Goal: Task Accomplishment & Management: Use online tool/utility

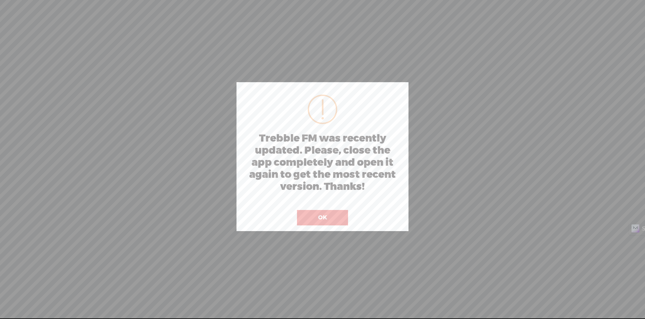
drag, startPoint x: 333, startPoint y: 219, endPoint x: 343, endPoint y: 201, distance: 20.8
click at [333, 220] on button "OK" at bounding box center [322, 217] width 51 height 15
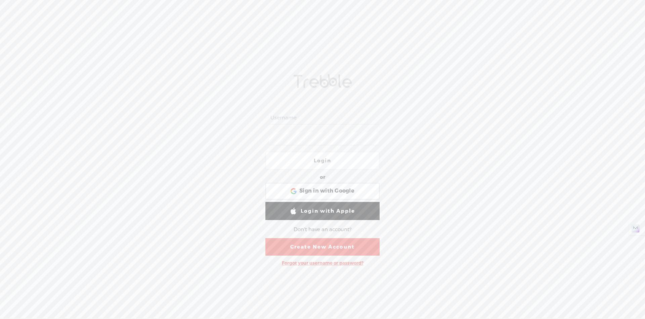
click at [310, 119] on input "text" at bounding box center [323, 118] width 109 height 13
type input "mytrebblefm"
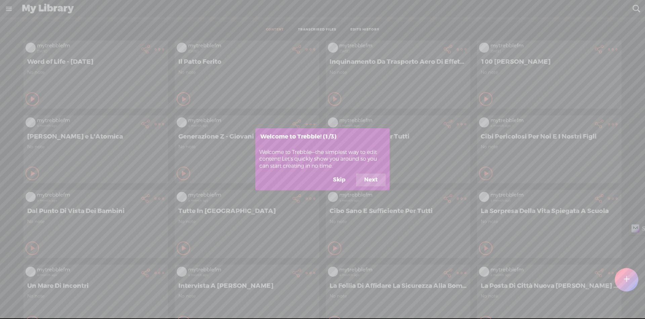
click at [336, 183] on button "Skip" at bounding box center [339, 180] width 29 height 13
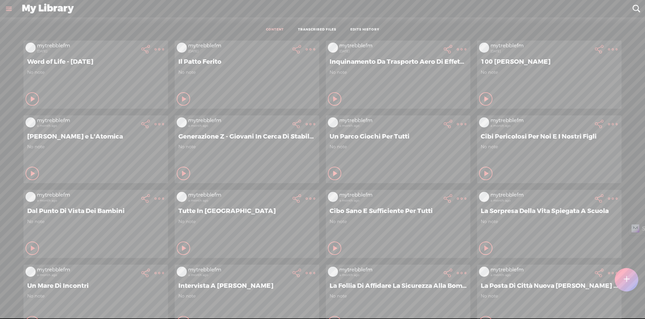
click at [632, 287] on div at bounding box center [627, 280] width 24 height 24
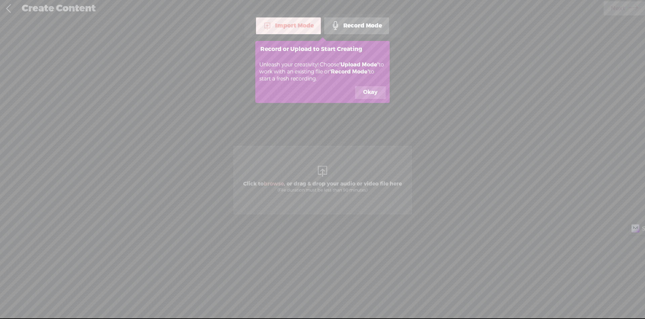
click at [366, 90] on button "Okay" at bounding box center [370, 92] width 31 height 13
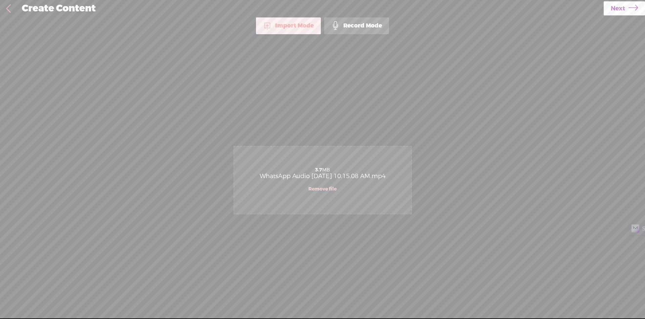
click at [636, 7] on icon at bounding box center [633, 8] width 9 height 17
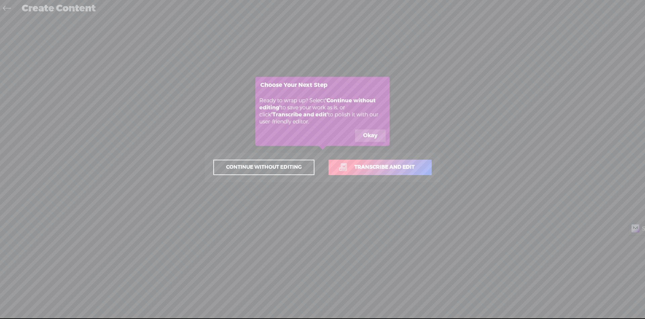
click at [393, 171] on span "Transcribe and edit" at bounding box center [384, 168] width 74 height 8
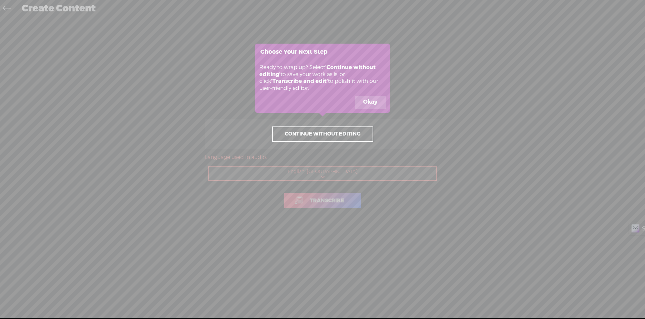
click at [374, 104] on button "Okay" at bounding box center [370, 102] width 31 height 13
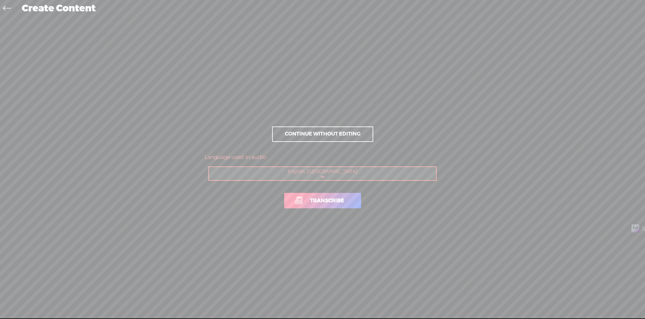
click at [329, 172] on select "Choose a language Afrikaans Albanian Amharic Arabic, Gulf Arabic, Modern Standa…" at bounding box center [323, 174] width 228 height 14
select select "it-IT"
click at [209, 167] on select "Choose a language Afrikaans Albanian Amharic Arabic, Gulf Arabic, Modern Standa…" at bounding box center [323, 174] width 228 height 14
click at [326, 207] on link "Transcribe" at bounding box center [322, 200] width 77 height 15
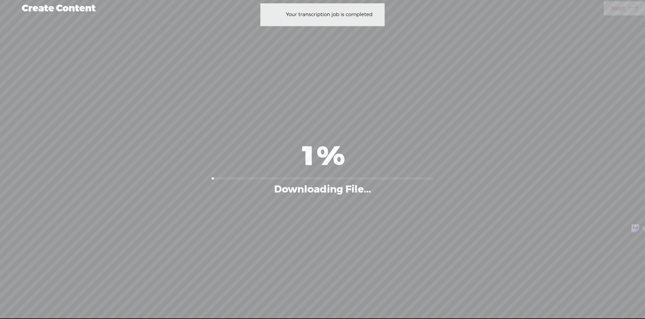
click at [446, 84] on div "1% Downloading File..." at bounding box center [323, 167] width 632 height 177
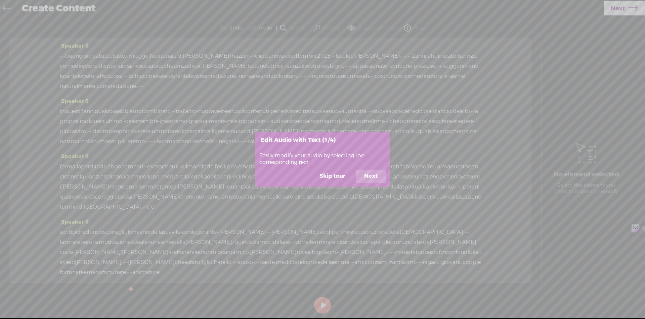
click at [335, 178] on button "Skip tour" at bounding box center [332, 176] width 42 height 13
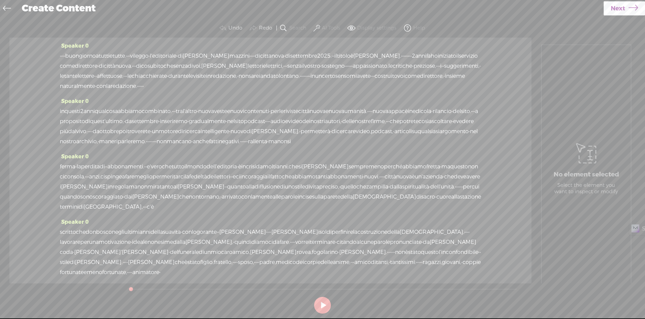
click at [60, 54] on span "·" at bounding box center [60, 56] width 1 height 10
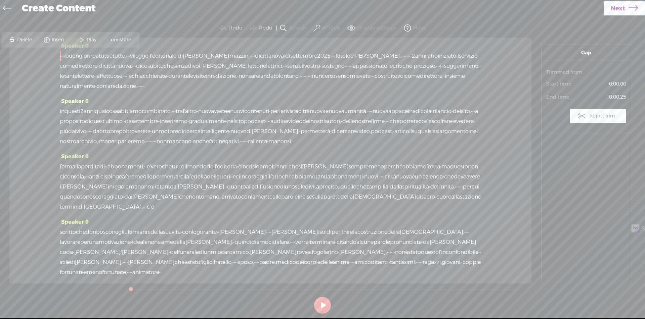
click at [52, 44] on span "Insert" at bounding box center [54, 40] width 34 height 12
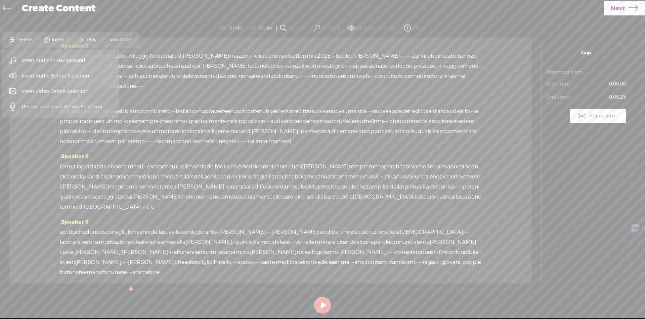
click at [47, 74] on span "Insert Audio Before Selection" at bounding box center [56, 76] width 94 height 15
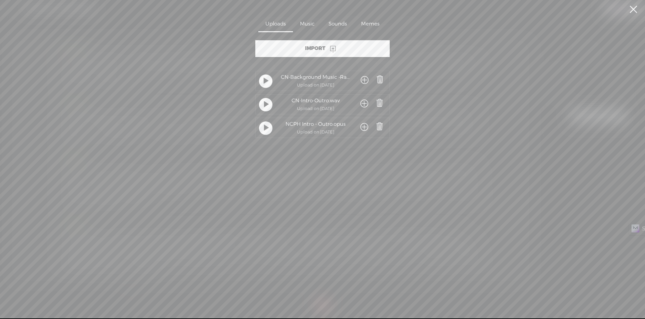
click at [363, 103] on span at bounding box center [364, 104] width 8 height 12
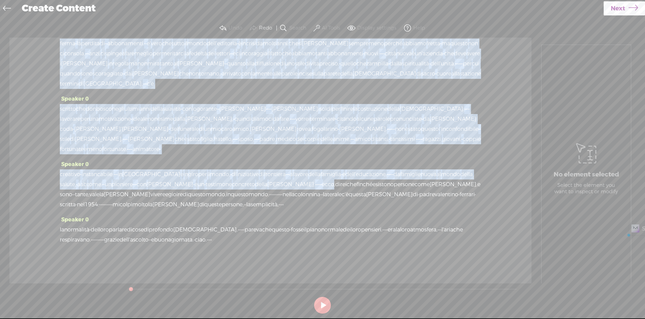
scroll to position [154, 0]
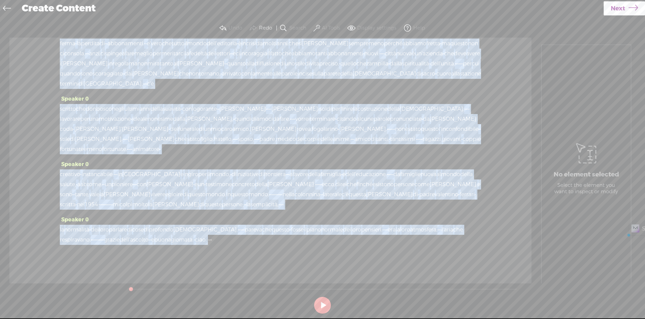
drag, startPoint x: 460, startPoint y: 58, endPoint x: 343, endPoint y: 235, distance: 212.3
click at [343, 235] on div "Speaker 0 · · · · buongiorno a tutti e tutte. · · · vi leggo · l'editoriale · d…" at bounding box center [270, 161] width 522 height 246
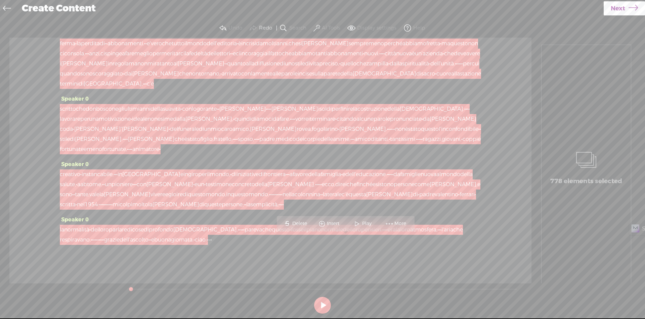
click at [338, 220] on span "Insert" at bounding box center [329, 224] width 34 height 12
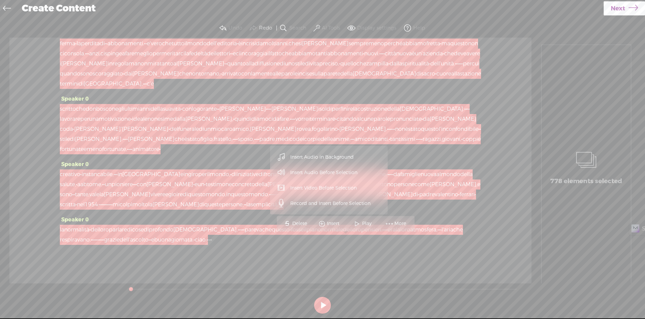
click at [314, 156] on span "Insert Audio in Background" at bounding box center [322, 157] width 90 height 15
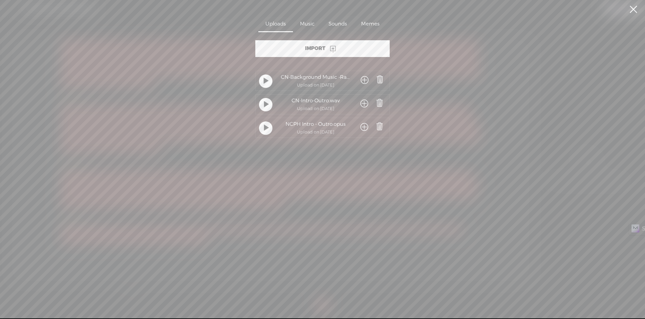
click at [361, 80] on span at bounding box center [365, 81] width 8 height 12
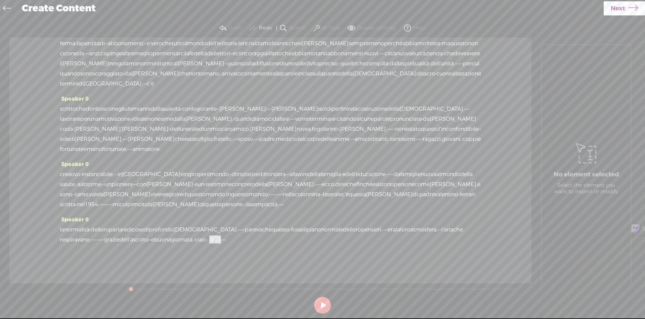
click at [226, 240] on span "·" at bounding box center [225, 240] width 1 height 10
click at [363, 225] on span "Insert" at bounding box center [359, 224] width 14 height 7
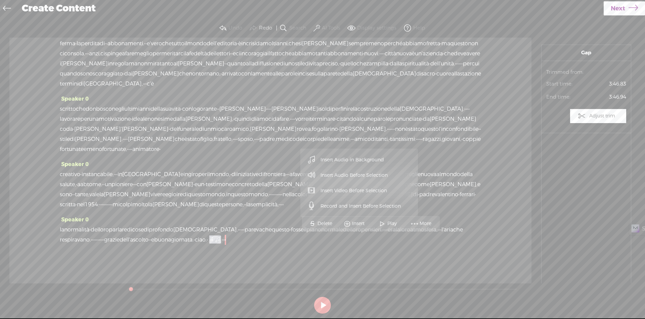
click at [365, 180] on span "Insert Audio Before Selection" at bounding box center [354, 175] width 94 height 15
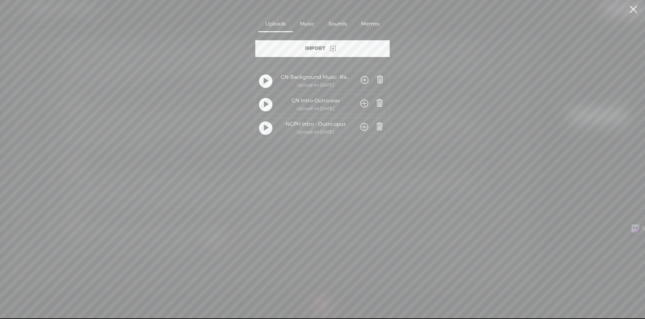
click at [361, 104] on span at bounding box center [364, 104] width 8 height 12
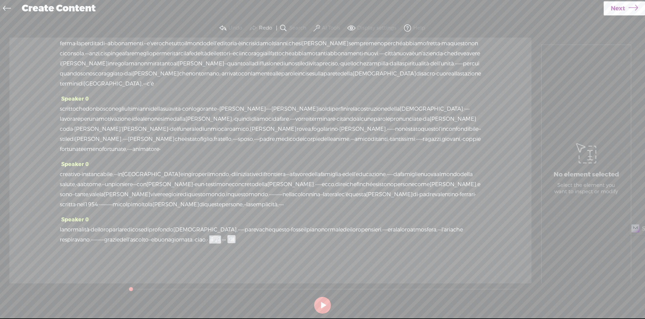
scroll to position [0, 0]
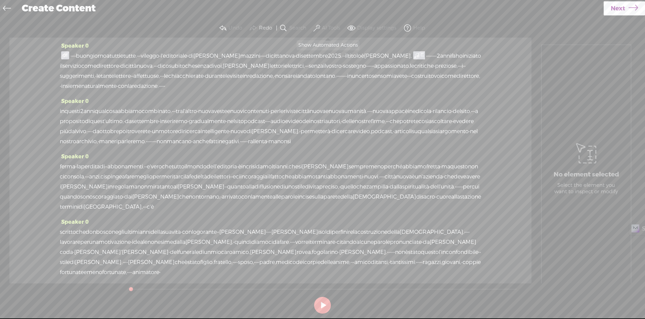
click at [319, 27] on span at bounding box center [316, 28] width 7 height 8
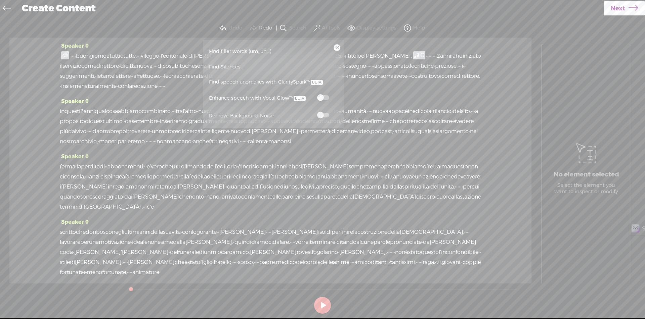
click at [324, 99] on span at bounding box center [323, 97] width 12 height 5
click at [325, 112] on label at bounding box center [323, 115] width 30 height 8
click at [339, 50] on link at bounding box center [337, 47] width 7 height 7
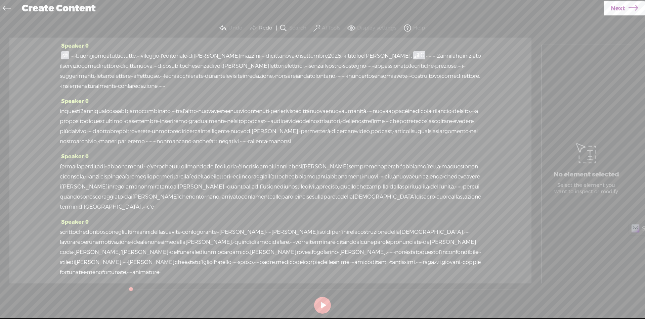
click at [63, 55] on span at bounding box center [65, 55] width 8 height 8
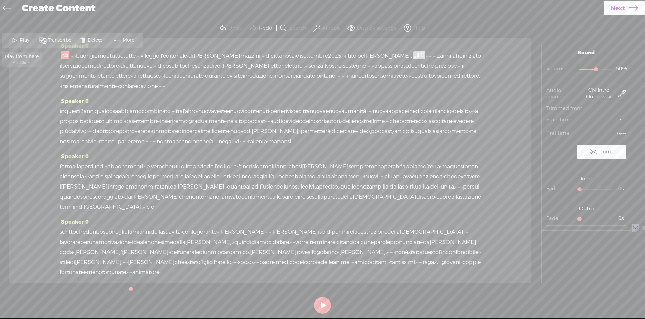
click at [21, 41] on span "Play" at bounding box center [25, 40] width 11 height 7
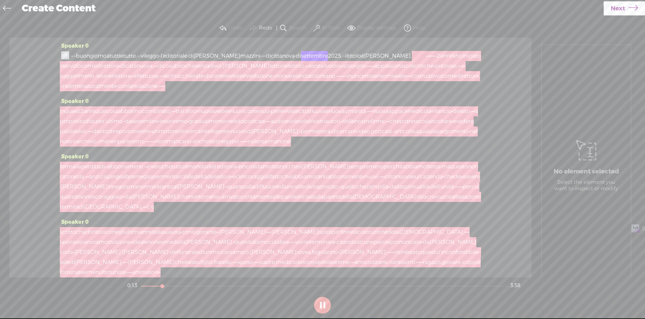
click at [427, 58] on div at bounding box center [419, 56] width 15 height 10
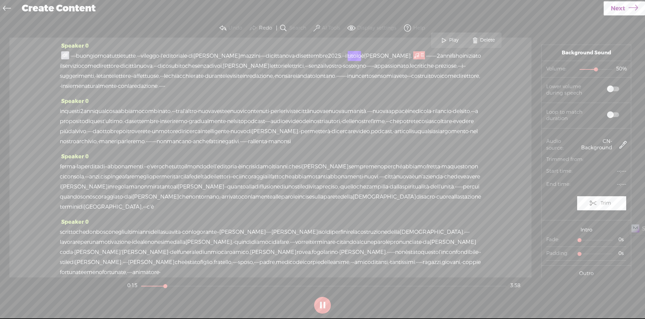
click at [613, 88] on span at bounding box center [613, 89] width 12 height 5
click at [611, 117] on span at bounding box center [613, 115] width 12 height 5
click at [585, 70] on span "50% 50%" at bounding box center [601, 69] width 50 height 7
drag, startPoint x: 592, startPoint y: 69, endPoint x: 583, endPoint y: 69, distance: 9.1
click at [583, 69] on div at bounding box center [586, 69] width 15 height 15
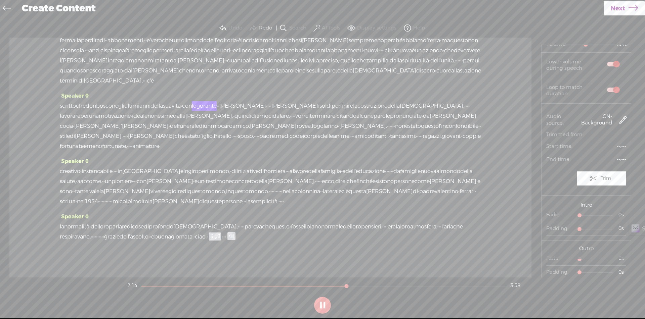
scroll to position [134, 0]
click at [269, 194] on span "mondo." at bounding box center [259, 189] width 20 height 10
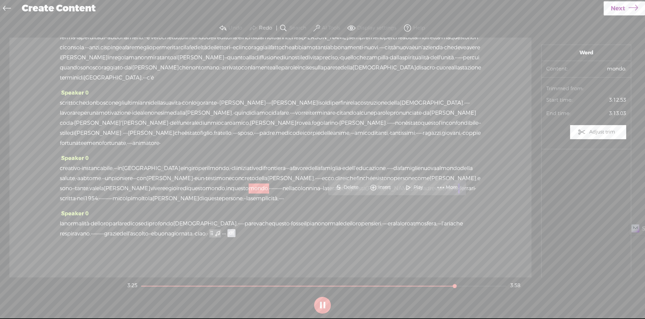
scroll to position [0, 0]
click at [417, 187] on span "Play" at bounding box center [419, 187] width 11 height 7
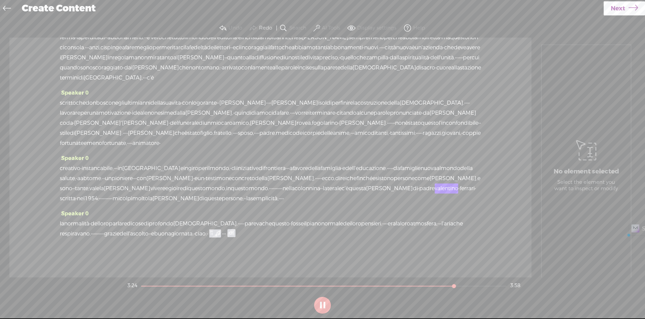
drag, startPoint x: 439, startPoint y: 203, endPoint x: 462, endPoint y: 204, distance: 22.6
click at [462, 204] on div "creativo · instancabile, · · · in italia e in giro per il mondo, · di iniziativ…" at bounding box center [270, 184] width 421 height 40
click at [412, 186] on span "Delete" at bounding box center [409, 187] width 16 height 7
click at [269, 194] on span "mondo." at bounding box center [259, 189] width 20 height 10
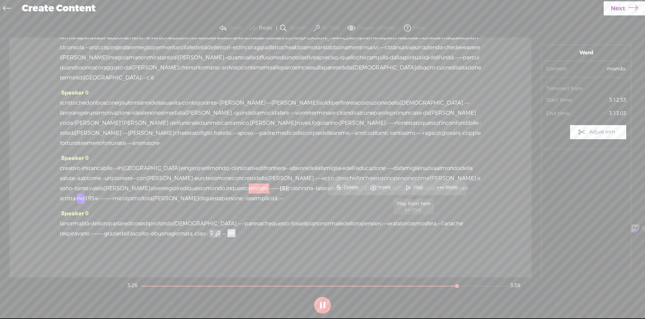
click at [413, 187] on span at bounding box center [408, 188] width 10 height 12
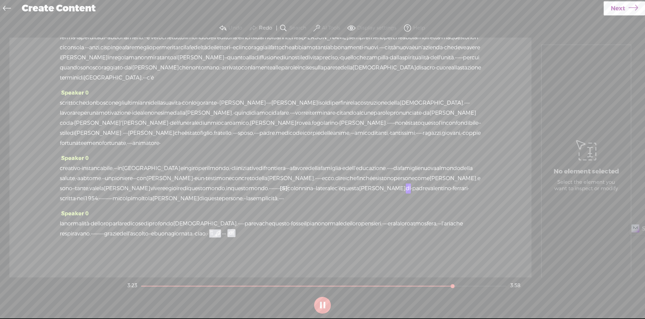
click at [280, 194] on span "·" at bounding box center [278, 189] width 1 height 10
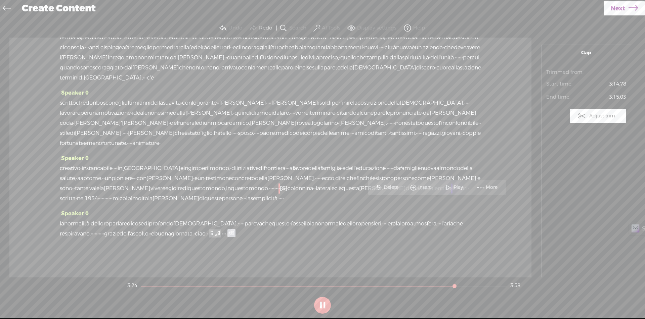
click at [388, 188] on span "Delete" at bounding box center [392, 187] width 16 height 7
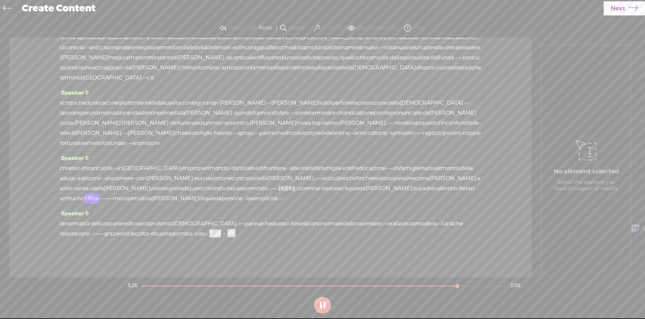
click at [294, 192] on span "[S]" at bounding box center [290, 188] width 8 height 7
click at [451, 188] on span "Restore" at bounding box center [455, 187] width 19 height 7
drag, startPoint x: 451, startPoint y: 202, endPoint x: 427, endPoint y: 205, distance: 24.6
click at [427, 204] on div "creativo · instancabile, · · · in italia e in giro per il mondo, · di iniziativ…" at bounding box center [270, 184] width 421 height 40
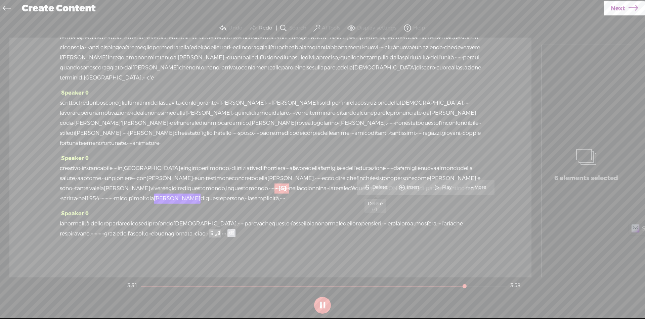
click at [385, 185] on span "Delete" at bounding box center [380, 187] width 16 height 7
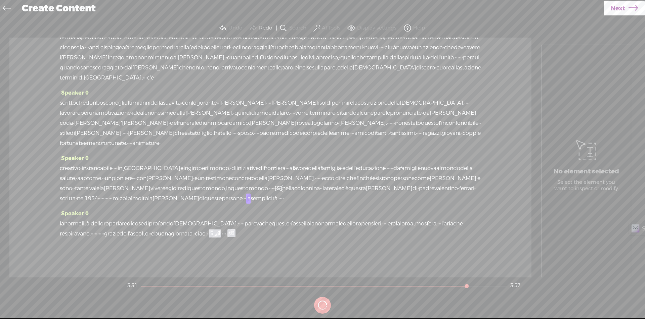
click at [269, 194] on span "mondo." at bounding box center [259, 189] width 20 height 10
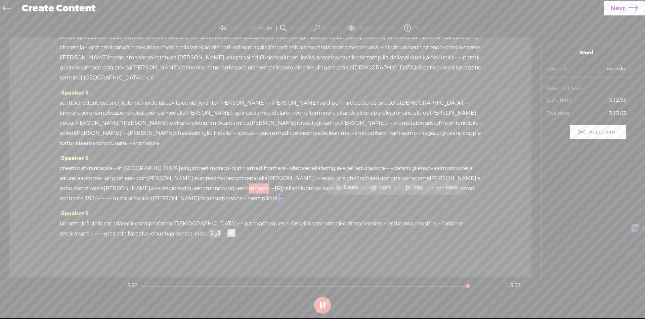
click at [413, 190] on span at bounding box center [408, 188] width 10 height 12
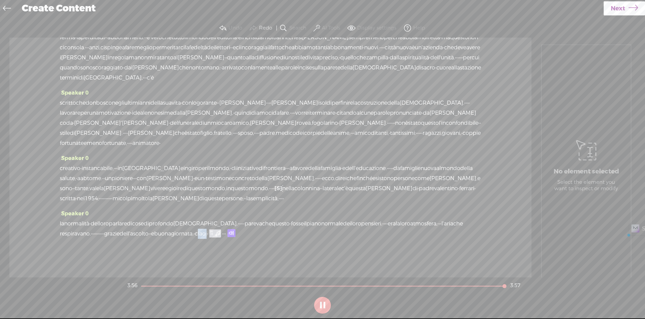
drag, startPoint x: 331, startPoint y: 259, endPoint x: 341, endPoint y: 260, distance: 10.2
click at [207, 239] on span "ciao." at bounding box center [201, 234] width 12 height 10
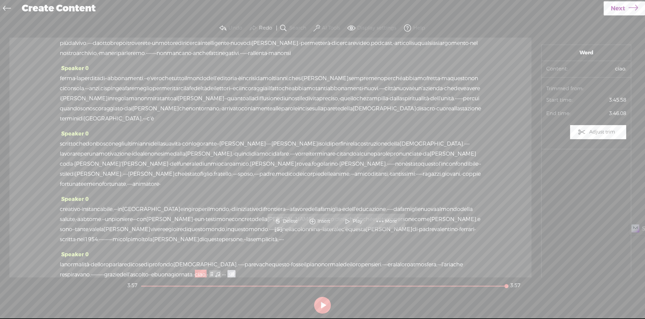
scroll to position [160, 0]
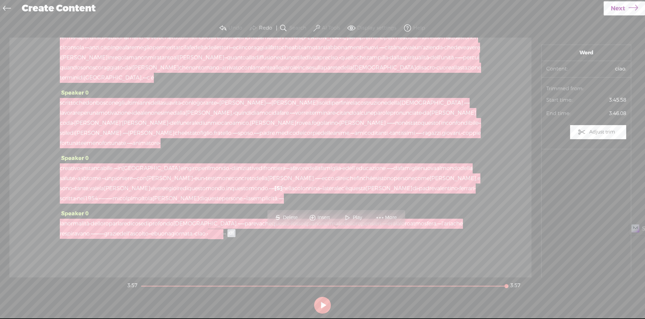
click at [223, 234] on div at bounding box center [215, 234] width 15 height 10
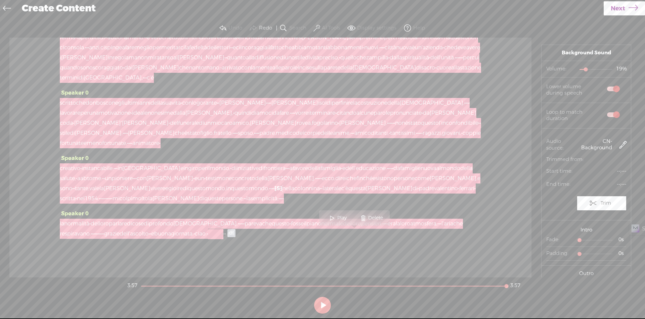
click at [223, 235] on div at bounding box center [215, 234] width 15 height 10
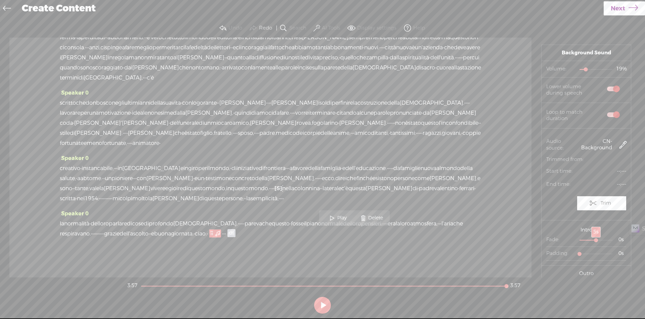
drag, startPoint x: 579, startPoint y: 241, endPoint x: 594, endPoint y: 241, distance: 15.5
click at [594, 241] on div at bounding box center [596, 240] width 15 height 15
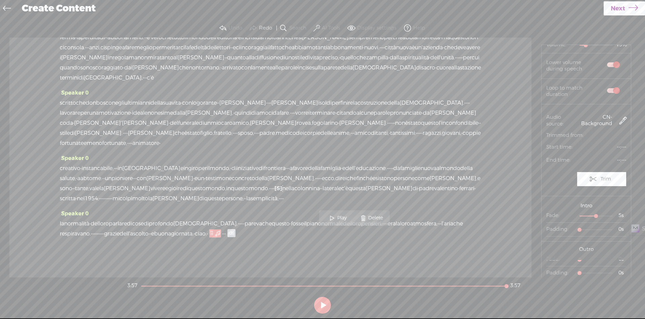
scroll to position [25, 0]
drag, startPoint x: 578, startPoint y: 260, endPoint x: 595, endPoint y: 261, distance: 16.8
click at [595, 261] on div at bounding box center [599, 259] width 15 height 15
click at [91, 236] on span "respiravano." at bounding box center [75, 234] width 31 height 10
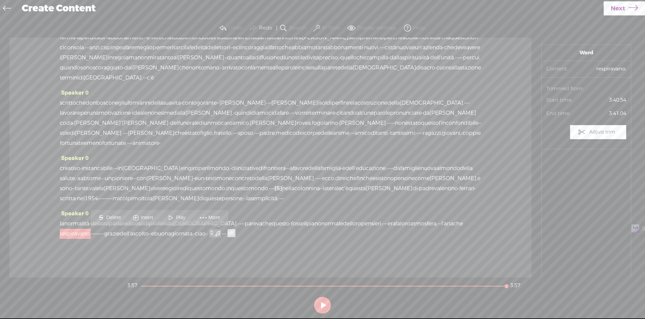
scroll to position [0, 0]
click at [176, 215] on span "Play" at bounding box center [177, 218] width 34 height 12
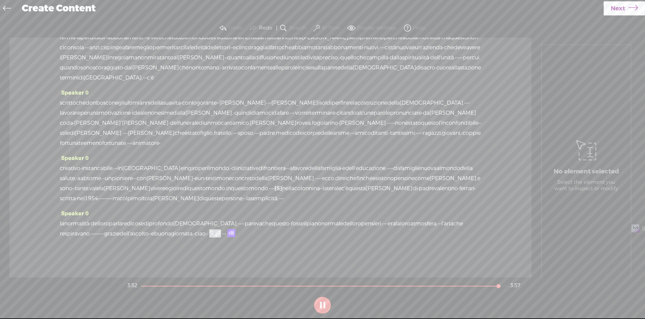
click at [207, 236] on span "ciao." at bounding box center [201, 234] width 12 height 10
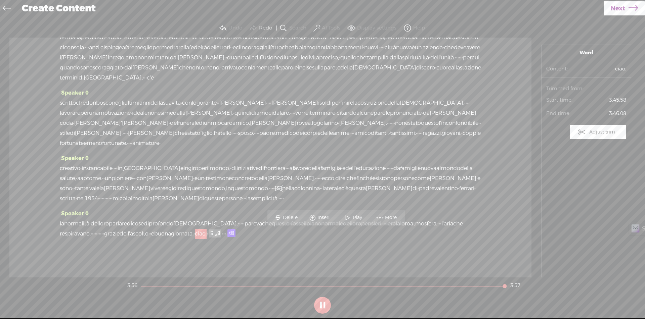
click at [294, 214] on span "S Delete" at bounding box center [286, 218] width 34 height 12
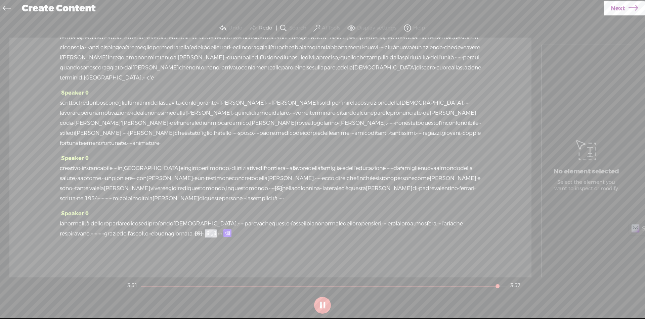
click at [120, 234] on span "grazie" at bounding box center [111, 234] width 15 height 10
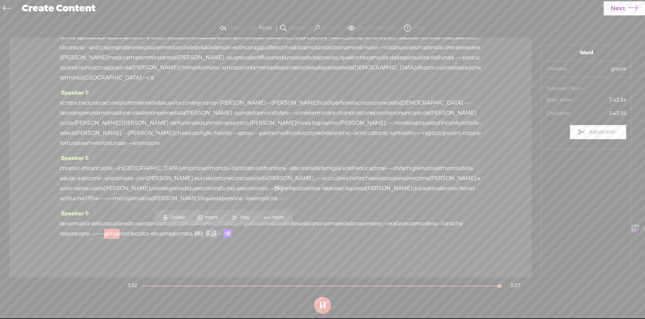
click at [239, 221] on span at bounding box center [235, 218] width 10 height 12
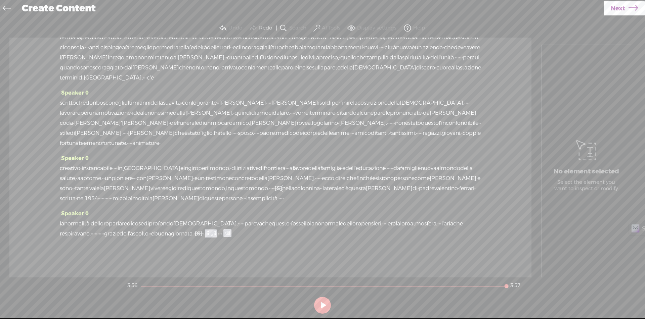
scroll to position [160, 0]
click at [150, 184] on span "pena" at bounding box center [127, 189] width 47 height 10
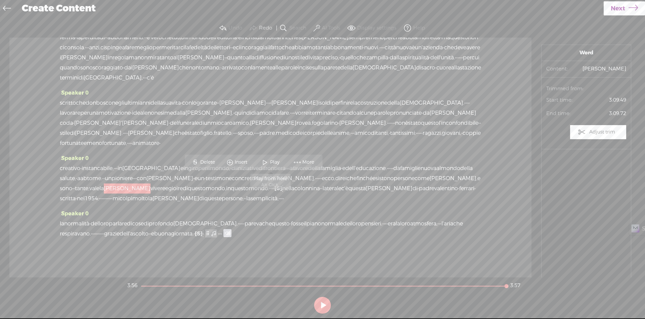
click at [271, 162] on span "Play" at bounding box center [275, 162] width 11 height 7
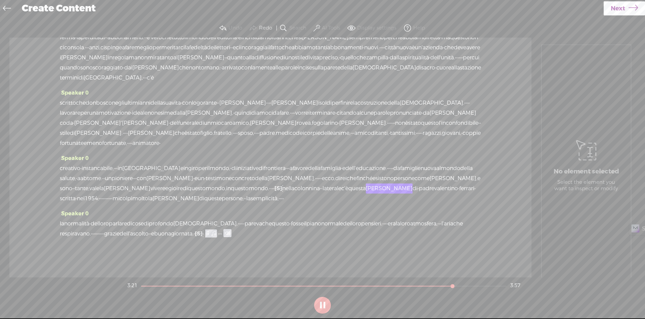
click at [72, 184] on span "sono" at bounding box center [66, 189] width 12 height 10
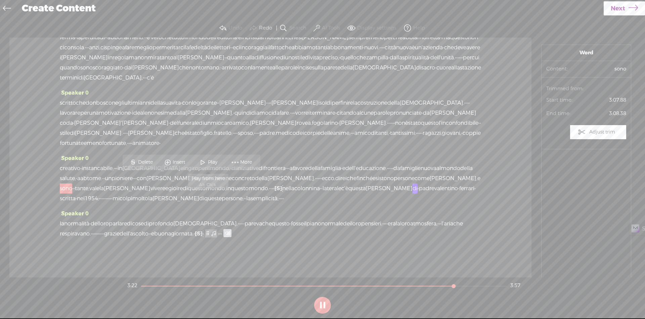
click at [206, 163] on span at bounding box center [203, 163] width 10 height 12
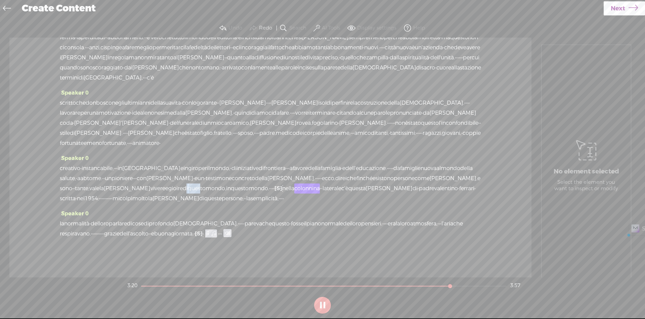
drag, startPoint x: 306, startPoint y: 178, endPoint x: 330, endPoint y: 178, distance: 23.5
click at [325, 178] on div "creativo · instancabile, · · · in italia e in giro per il mondo, · di iniziativ…" at bounding box center [270, 184] width 421 height 40
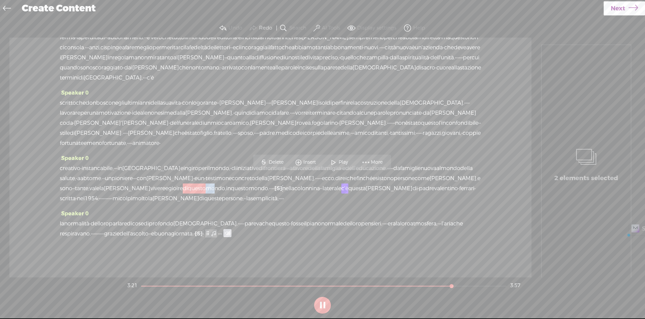
drag, startPoint x: 330, startPoint y: 178, endPoint x: 340, endPoint y: 177, distance: 10.1
click at [340, 177] on div "creativo · instancabile, · · · in italia e in giro per il mondo, · di iniziativ…" at bounding box center [270, 184] width 421 height 40
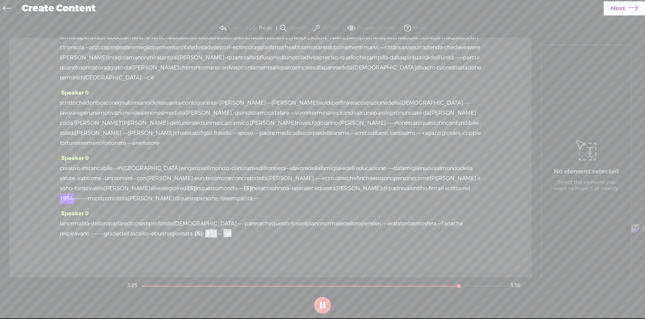
click at [67, 167] on span "creativo" at bounding box center [70, 169] width 20 height 10
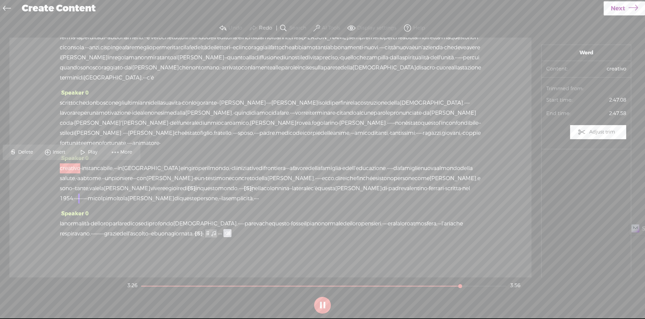
click at [91, 152] on span "Play" at bounding box center [93, 152] width 11 height 7
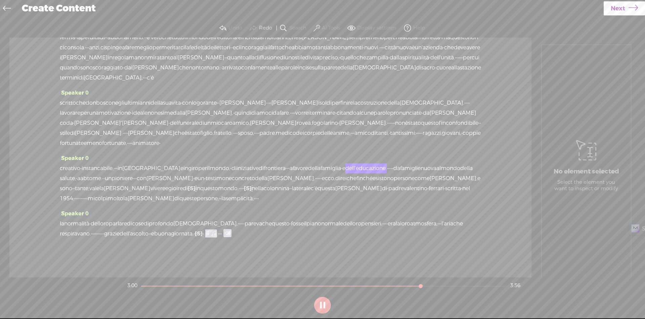
click at [283, 166] on span "frontiera" at bounding box center [275, 169] width 22 height 10
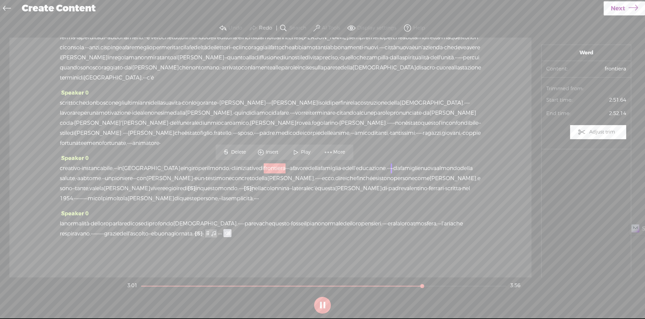
click at [294, 155] on span at bounding box center [296, 152] width 10 height 12
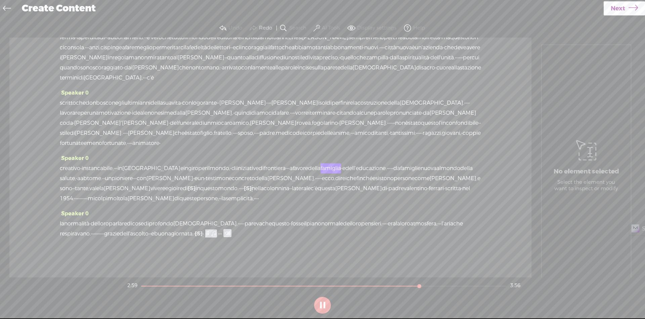
click at [288, 166] on span "·" at bounding box center [287, 169] width 1 height 10
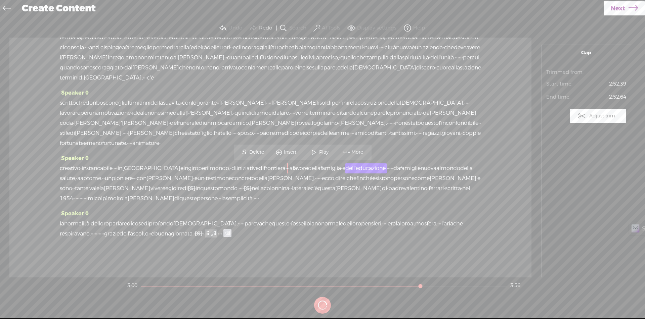
click at [251, 150] on span "Delete" at bounding box center [257, 152] width 16 height 7
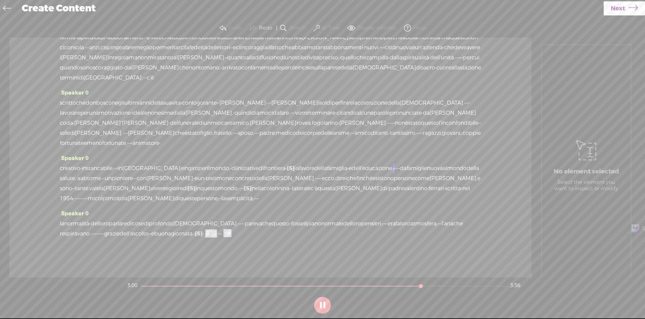
click at [279, 166] on span "frontiera" at bounding box center [275, 169] width 22 height 10
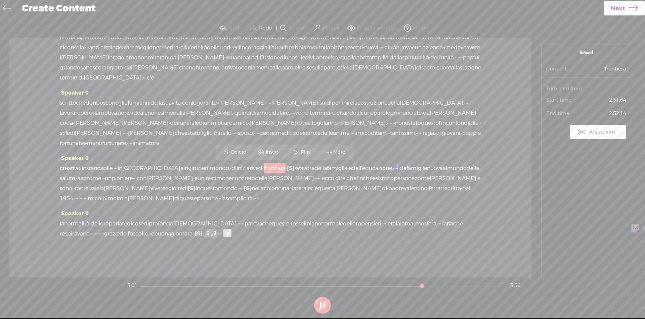
click at [299, 153] on span at bounding box center [296, 152] width 10 height 12
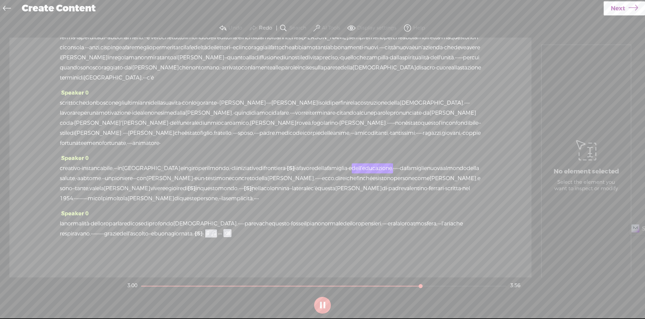
click at [287, 168] on span "·" at bounding box center [286, 169] width 1 height 10
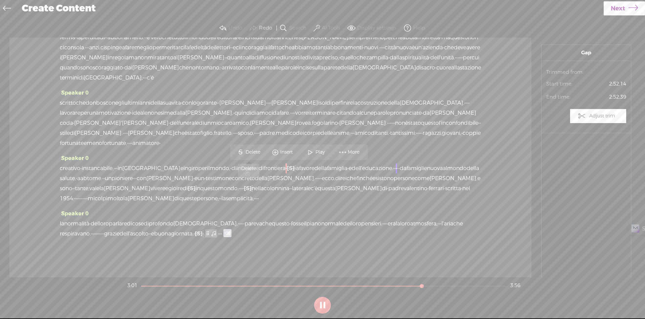
click at [258, 153] on span "Delete" at bounding box center [254, 152] width 16 height 7
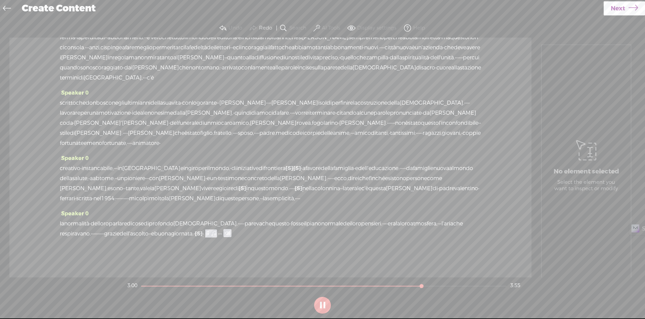
click at [284, 171] on span "frontiera" at bounding box center [275, 169] width 22 height 10
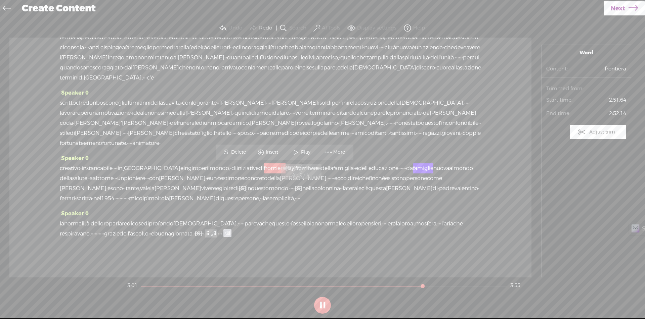
click at [299, 154] on span at bounding box center [296, 152] width 10 height 12
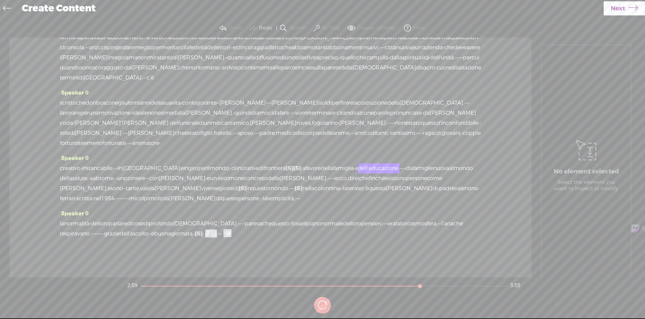
click at [293, 168] on span "[S]" at bounding box center [290, 168] width 8 height 7
click at [299, 152] on span at bounding box center [293, 152] width 15 height 14
click at [296, 167] on span "·" at bounding box center [295, 169] width 1 height 10
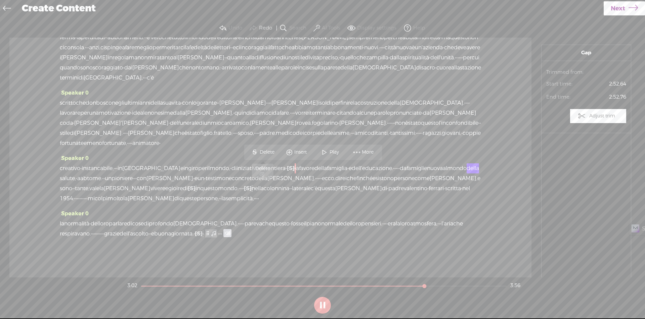
click at [265, 153] on span "Delete" at bounding box center [268, 152] width 16 height 7
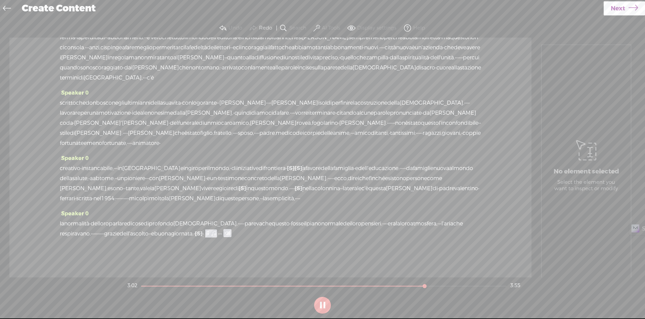
click at [283, 165] on span "frontiera" at bounding box center [275, 169] width 22 height 10
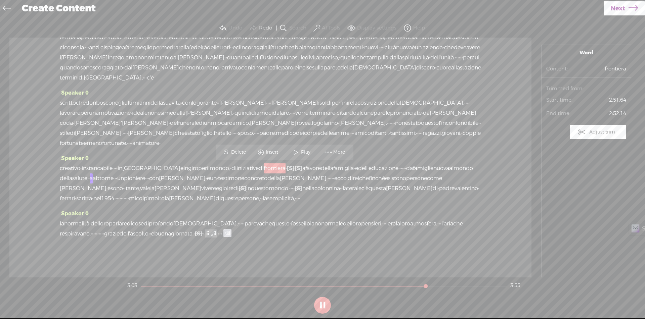
click at [306, 153] on span "Play" at bounding box center [306, 152] width 11 height 7
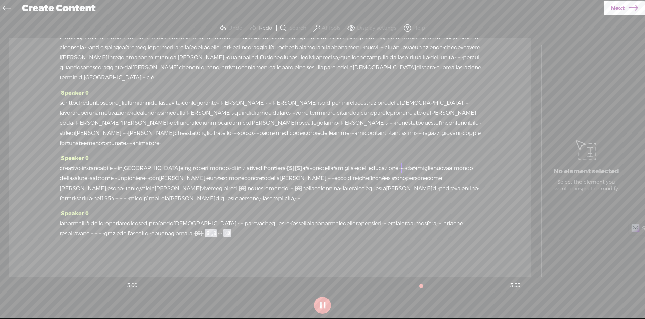
click at [302, 170] on span "[S]" at bounding box center [299, 168] width 8 height 7
click at [77, 172] on span "creativo" at bounding box center [70, 169] width 20 height 10
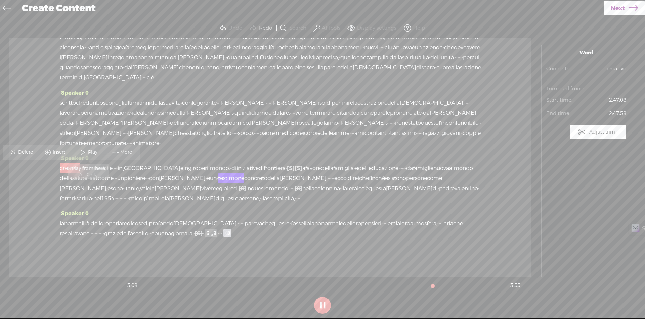
click at [98, 153] on span "Play" at bounding box center [93, 152] width 11 height 7
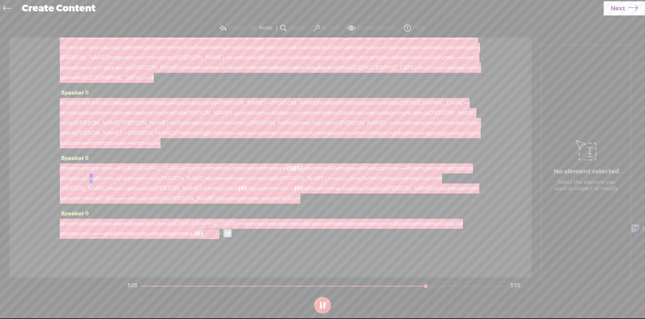
click at [219, 235] on div at bounding box center [211, 234] width 15 height 10
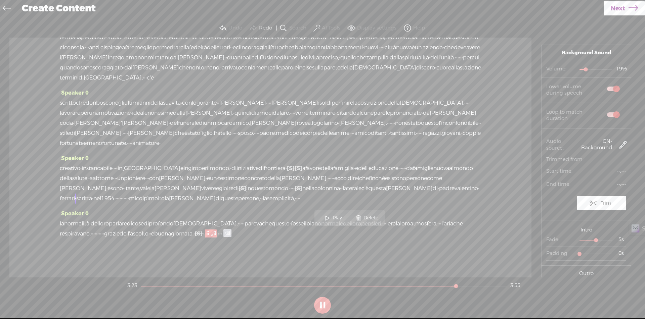
click at [239, 187] on span "di" at bounding box center [235, 189] width 5 height 10
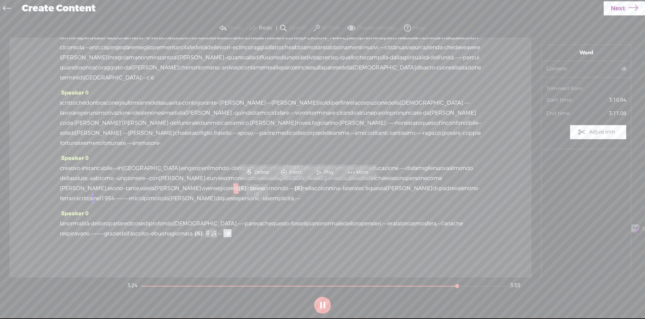
click at [267, 169] on span "Delete" at bounding box center [262, 172] width 16 height 7
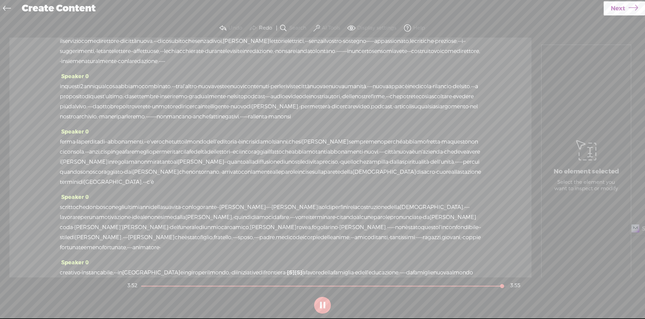
scroll to position [0, 0]
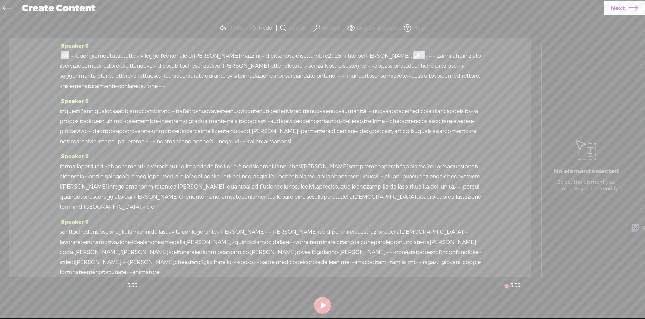
click at [637, 8] on icon at bounding box center [633, 8] width 9 height 17
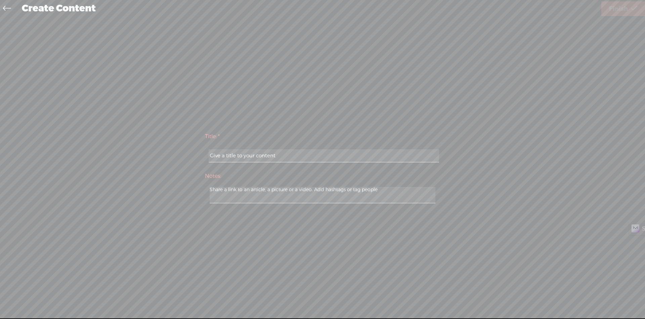
click at [300, 156] on input "text" at bounding box center [324, 155] width 230 height 13
click at [297, 156] on input "text" at bounding box center [324, 155] width 230 height 13
click at [13, 8] on link at bounding box center [8, 8] width 15 height 15
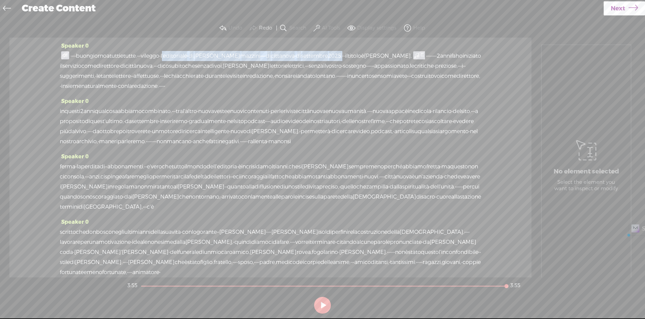
drag, startPoint x: 204, startPoint y: 54, endPoint x: 393, endPoint y: 56, distance: 188.8
click at [393, 56] on div "· · · · buongiorno a tutti e tutte. · · · vi leggo · l'editoriale · di giulio m…" at bounding box center [270, 71] width 421 height 40
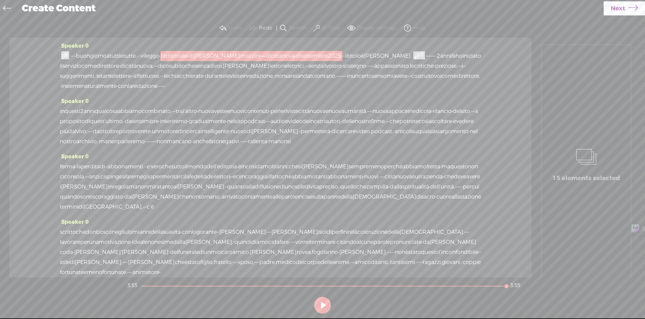
click at [618, 4] on span "Next" at bounding box center [618, 8] width 14 height 17
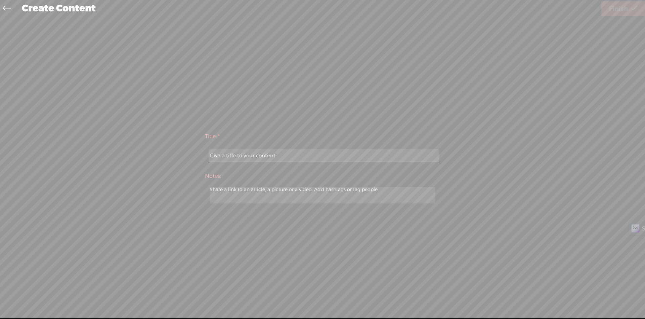
click at [318, 152] on input "text" at bounding box center [324, 155] width 230 height 13
paste input "L'editoriale Di [PERSON_NAME] [PERSON_NAME] Di Settembre 2025"
type input "L'editoriale Di [PERSON_NAME] [PERSON_NAME] Di Settembre 2025"
click at [632, 10] on icon at bounding box center [634, 8] width 6 height 17
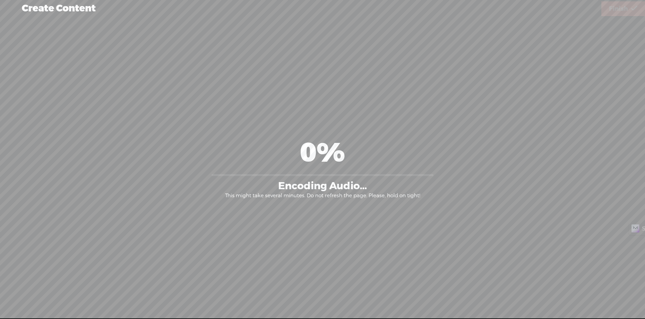
click at [577, 98] on div "0% Encoding Audio... This might take several minutes. Do not refresh the page. …" at bounding box center [323, 167] width 632 height 177
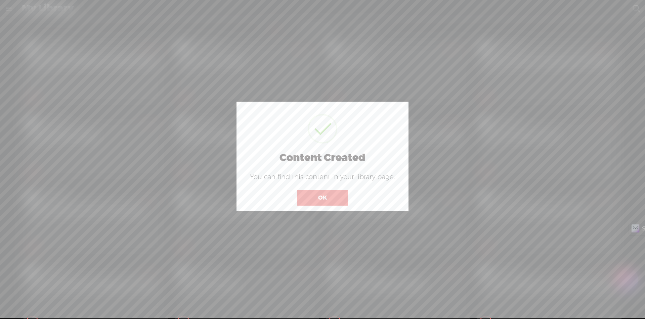
click at [330, 202] on button "OK" at bounding box center [322, 197] width 51 height 15
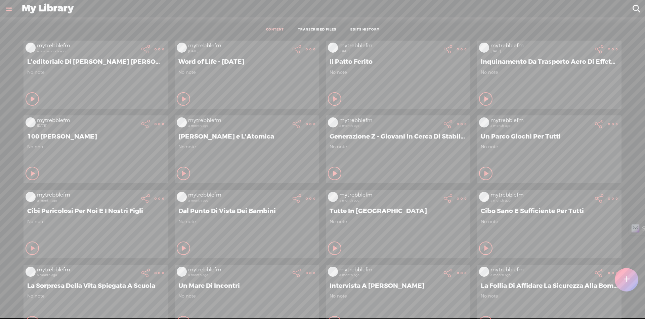
click at [155, 46] on t at bounding box center [159, 49] width 9 height 9
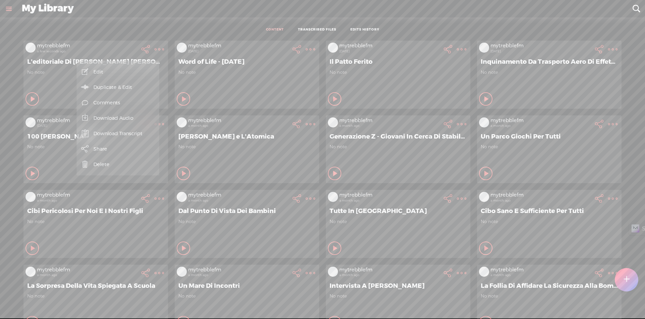
click at [126, 116] on link "Download Audio" at bounding box center [118, 118] width 76 height 15
click at [37, 110] on span "Download .mp3 file" at bounding box center [39, 110] width 59 height 15
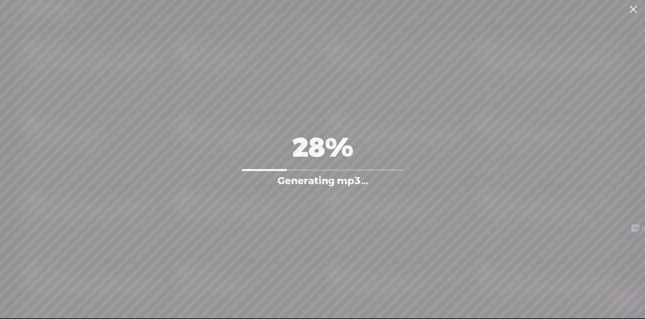
click at [536, 99] on div "28% Generating mp3... Generating mp3..." at bounding box center [322, 159] width 645 height 319
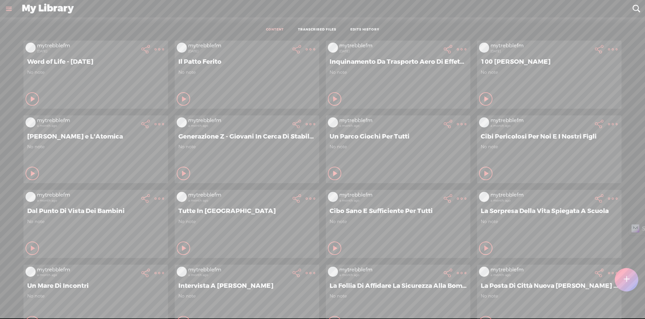
click at [636, 284] on div at bounding box center [626, 280] width 24 height 24
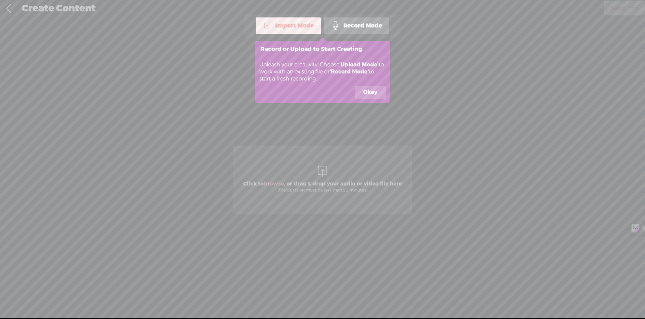
drag, startPoint x: 368, startPoint y: 96, endPoint x: 370, endPoint y: 100, distance: 4.2
click at [369, 98] on button "Okay" at bounding box center [370, 92] width 31 height 13
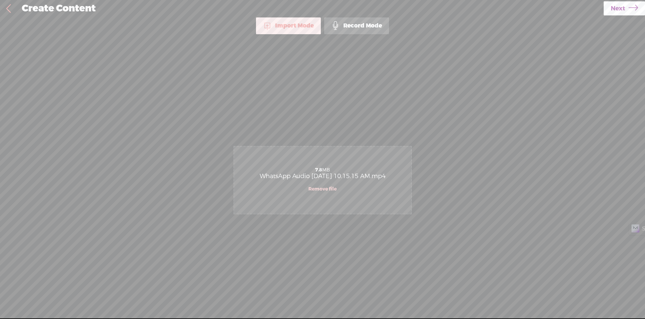
click at [616, 15] on span "Next" at bounding box center [618, 8] width 14 height 17
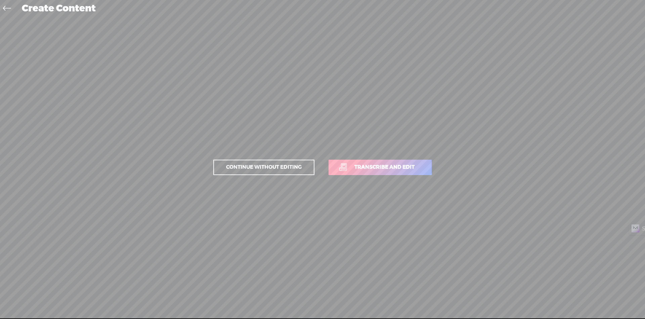
click at [386, 173] on link "Transcribe and edit" at bounding box center [380, 167] width 103 height 15
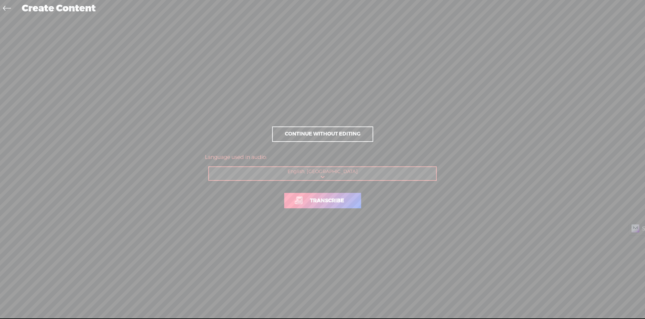
click at [334, 172] on select "Choose a language Afrikaans Albanian Amharic Arabic, Gulf Arabic, Modern Standa…" at bounding box center [323, 174] width 228 height 14
select select "it-IT"
click at [209, 167] on select "Choose a language Afrikaans Albanian Amharic Arabic, Gulf Arabic, Modern Standa…" at bounding box center [323, 174] width 228 height 14
click at [335, 205] on link "Transcribe" at bounding box center [322, 200] width 77 height 15
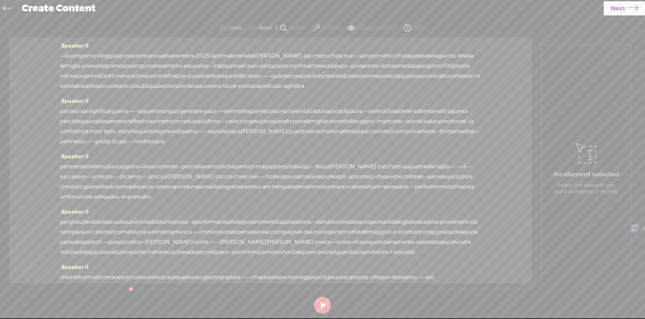
click at [60, 55] on span "·" at bounding box center [60, 56] width 1 height 10
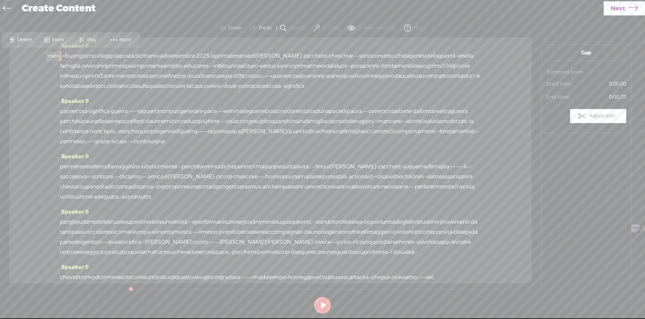
click at [60, 40] on span "Insert" at bounding box center [59, 40] width 14 height 7
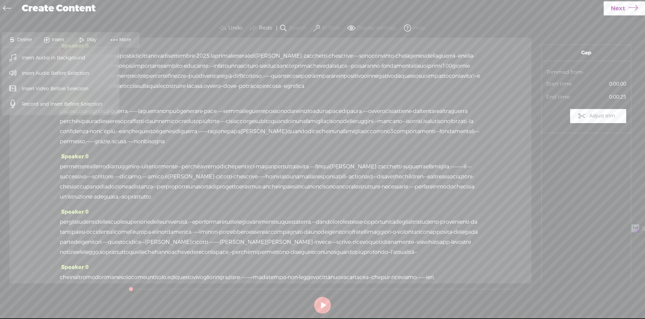
click at [54, 78] on span "Insert Audio Before Selection" at bounding box center [56, 73] width 94 height 15
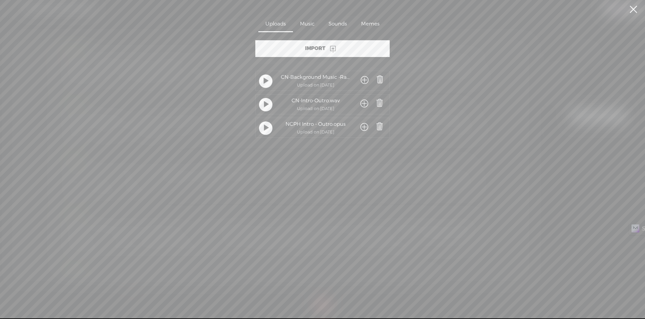
click at [363, 102] on span at bounding box center [364, 104] width 8 height 12
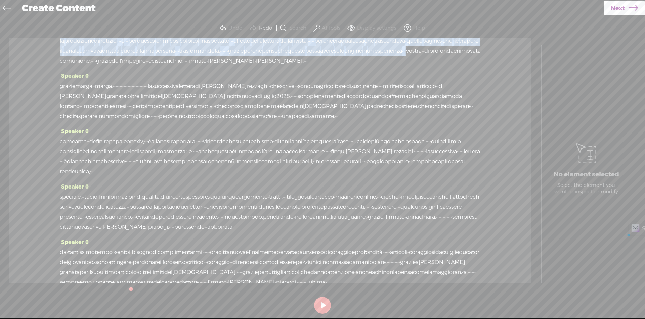
scroll to position [536, 0]
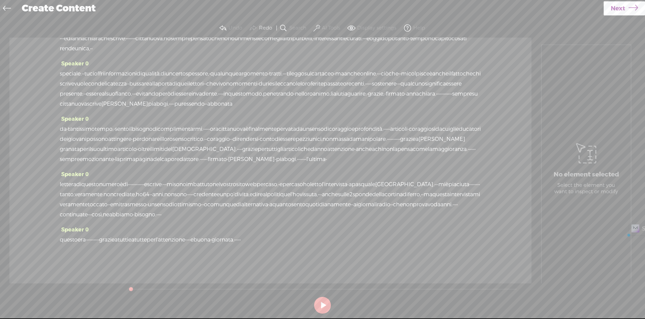
drag, startPoint x: 389, startPoint y: 56, endPoint x: 312, endPoint y: 241, distance: 200.1
click at [312, 241] on div "Speaker 0 · · · · buongiorno, vi leggo la posta di cittanova di settembre · 202…" at bounding box center [270, 161] width 522 height 246
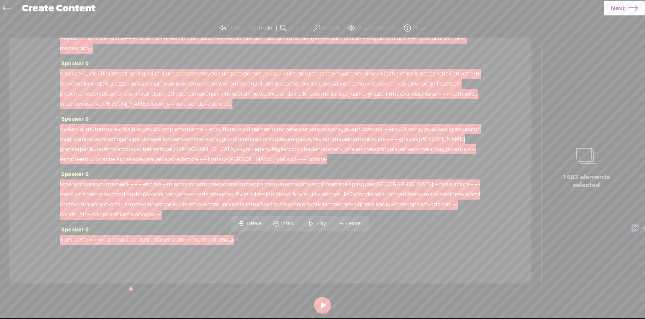
click at [288, 223] on span "Insert" at bounding box center [288, 224] width 14 height 7
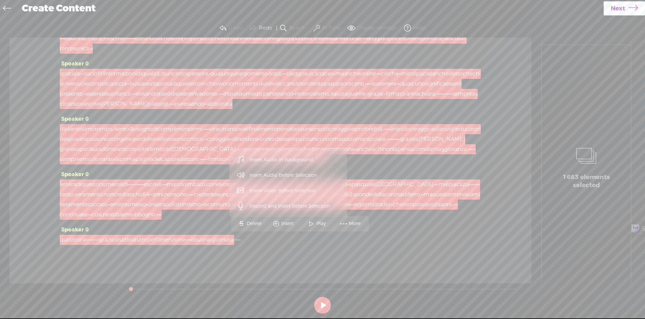
click at [289, 162] on span "Insert Audio in Background" at bounding box center [281, 160] width 90 height 15
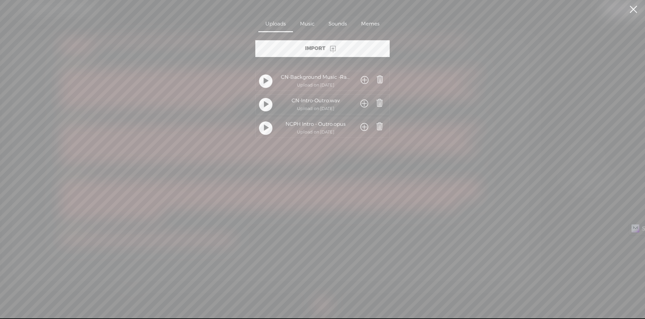
click at [361, 80] on span at bounding box center [365, 81] width 8 height 12
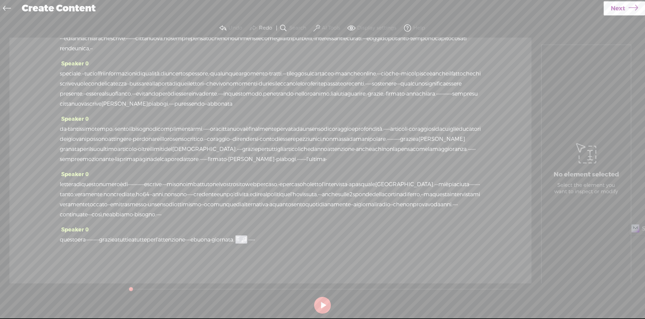
click at [255, 240] on span "·" at bounding box center [254, 240] width 1 height 10
click at [334, 223] on span "Insert" at bounding box center [332, 224] width 14 height 7
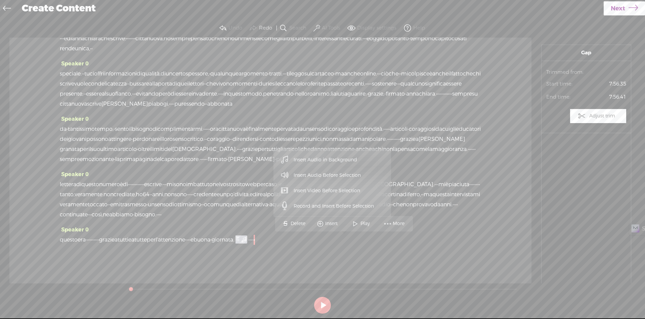
click at [322, 175] on span "Insert Audio Before Selection" at bounding box center [328, 175] width 94 height 15
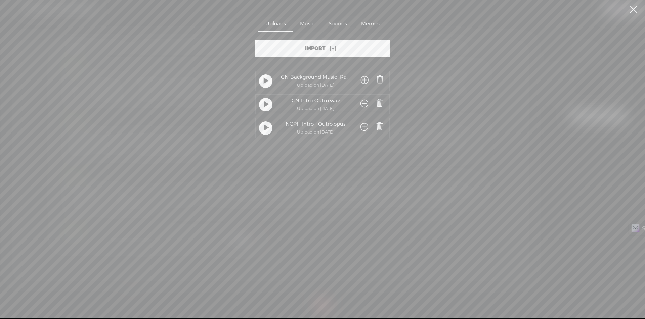
click at [363, 104] on span at bounding box center [364, 104] width 8 height 12
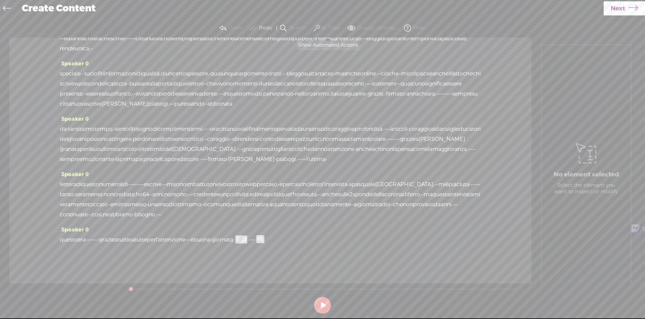
click at [336, 29] on label "AI Tools" at bounding box center [331, 28] width 18 height 7
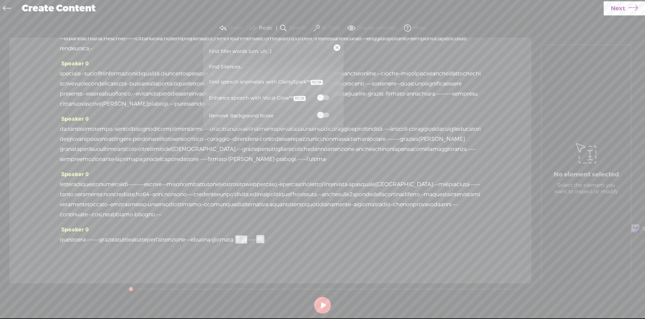
click at [327, 98] on span at bounding box center [323, 97] width 12 height 5
click at [327, 113] on label at bounding box center [323, 115] width 30 height 8
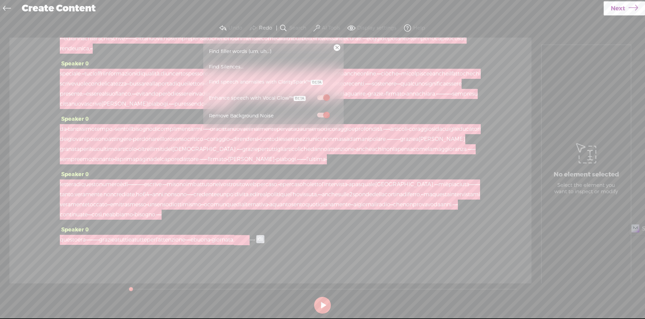
click at [250, 242] on div at bounding box center [241, 240] width 15 height 10
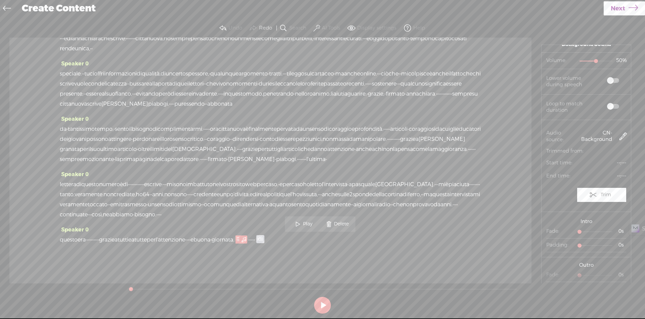
scroll to position [19, 0]
click at [597, 220] on div at bounding box center [599, 222] width 15 height 15
drag, startPoint x: 579, startPoint y: 264, endPoint x: 597, endPoint y: 263, distance: 17.5
click at [597, 263] on div at bounding box center [599, 265] width 15 height 15
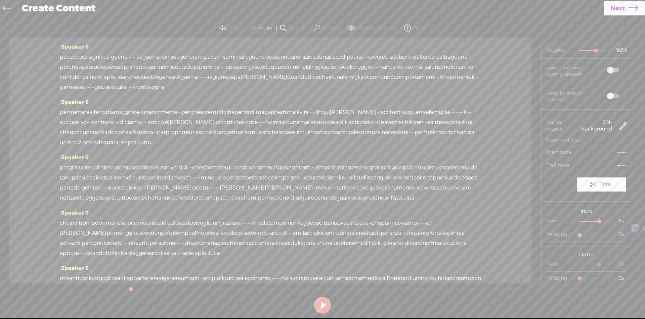
scroll to position [0, 0]
click at [62, 55] on span at bounding box center [65, 55] width 8 height 8
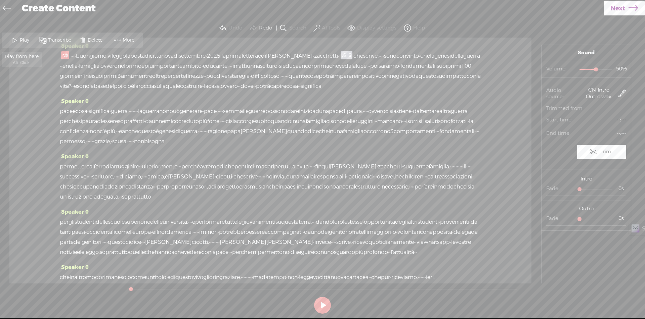
click at [20, 43] on span "Play" at bounding box center [25, 40] width 11 height 7
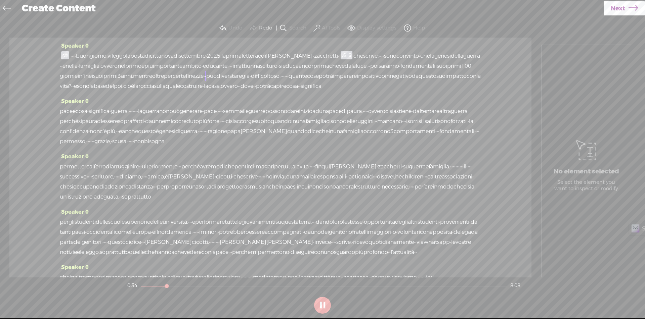
click at [324, 305] on button at bounding box center [322, 305] width 17 height 17
click at [62, 52] on span at bounding box center [65, 55] width 8 height 8
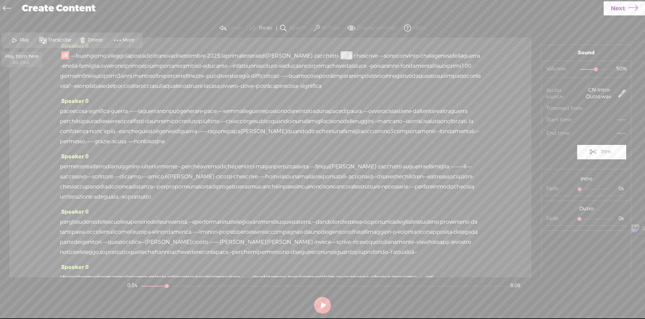
click at [28, 38] on span "Play" at bounding box center [25, 40] width 11 height 7
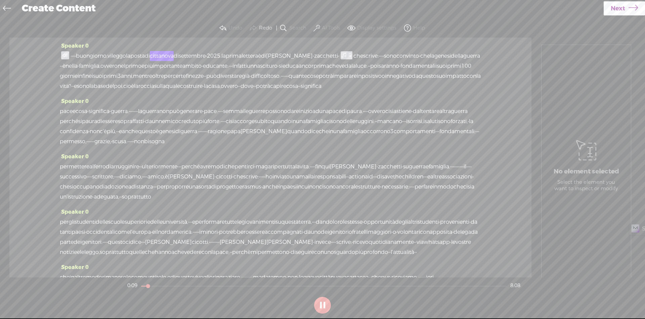
click at [68, 55] on span at bounding box center [65, 55] width 8 height 8
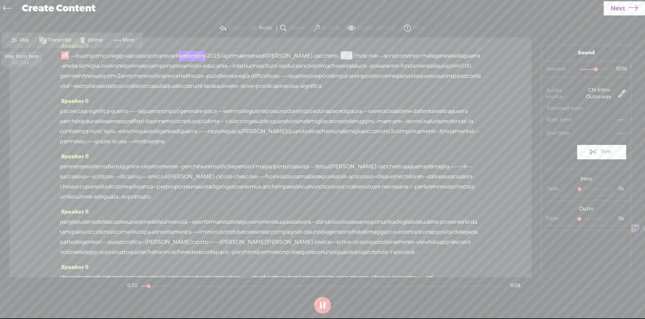
click at [26, 37] on span "Play" at bounding box center [25, 40] width 11 height 7
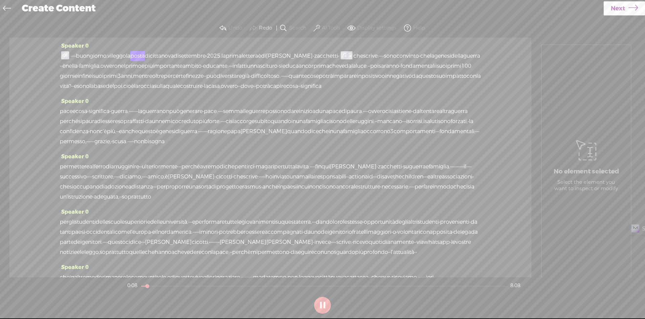
click at [75, 57] on span "·" at bounding box center [73, 56] width 1 height 10
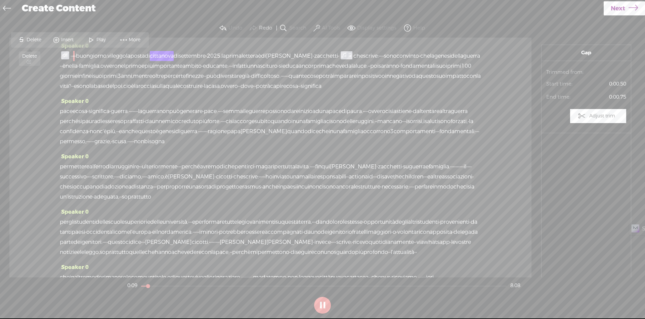
click at [40, 39] on span "Delete" at bounding box center [35, 40] width 16 height 7
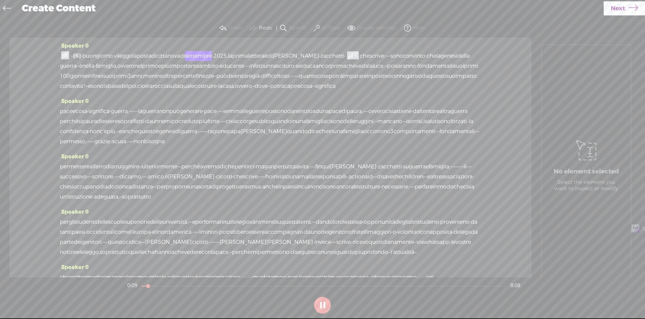
click at [68, 53] on span at bounding box center [65, 55] width 8 height 8
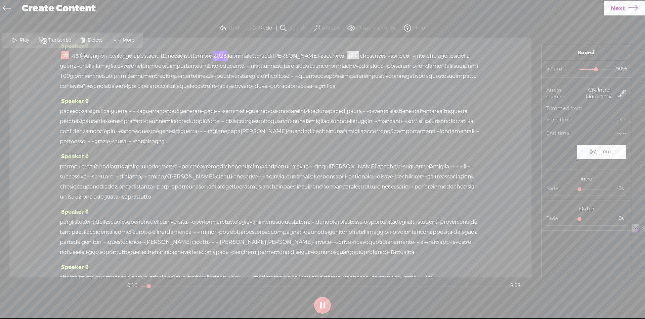
click at [72, 56] on span "·" at bounding box center [71, 56] width 1 height 10
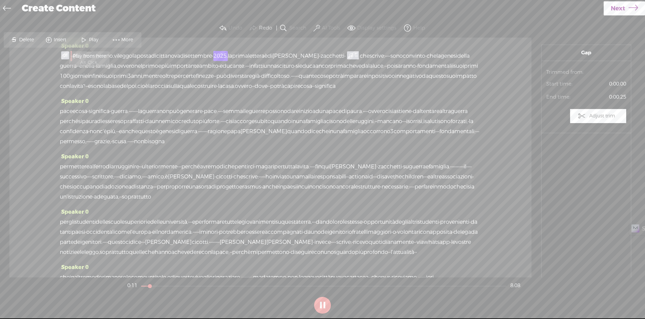
click at [89, 40] on span "Play" at bounding box center [94, 40] width 11 height 7
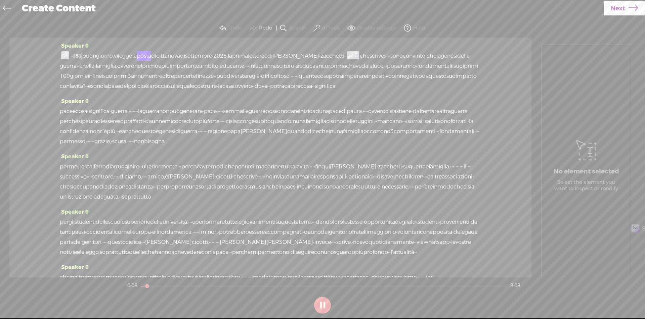
click at [82, 54] on span "·" at bounding box center [81, 56] width 1 height 10
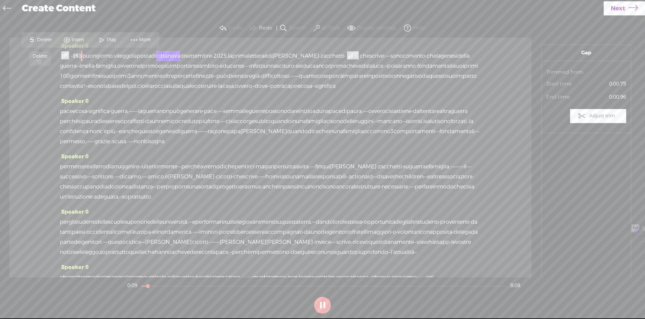
click at [43, 38] on span "Delete" at bounding box center [45, 40] width 16 height 7
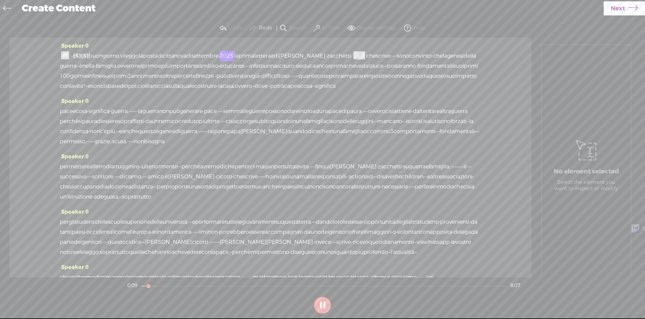
click at [72, 55] on span "·" at bounding box center [71, 56] width 1 height 10
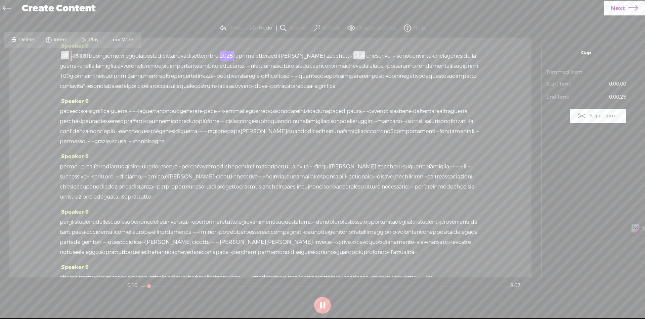
click at [85, 37] on span at bounding box center [84, 40] width 10 height 12
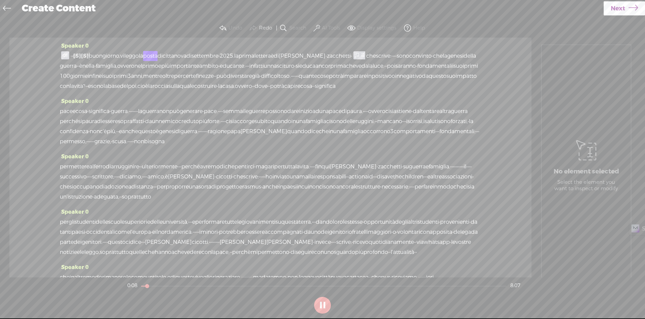
click at [89, 53] on span "[S]" at bounding box center [85, 55] width 8 height 7
click at [103, 42] on span "Restore" at bounding box center [98, 40] width 19 height 7
click at [338, 31] on label "AI Tools" at bounding box center [331, 28] width 18 height 7
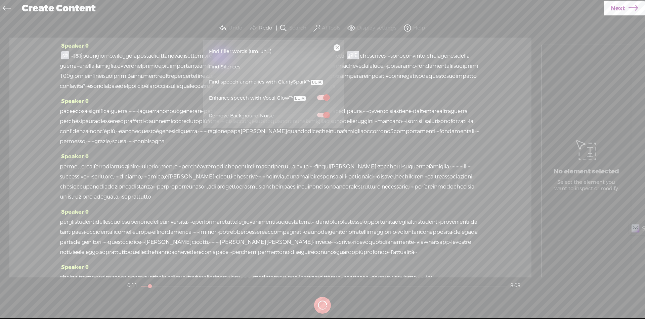
click at [338, 49] on link at bounding box center [337, 47] width 7 height 7
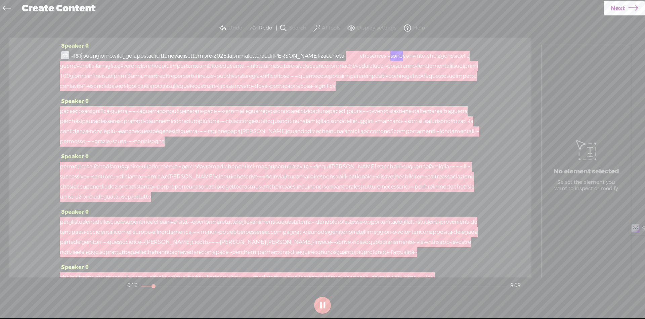
click at [361, 55] on div at bounding box center [353, 56] width 15 height 10
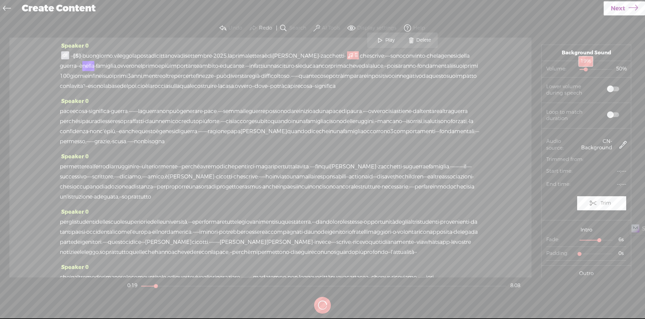
drag, startPoint x: 592, startPoint y: 70, endPoint x: 583, endPoint y: 70, distance: 9.1
click at [583, 70] on div at bounding box center [586, 69] width 15 height 15
click at [611, 88] on span at bounding box center [613, 89] width 12 height 5
click at [611, 115] on span at bounding box center [613, 115] width 12 height 5
drag, startPoint x: 584, startPoint y: 68, endPoint x: 592, endPoint y: 71, distance: 8.4
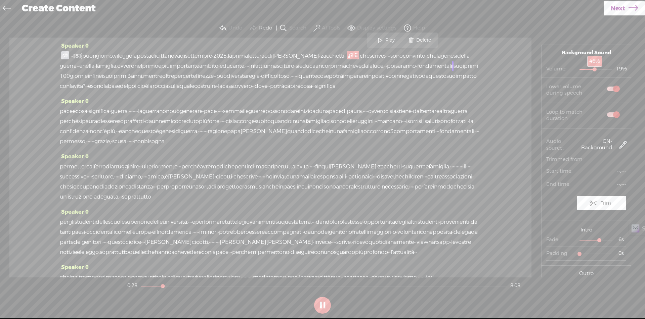
click at [592, 71] on div at bounding box center [595, 69] width 15 height 15
click at [593, 70] on div at bounding box center [596, 69] width 15 height 15
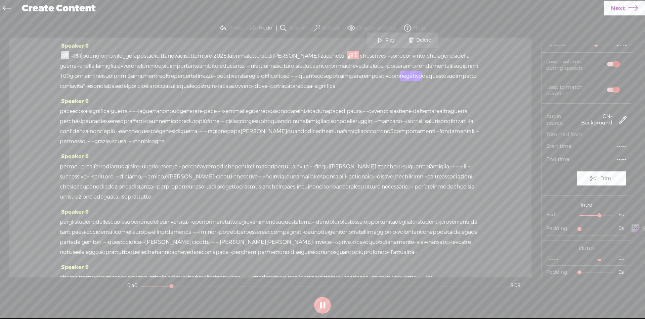
drag, startPoint x: 242, startPoint y: 50, endPoint x: 241, endPoint y: 53, distance: 3.5
click at [242, 50] on div "Speaker 0 · · [S] · · buongiorno, vi leggo la posta di cittanova di settembre ·…" at bounding box center [270, 68] width 421 height 55
click at [212, 53] on span "settembre" at bounding box center [198, 56] width 27 height 10
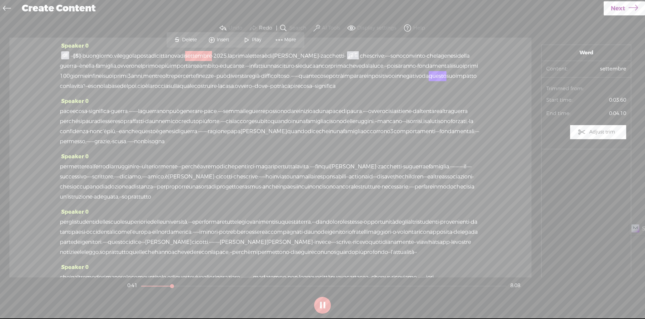
scroll to position [0, 0]
click at [246, 41] on span at bounding box center [247, 40] width 10 height 12
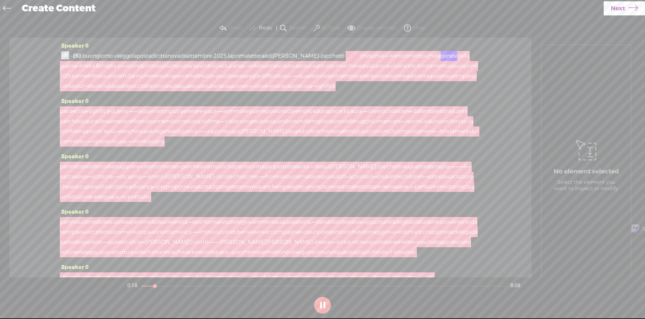
click at [361, 55] on div at bounding box center [353, 56] width 15 height 10
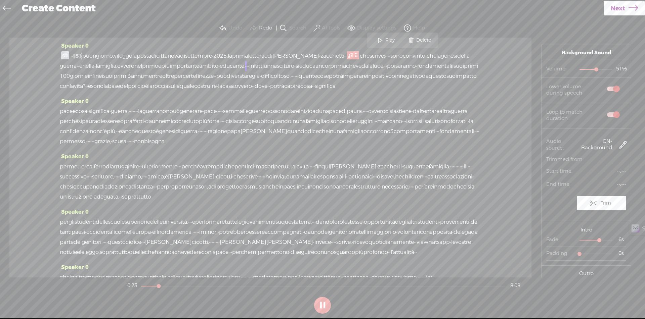
click at [610, 90] on span at bounding box center [613, 89] width 12 height 5
click at [612, 91] on span at bounding box center [613, 89] width 12 height 5
drag, startPoint x: 607, startPoint y: 70, endPoint x: 591, endPoint y: 76, distance: 16.5
click at [591, 76] on div at bounding box center [594, 69] width 15 height 15
click at [329, 306] on button at bounding box center [322, 305] width 17 height 17
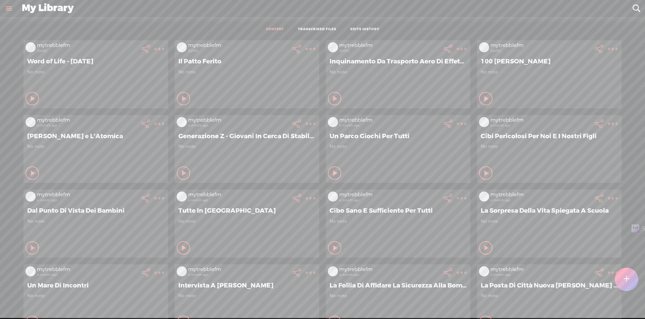
scroll to position [0, 0]
click at [625, 285] on t at bounding box center [627, 279] width 6 height 15
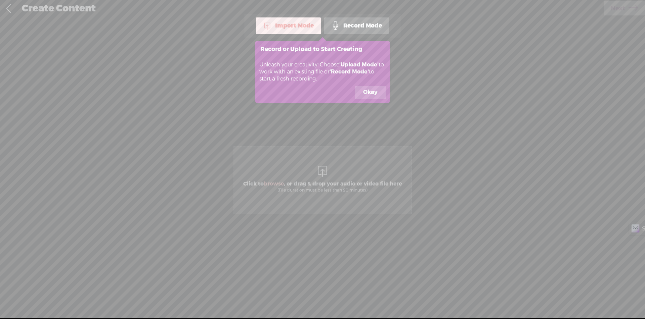
click at [375, 93] on button "Okay" at bounding box center [370, 92] width 31 height 13
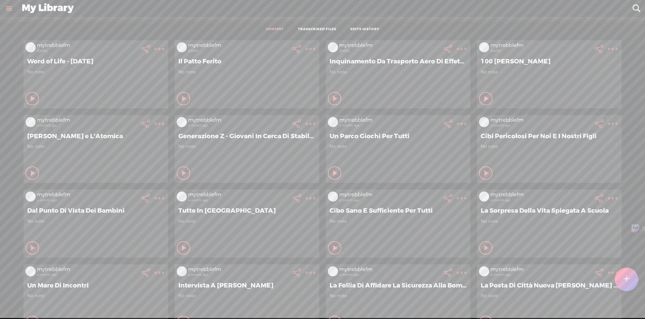
scroll to position [0, 0]
click at [628, 282] on t at bounding box center [626, 279] width 6 height 15
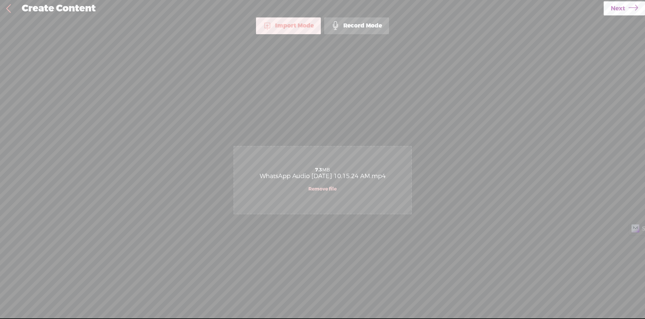
click at [624, 12] on span "Next" at bounding box center [618, 8] width 14 height 17
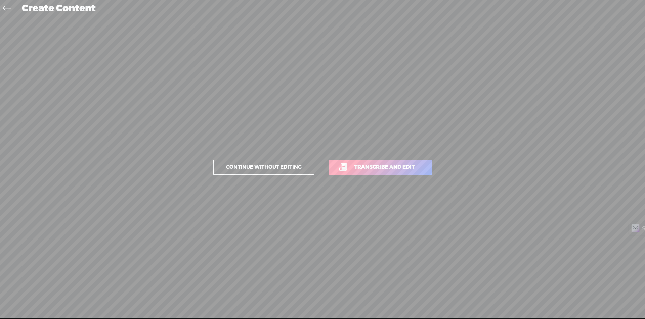
click at [392, 163] on link "Transcribe and edit" at bounding box center [380, 167] width 103 height 15
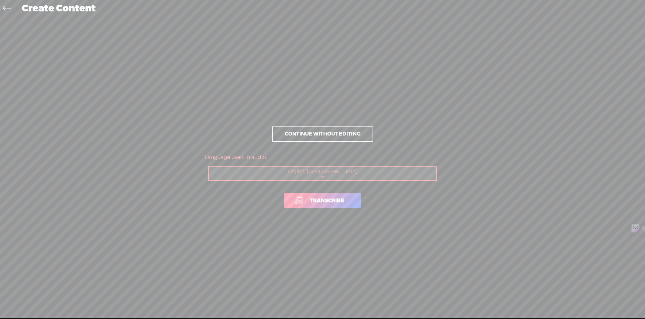
click at [348, 170] on select "Choose a language Afrikaans Albanian Amharic Arabic, Gulf Arabic, Modern Standa…" at bounding box center [323, 174] width 228 height 14
select select "it-IT"
click at [209, 167] on select "Choose a language Afrikaans Albanian Amharic Arabic, Gulf Arabic, Modern Standa…" at bounding box center [323, 174] width 228 height 14
click at [331, 203] on span "Transcribe" at bounding box center [327, 201] width 48 height 8
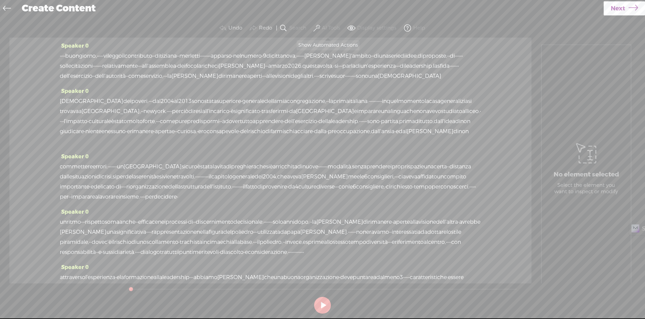
click at [327, 26] on label "AI Tools" at bounding box center [331, 28] width 18 height 7
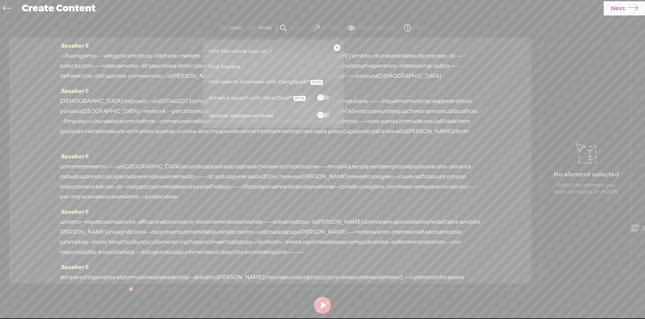
click at [324, 96] on span at bounding box center [323, 97] width 12 height 5
click at [325, 117] on span at bounding box center [323, 115] width 12 height 5
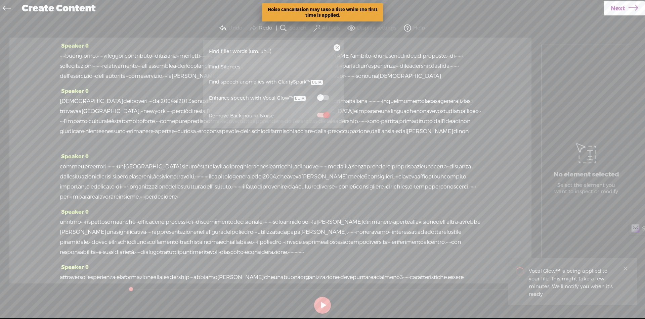
click at [61, 58] on span "·" at bounding box center [60, 56] width 1 height 10
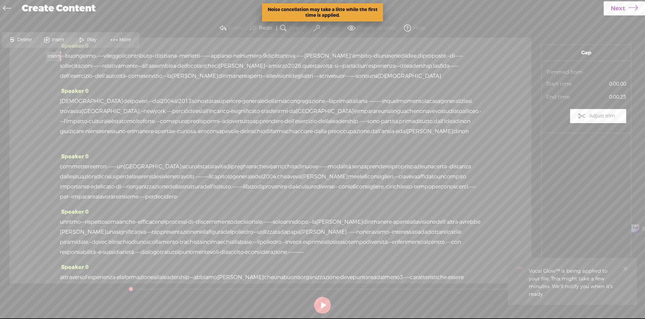
click at [50, 42] on span at bounding box center [47, 40] width 10 height 12
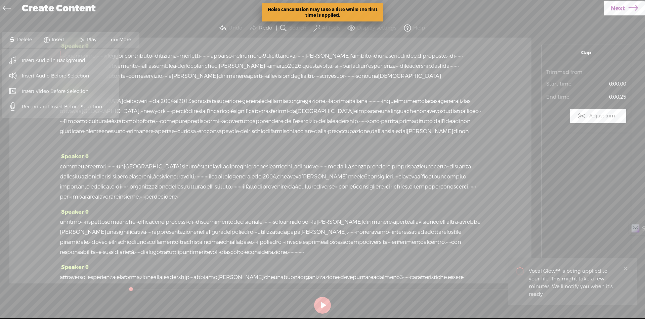
click at [51, 78] on span "Insert Audio Before Selection" at bounding box center [56, 76] width 94 height 15
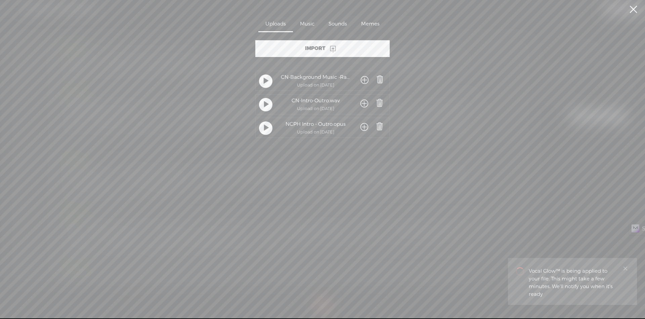
click at [364, 103] on span at bounding box center [364, 104] width 8 height 12
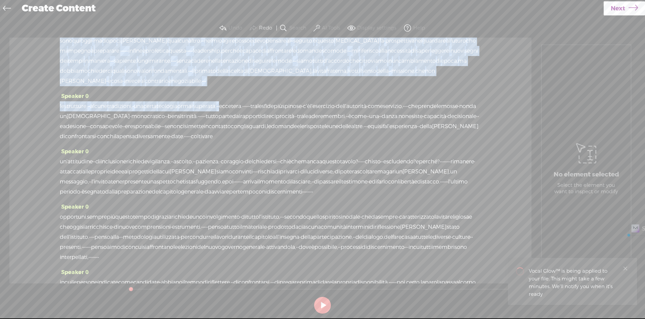
scroll to position [491, 0]
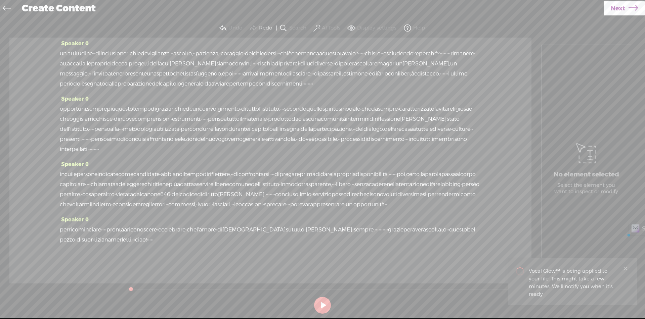
drag, startPoint x: 269, startPoint y: 56, endPoint x: 207, endPoint y: 238, distance: 191.9
click at [207, 238] on div "Speaker 0 · · · · buongiorno, · · · · · vi leggo il contributo · · di tiziana ·…" at bounding box center [270, 161] width 522 height 246
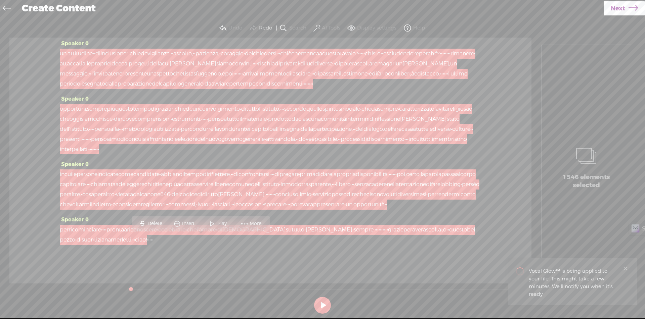
click at [191, 226] on span "Insert" at bounding box center [189, 224] width 14 height 7
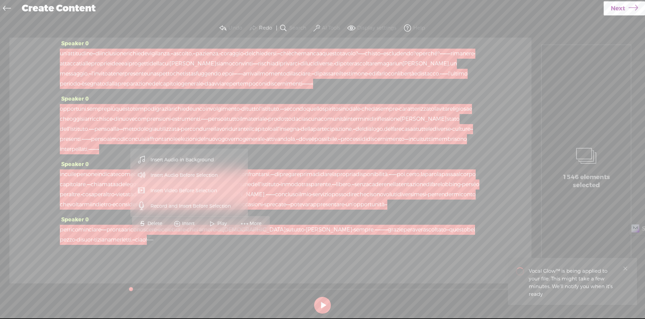
click at [192, 160] on span "Insert Audio in Background" at bounding box center [182, 160] width 90 height 15
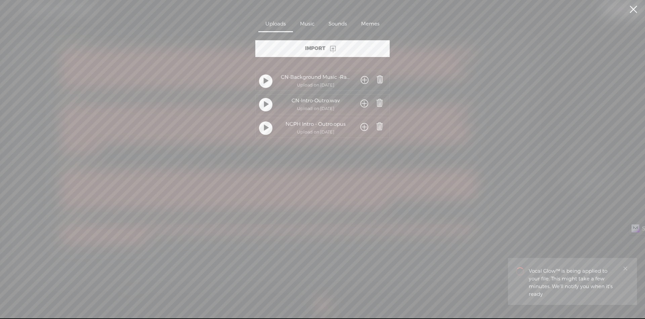
click at [364, 79] on span at bounding box center [365, 81] width 8 height 12
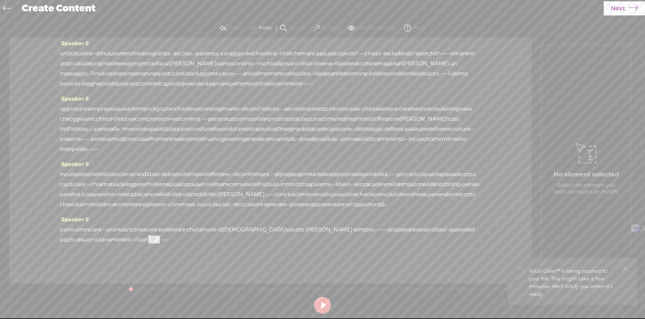
click at [168, 242] on span "·" at bounding box center [166, 240] width 1 height 10
click at [230, 222] on span "Insert" at bounding box center [228, 224] width 14 height 7
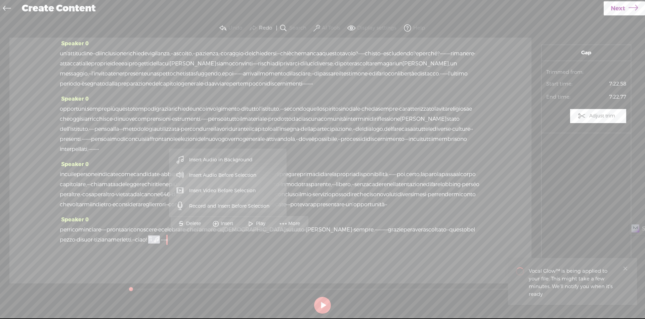
click at [235, 177] on span "Insert Audio Before Selection" at bounding box center [223, 175] width 94 height 15
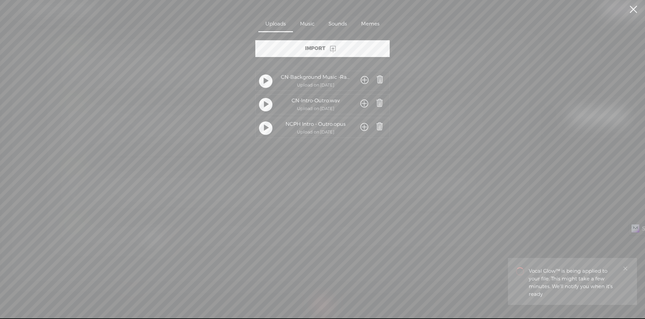
click at [361, 102] on span at bounding box center [364, 104] width 8 height 12
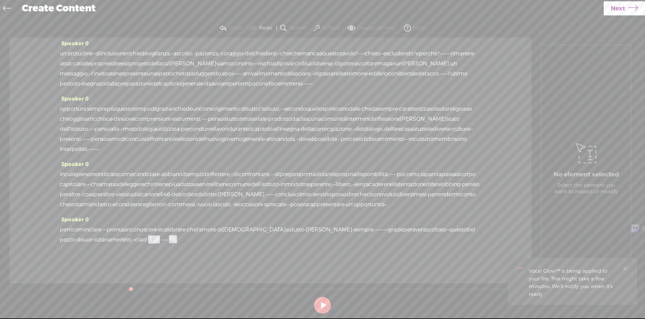
click at [298, 244] on div "per ricominciare · · · · pronta a riconoscere · e celebrare · che l'amore · di …" at bounding box center [270, 235] width 421 height 20
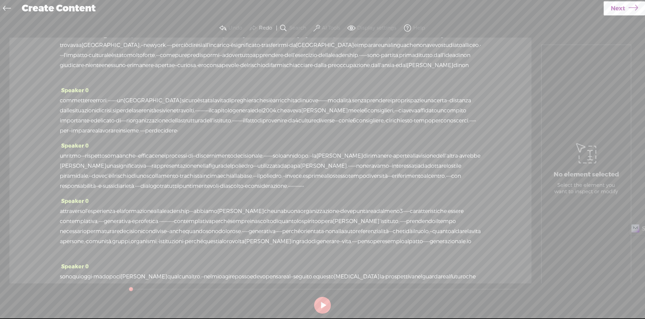
scroll to position [0, 0]
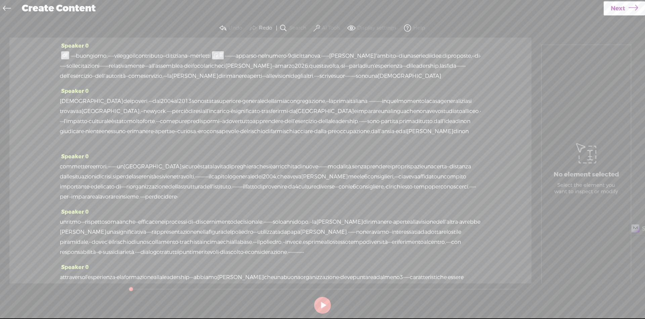
click at [63, 54] on span at bounding box center [65, 55] width 8 height 8
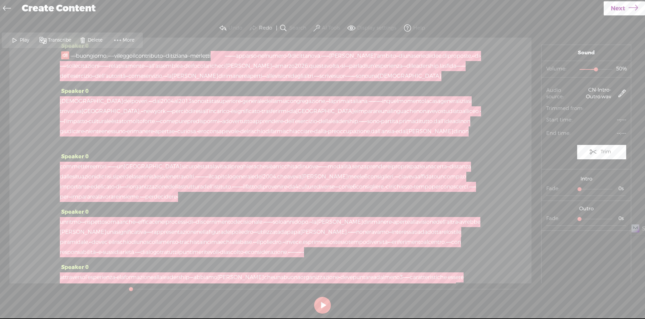
click at [226, 55] on div at bounding box center [218, 56] width 15 height 10
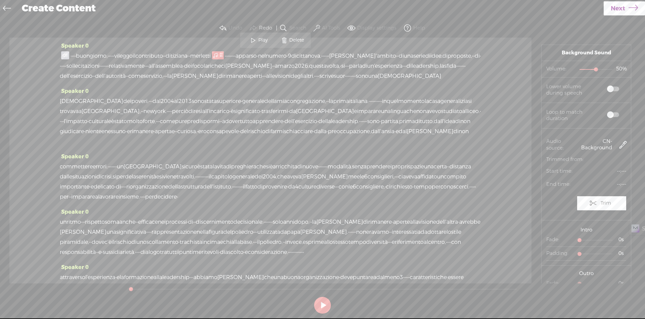
click at [611, 89] on span at bounding box center [613, 89] width 12 height 5
click at [612, 113] on span at bounding box center [613, 115] width 12 height 5
click at [61, 55] on div "· · · · buongiorno, · · · · · vi leggo il contributo · · di tiziana · · merlett…" at bounding box center [270, 66] width 421 height 30
click at [64, 54] on span at bounding box center [65, 55] width 8 height 8
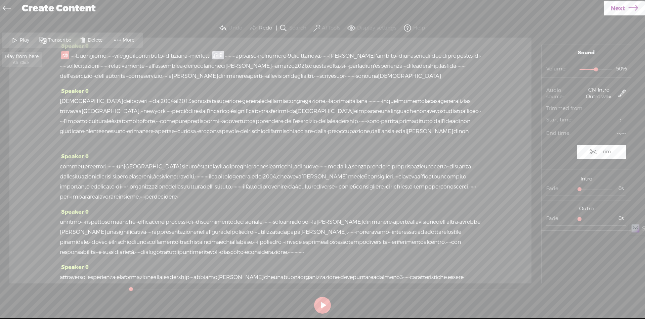
click at [23, 40] on span "Play" at bounding box center [25, 40] width 11 height 7
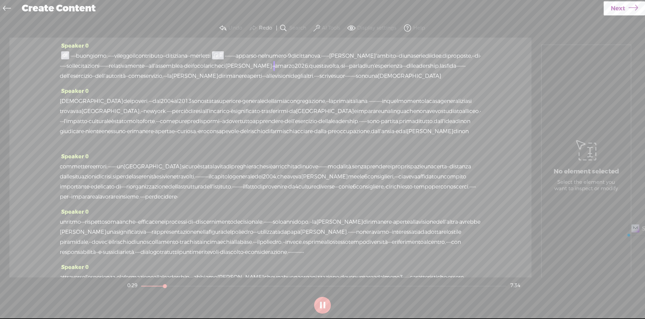
drag, startPoint x: 218, startPoint y: 66, endPoint x: 277, endPoint y: 68, distance: 59.2
click at [277, 68] on div "· · · · buongiorno, · · · · · vi leggo il contributo · · di tiziana · · merlett…" at bounding box center [270, 66] width 421 height 30
click at [233, 49] on span "Delete" at bounding box center [231, 50] width 16 height 7
click at [475, 61] on span "di" at bounding box center [477, 56] width 5 height 10
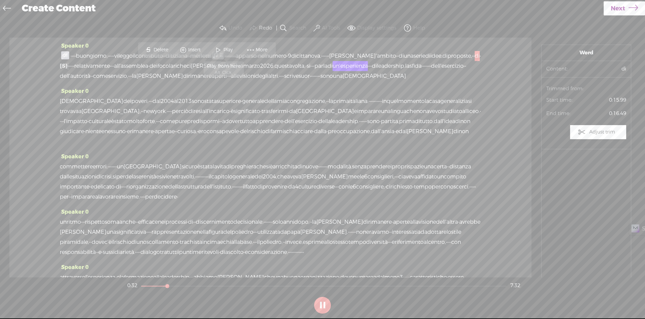
click at [224, 47] on span "Play" at bounding box center [228, 50] width 11 height 7
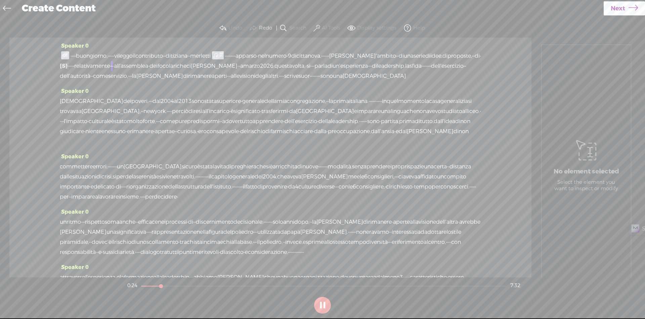
click at [480, 61] on span "·" at bounding box center [480, 56] width 1 height 10
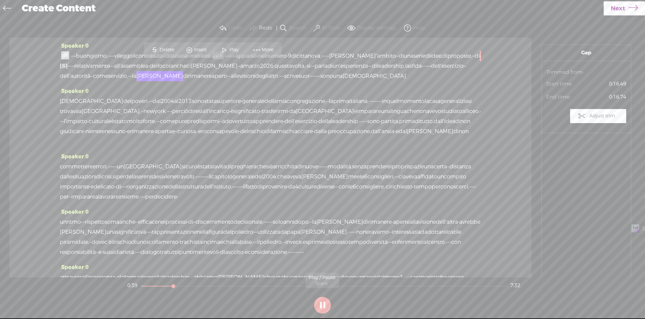
click at [320, 306] on button at bounding box center [322, 305] width 17 height 17
click at [494, 53] on div "Speaker 0 · · · · buongiorno, · · · · · vi leggo il contributo · · di tiziana ·…" at bounding box center [270, 158] width 522 height 240
click at [110, 65] on span "relativamente" at bounding box center [92, 66] width 36 height 10
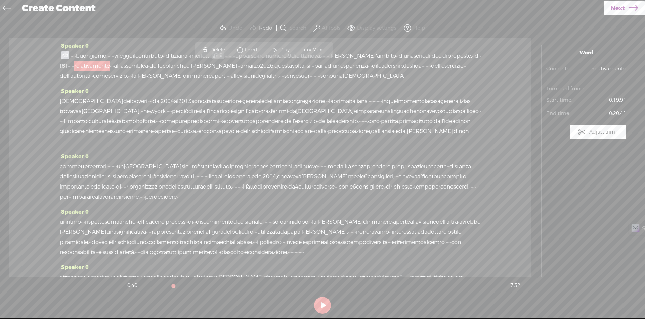
click at [118, 56] on span "vi" at bounding box center [116, 56] width 4 height 10
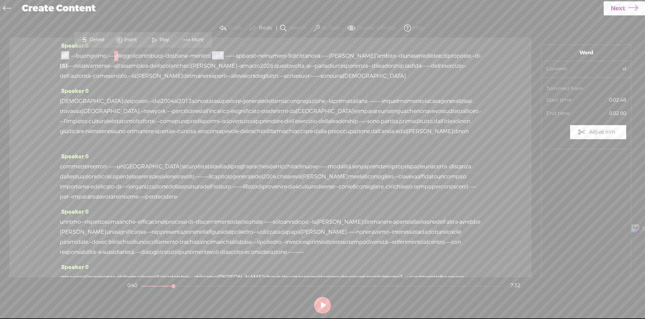
click at [98, 56] on span "buongiorno," at bounding box center [92, 56] width 32 height 10
click at [121, 39] on span "Play" at bounding box center [125, 40] width 11 height 7
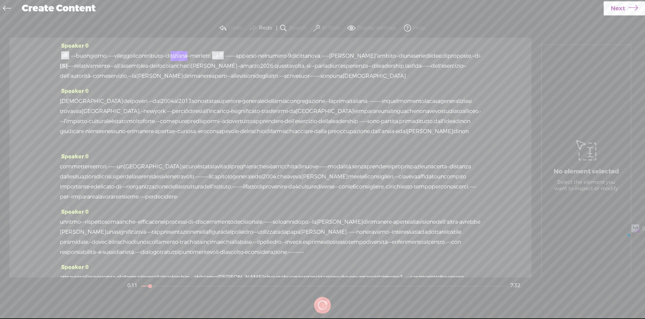
drag, startPoint x: 127, startPoint y: 54, endPoint x: 132, endPoint y: 57, distance: 5.9
click at [132, 57] on div "· · · · buongiorno, · · · · · vi leggo il contributo · · di tiziana · · merlett…" at bounding box center [270, 66] width 421 height 30
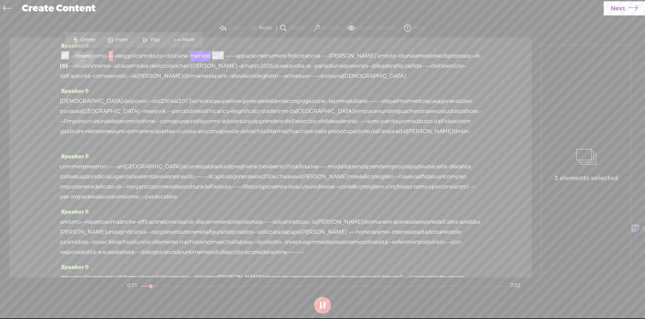
click at [94, 39] on span "Delete" at bounding box center [89, 40] width 16 height 7
click at [72, 57] on span "·" at bounding box center [71, 56] width 1 height 10
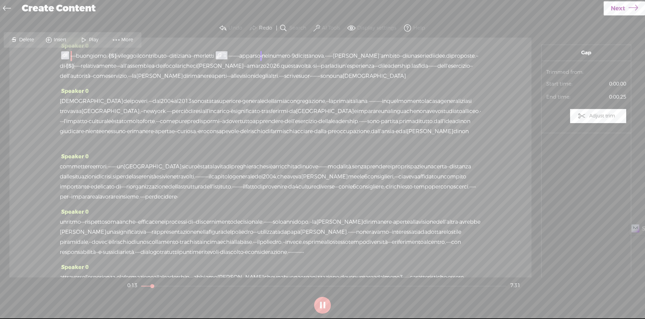
click at [83, 42] on span at bounding box center [84, 40] width 10 height 12
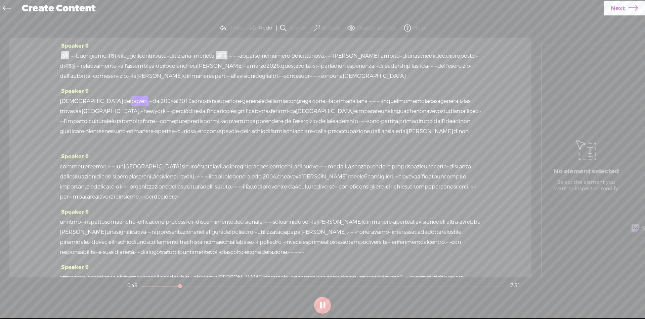
click at [136, 78] on span "la" at bounding box center [134, 76] width 4 height 10
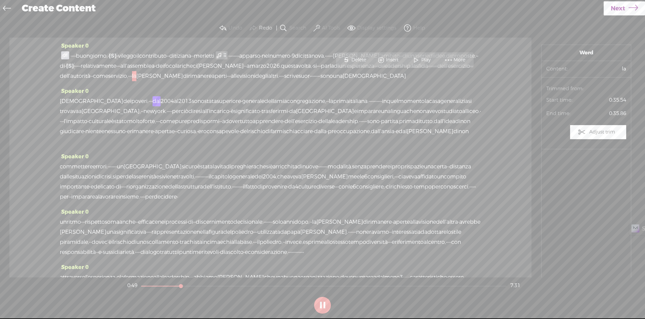
click at [426, 59] on span "Play" at bounding box center [426, 60] width 11 height 7
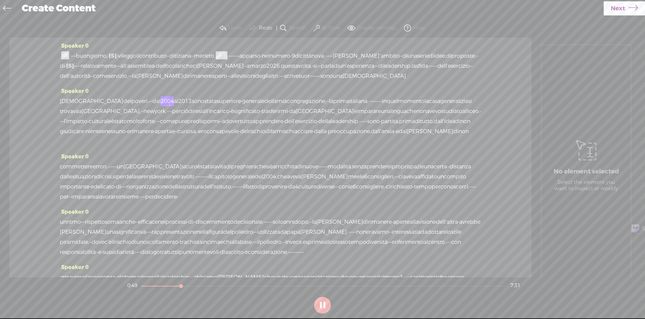
click at [116, 68] on span "relativamente" at bounding box center [99, 66] width 36 height 10
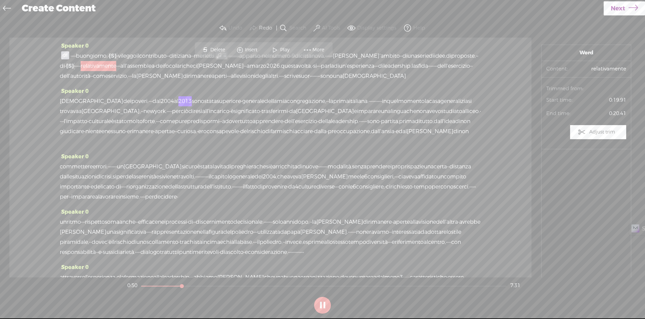
click at [285, 47] on span "Play" at bounding box center [285, 50] width 11 height 7
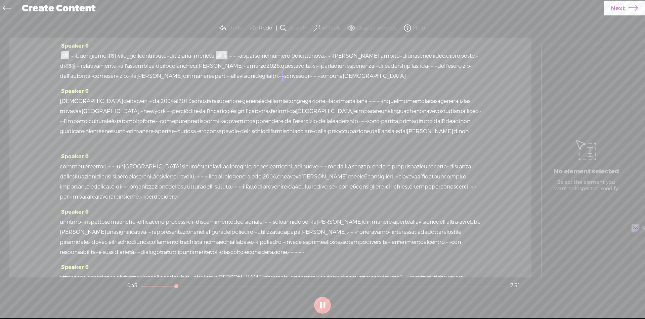
click at [212, 81] on span "aperti" at bounding box center [219, 76] width 15 height 10
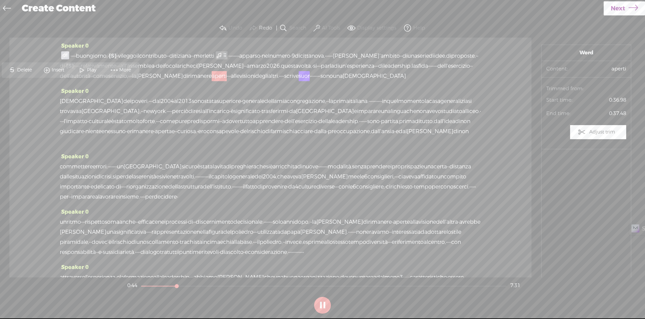
click at [93, 74] on span "Play" at bounding box center [88, 70] width 34 height 12
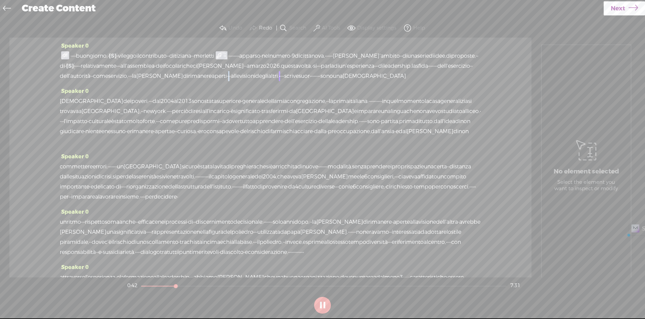
drag, startPoint x: 79, startPoint y: 86, endPoint x: 83, endPoint y: 86, distance: 3.4
click at [83, 81] on div "· · · · buongiorno, · [S] · · · · vi leggo il contributo · · di tiziana · · mer…" at bounding box center [270, 66] width 421 height 30
click at [33, 69] on span "Delete" at bounding box center [39, 70] width 16 height 7
click at [212, 81] on span "aperti" at bounding box center [219, 76] width 15 height 10
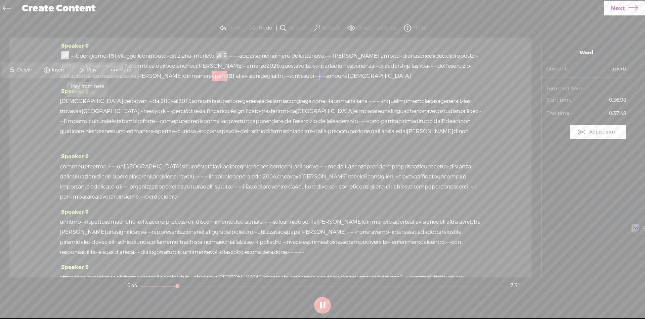
click at [93, 69] on span "Play" at bounding box center [92, 70] width 11 height 7
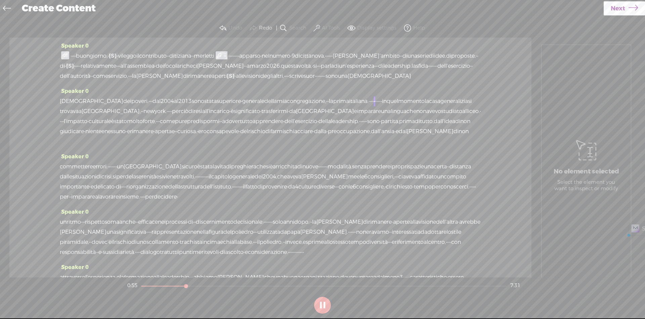
drag, startPoint x: 164, startPoint y: 55, endPoint x: 266, endPoint y: 52, distance: 101.8
click at [266, 52] on div "· · · · buongiorno, · [S] · · · · vi leggo il contributo · · di tiziana · · mer…" at bounding box center [270, 66] width 421 height 30
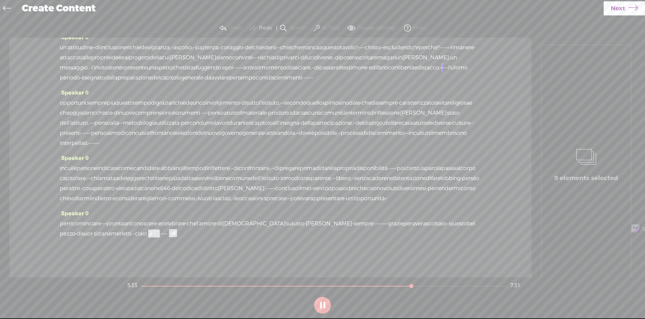
scroll to position [497, 0]
click at [629, 7] on icon at bounding box center [633, 8] width 9 height 17
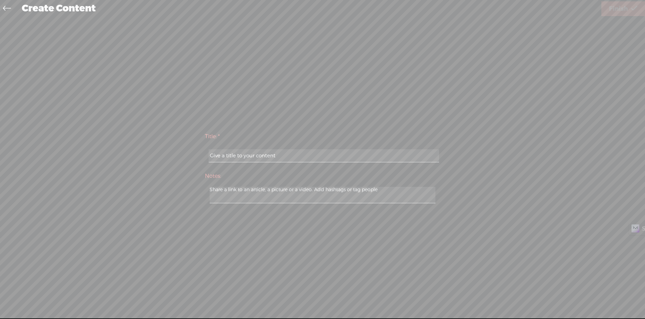
click at [339, 158] on input "text" at bounding box center [324, 155] width 230 height 13
paste input "Il Contributo Di Suor Tiziana Merletti"
type input "Il Contributo Di Suor Tiziana Merletti"
click at [629, 8] on link "Finish" at bounding box center [623, 8] width 44 height 15
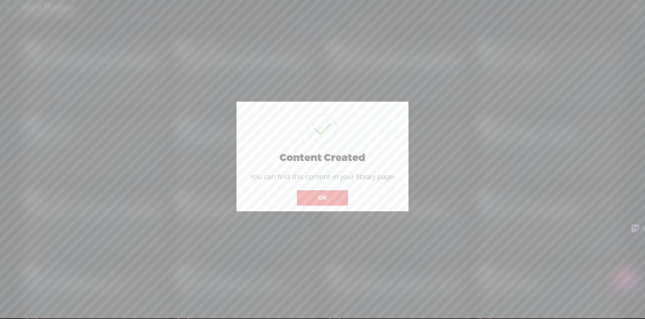
click at [311, 196] on button "OK" at bounding box center [322, 197] width 51 height 15
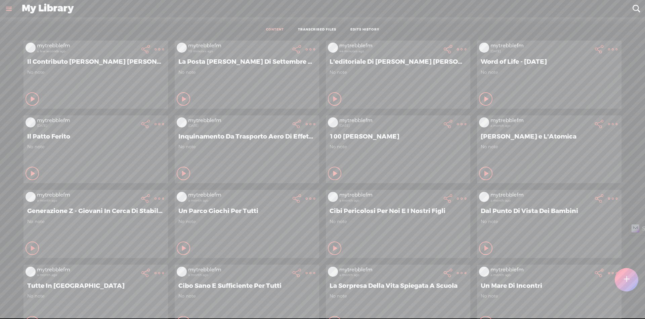
click at [155, 49] on t at bounding box center [159, 49] width 9 height 9
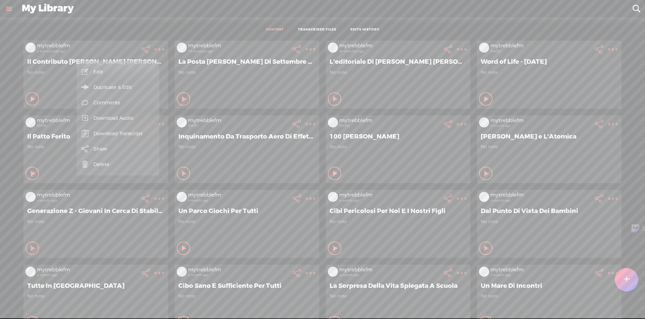
click at [119, 118] on link "Download Audio" at bounding box center [118, 118] width 76 height 15
click at [50, 109] on span "Download .mp3 file" at bounding box center [39, 110] width 59 height 15
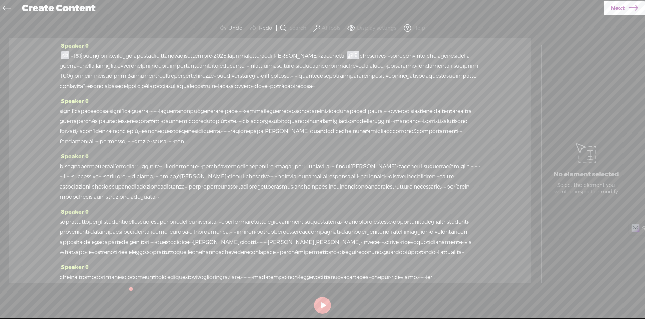
click at [67, 56] on span at bounding box center [65, 55] width 8 height 8
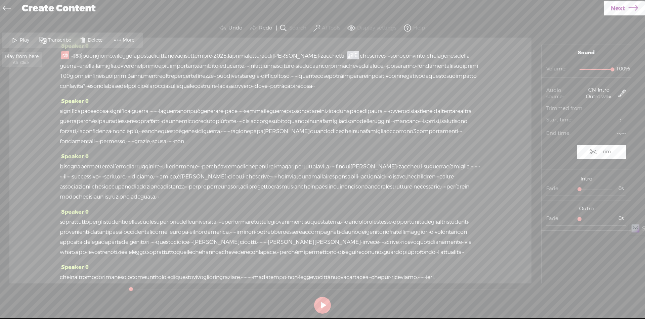
click at [19, 39] on span at bounding box center [15, 40] width 10 height 12
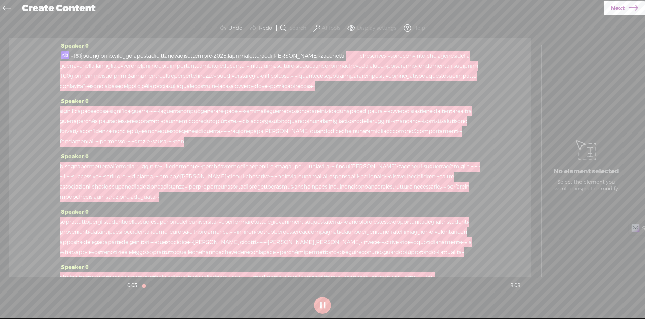
click at [361, 55] on div at bounding box center [353, 56] width 15 height 10
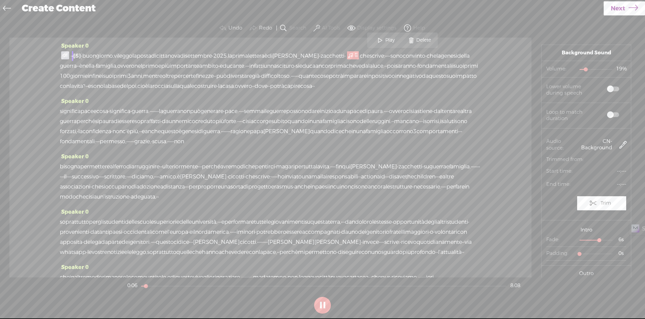
click at [610, 91] on span at bounding box center [613, 89] width 12 height 5
click at [609, 113] on span at bounding box center [613, 115] width 12 height 5
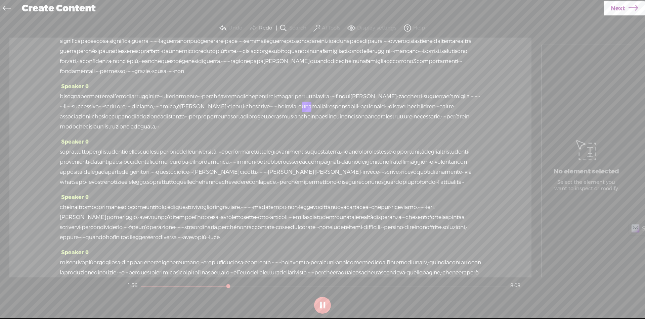
scroll to position [67, 0]
click at [449, 105] on span "famiglia." at bounding box center [459, 100] width 21 height 10
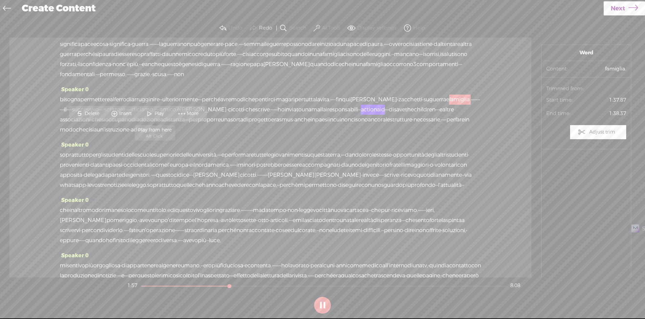
click at [161, 110] on span "Play" at bounding box center [155, 114] width 34 height 12
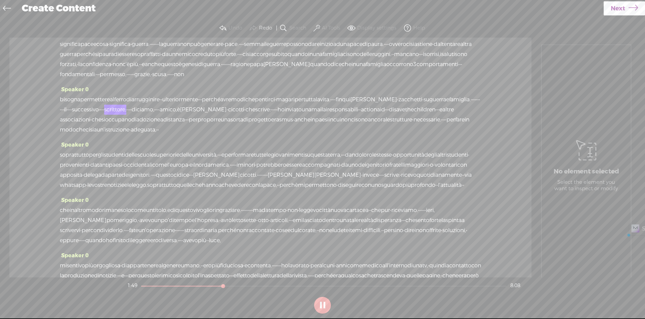
drag, startPoint x: 162, startPoint y: 130, endPoint x: 180, endPoint y: 131, distance: 18.2
click at [180, 131] on div "bisogna permettere [PERSON_NAME] di arrugginire · · ulteriormente · · · perché …" at bounding box center [270, 115] width 421 height 40
click at [136, 111] on span "Delete" at bounding box center [134, 114] width 16 height 7
click at [449, 105] on span "famiglia." at bounding box center [459, 100] width 21 height 10
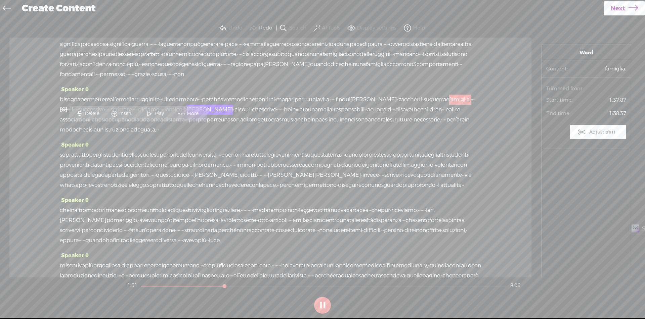
click at [157, 114] on span "Play" at bounding box center [160, 114] width 11 height 7
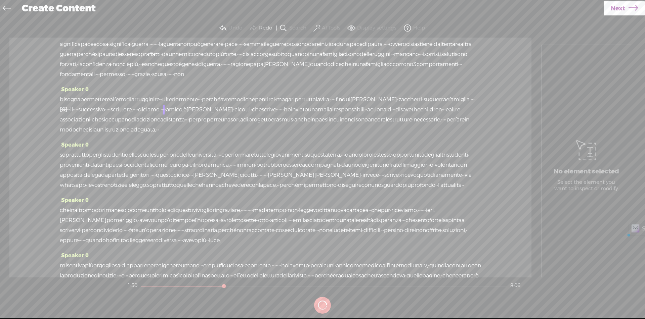
drag, startPoint x: 236, startPoint y: 129, endPoint x: 241, endPoint y: 130, distance: 4.8
click at [241, 130] on div "bisogna permettere [PERSON_NAME] di arrugginire · · ulteriormente · · · perché …" at bounding box center [270, 115] width 421 height 40
click at [198, 114] on span "Delete" at bounding box center [195, 114] width 16 height 7
click at [105, 115] on span "successivo" at bounding box center [91, 110] width 27 height 10
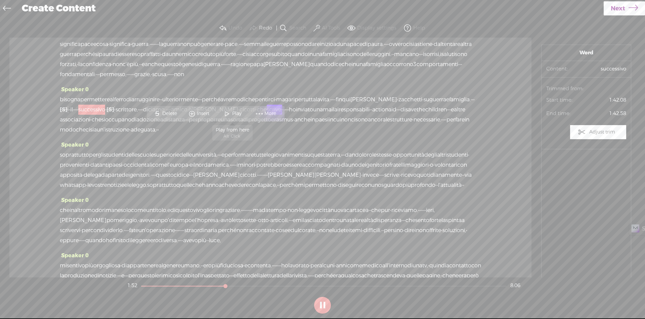
click at [229, 116] on span at bounding box center [227, 114] width 10 height 12
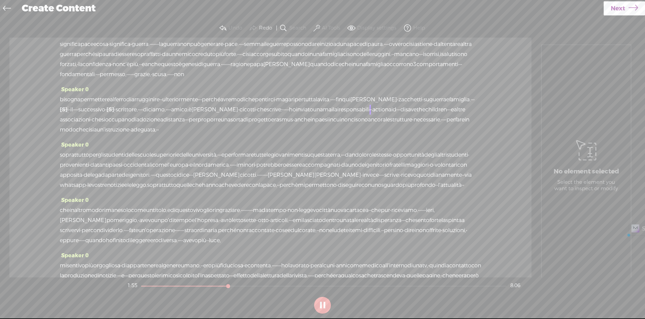
drag, startPoint x: 281, startPoint y: 128, endPoint x: 345, endPoint y: 125, distance: 63.9
click at [345, 125] on div "bisogna permettere [PERSON_NAME] di arrugginire · · ulteriormente · · · perché …" at bounding box center [270, 115] width 421 height 40
click at [293, 114] on span "Delete" at bounding box center [295, 114] width 16 height 7
click at [138, 115] on span "scrittore," at bounding box center [127, 110] width 22 height 10
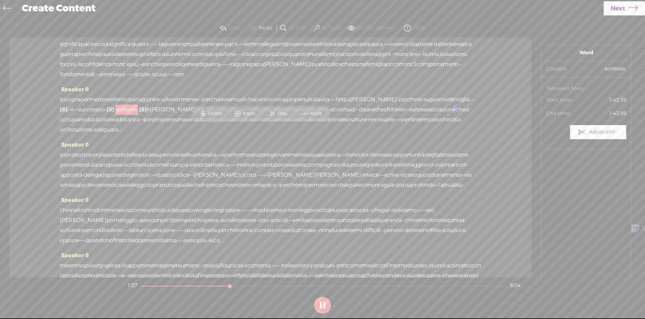
click at [282, 113] on span "Play" at bounding box center [283, 114] width 11 height 7
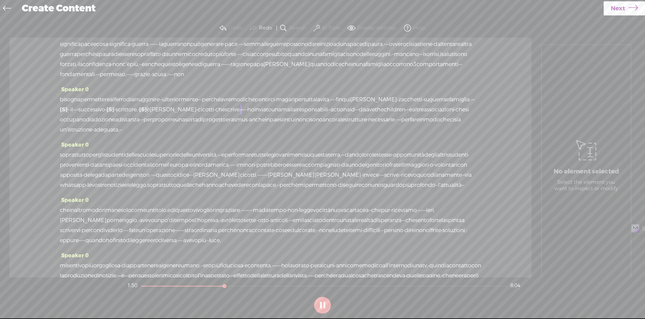
click at [139, 115] on span "·" at bounding box center [138, 110] width 1 height 10
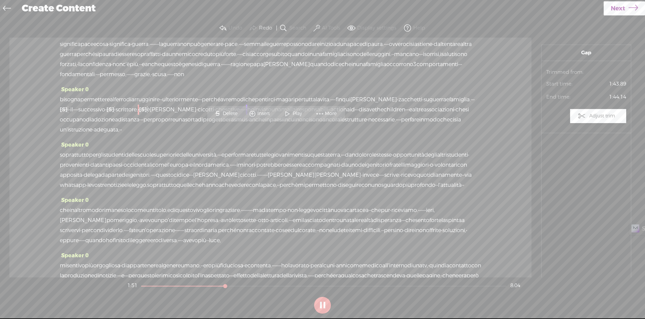
click at [232, 115] on span "Delete" at bounding box center [231, 114] width 16 height 7
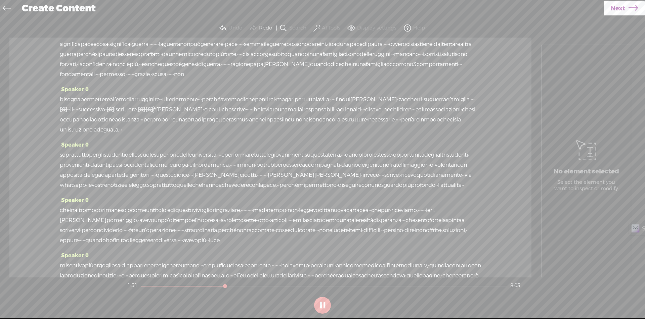
click at [138, 115] on span "scrittore," at bounding box center [127, 110] width 22 height 10
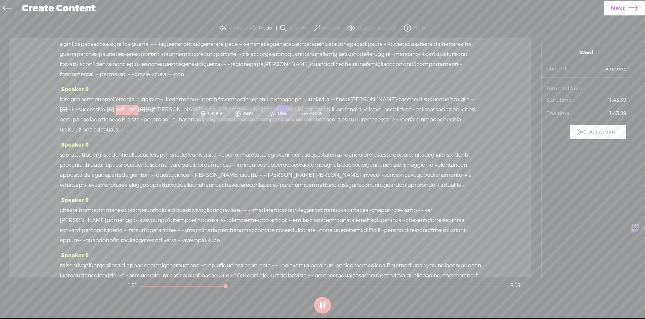
click at [283, 112] on span "Play" at bounding box center [283, 114] width 11 height 7
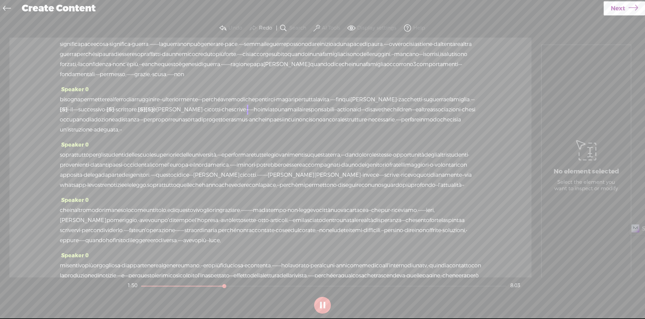
click at [68, 113] on span "[S]" at bounding box center [64, 109] width 8 height 7
click at [180, 111] on span "Restore" at bounding box center [172, 114] width 19 height 7
drag, startPoint x: 162, startPoint y: 130, endPoint x: 175, endPoint y: 131, distance: 13.8
click at [175, 131] on div "bisogna permettere [PERSON_NAME] di arrugginire · · ulteriormente · · · perché …" at bounding box center [270, 115] width 421 height 40
click at [131, 113] on span "Delete" at bounding box center [130, 114] width 16 height 7
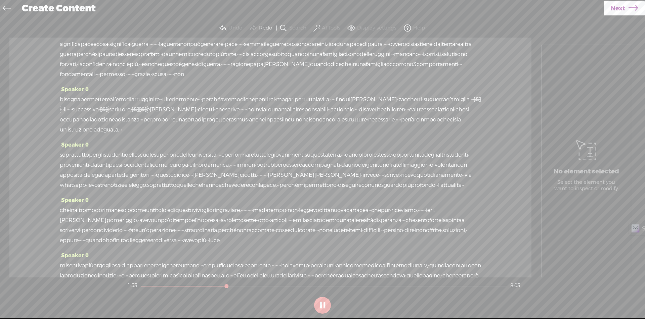
click at [446, 105] on span "e" at bounding box center [447, 100] width 3 height 10
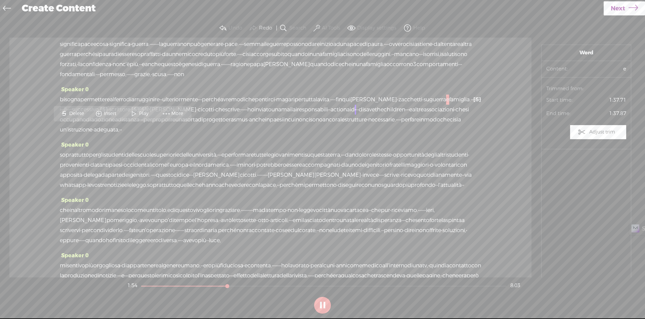
click at [135, 114] on span at bounding box center [134, 114] width 10 height 12
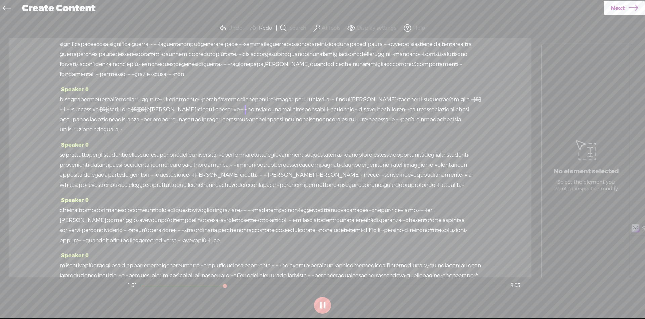
click at [139, 113] on span "[S]" at bounding box center [135, 109] width 8 height 7
click at [273, 110] on span at bounding box center [269, 114] width 15 height 14
click at [99, 115] on span "successivo" at bounding box center [85, 110] width 27 height 10
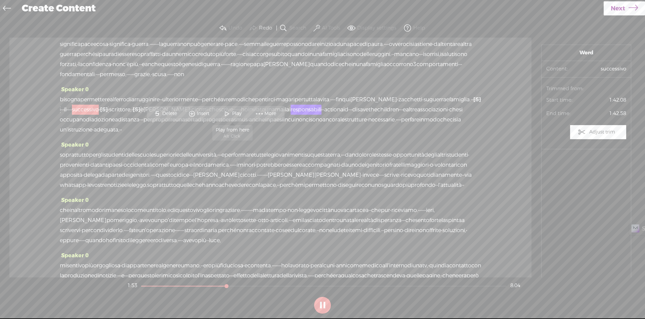
click at [242, 116] on span "Play" at bounding box center [237, 114] width 11 height 7
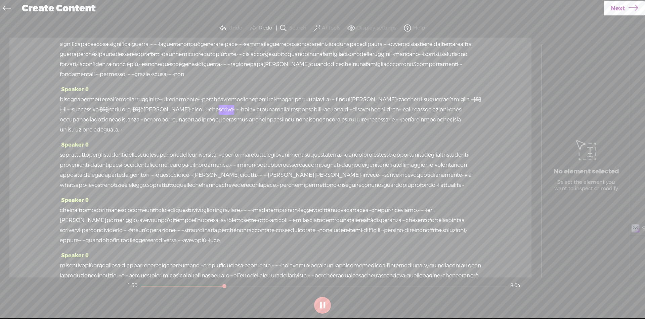
click at [140, 113] on span "[S]" at bounding box center [137, 109] width 8 height 7
click at [67, 115] on span "il" at bounding box center [65, 110] width 3 height 10
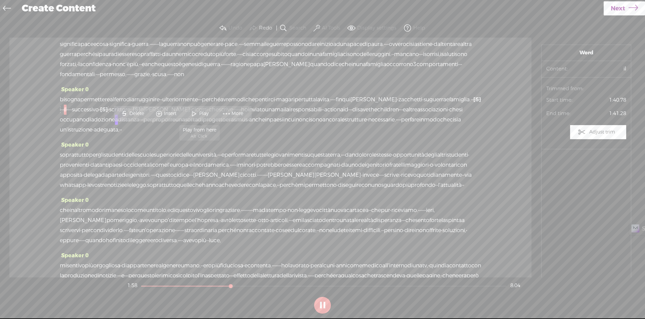
click at [201, 108] on span "Play" at bounding box center [200, 114] width 34 height 12
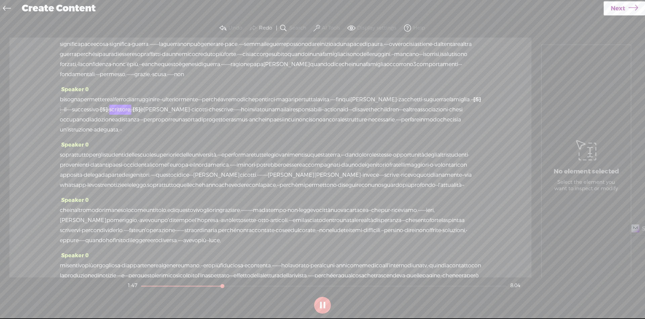
click at [99, 115] on span "successivo" at bounding box center [85, 110] width 27 height 10
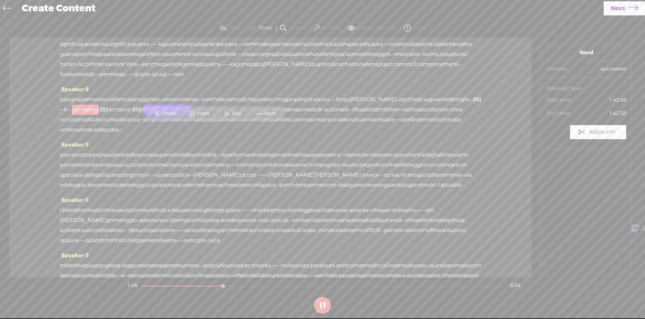
click at [170, 114] on span "Delete" at bounding box center [170, 114] width 16 height 7
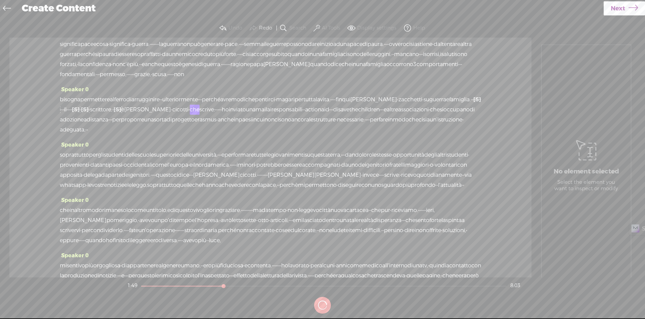
click at [81, 115] on span "·" at bounding box center [80, 110] width 1 height 10
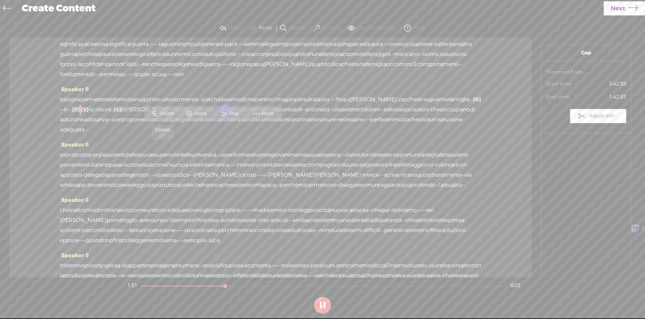
click at [177, 115] on span "S Delete" at bounding box center [163, 114] width 34 height 12
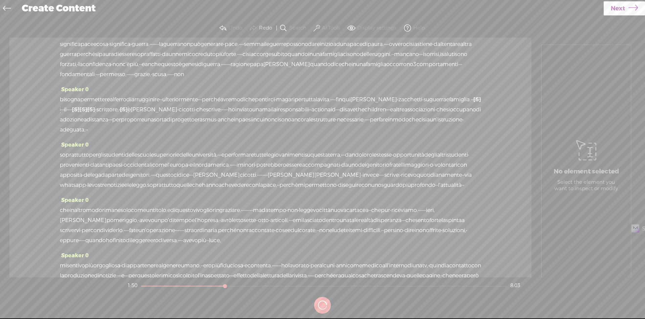
click at [449, 105] on span "famiglia." at bounding box center [459, 100] width 21 height 10
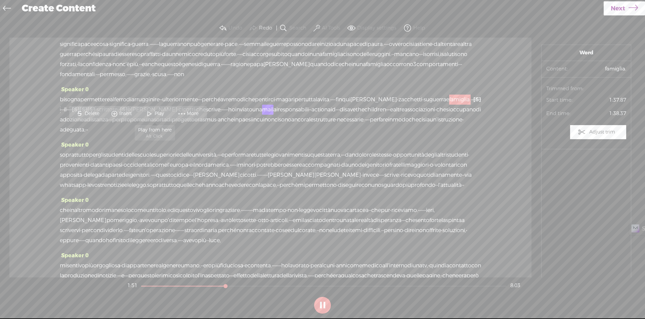
click at [160, 112] on span "Play" at bounding box center [160, 114] width 11 height 7
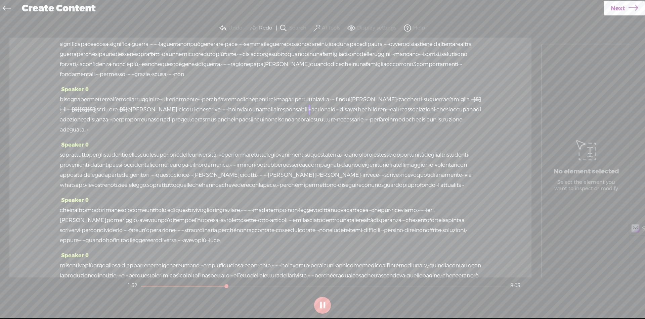
click at [128, 113] on span "[S]" at bounding box center [124, 109] width 8 height 7
click at [272, 108] on span "Restore" at bounding box center [270, 114] width 34 height 12
click at [119, 115] on span "scrittore," at bounding box center [107, 110] width 22 height 10
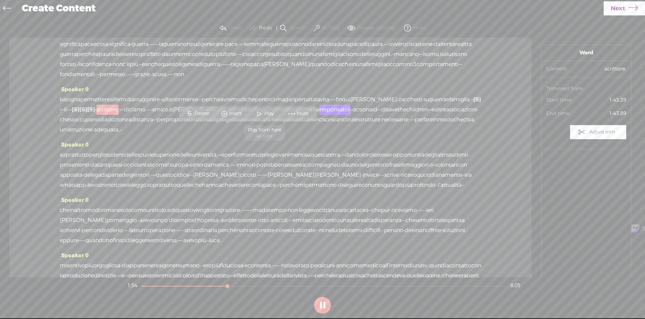
click at [258, 114] on span at bounding box center [259, 114] width 10 height 12
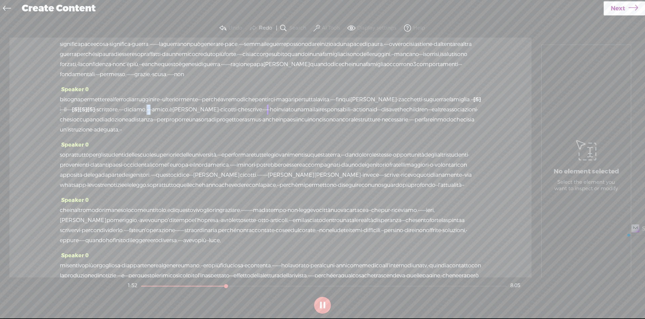
drag, startPoint x: 301, startPoint y: 131, endPoint x: 311, endPoint y: 131, distance: 9.4
click at [311, 131] on div "bisogna permettere [PERSON_NAME] di arrugginire · · ulteriormente · · · perché …" at bounding box center [270, 115] width 421 height 40
click at [264, 110] on span "S Delete" at bounding box center [261, 114] width 34 height 12
click at [119, 115] on span "scrittore," at bounding box center [107, 110] width 22 height 10
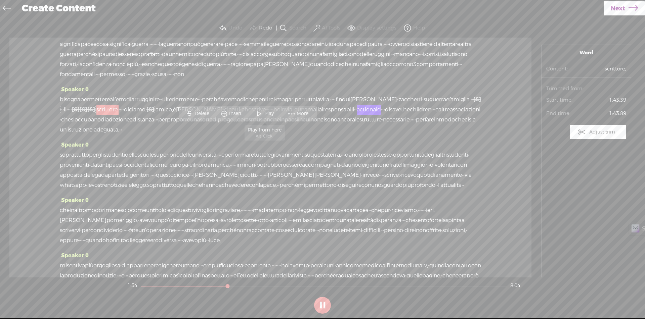
click at [268, 111] on span "Play" at bounding box center [269, 114] width 11 height 7
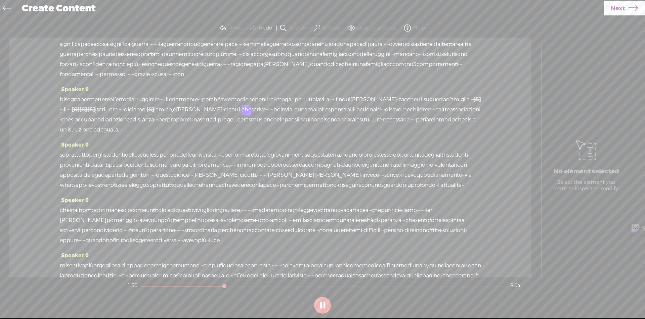
click at [146, 115] on span "diciamo," at bounding box center [135, 110] width 23 height 10
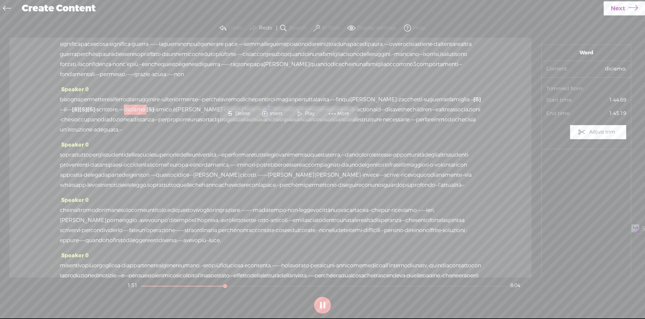
click at [239, 113] on span "Delete" at bounding box center [243, 114] width 16 height 7
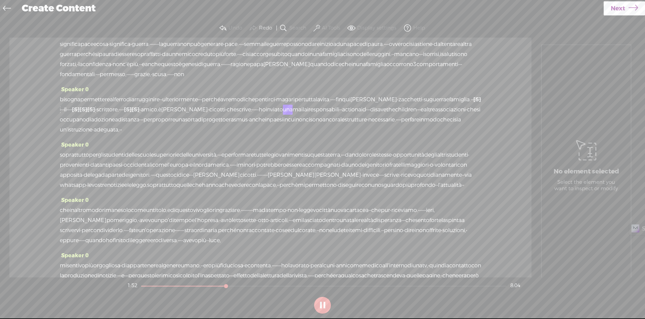
click at [139, 113] on span "[S]" at bounding box center [136, 109] width 8 height 7
click at [119, 115] on span "scrittore," at bounding box center [107, 110] width 22 height 10
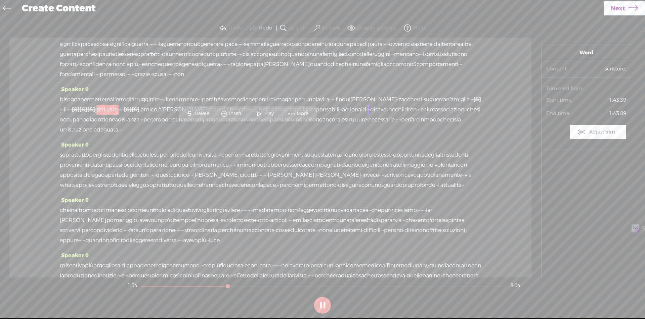
click at [260, 116] on span at bounding box center [259, 114] width 10 height 12
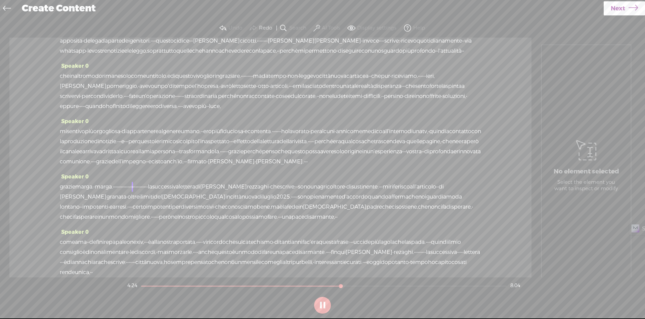
scroll to position [235, 0]
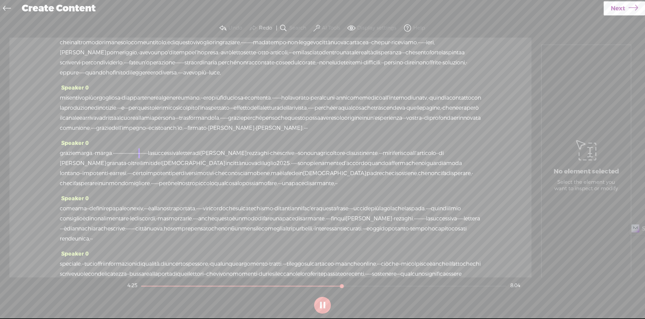
click at [207, 133] on span "firmato" at bounding box center [196, 128] width 19 height 10
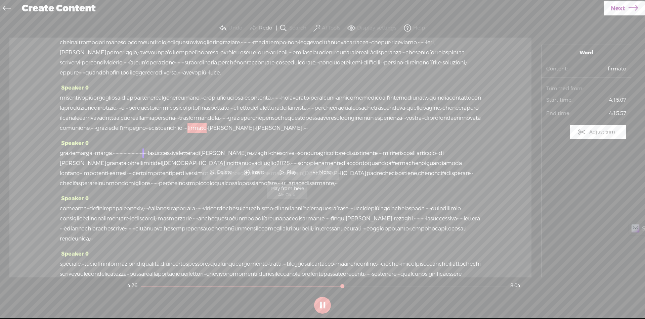
click at [284, 172] on span at bounding box center [282, 173] width 10 height 12
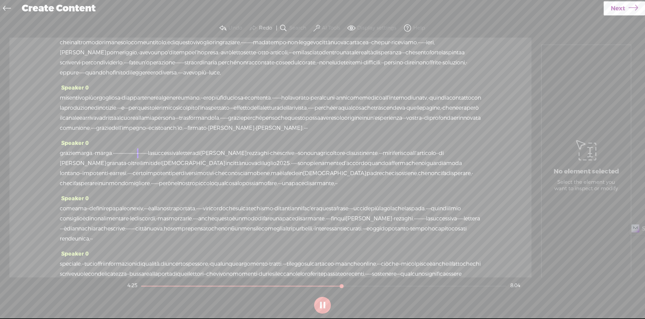
click at [84, 159] on span "marga." at bounding box center [84, 153] width 18 height 10
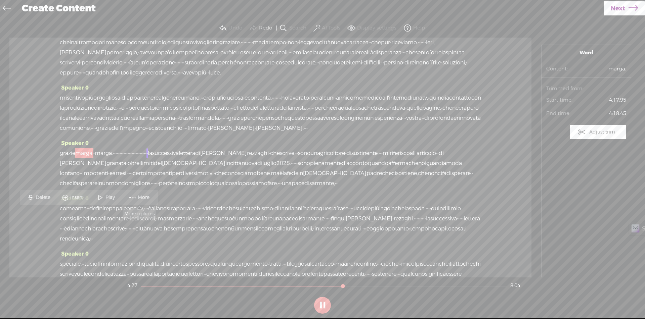
click at [136, 194] on span at bounding box center [133, 198] width 10 height 12
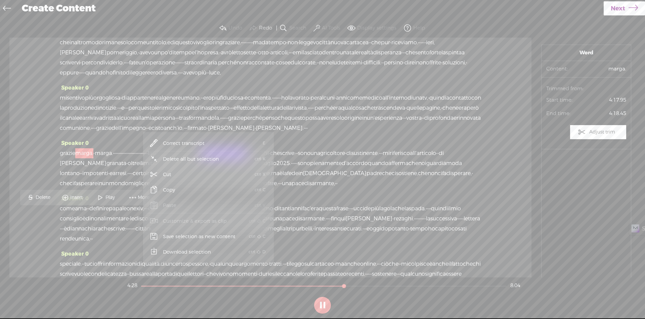
click at [163, 189] on span "Copy" at bounding box center [169, 190] width 39 height 15
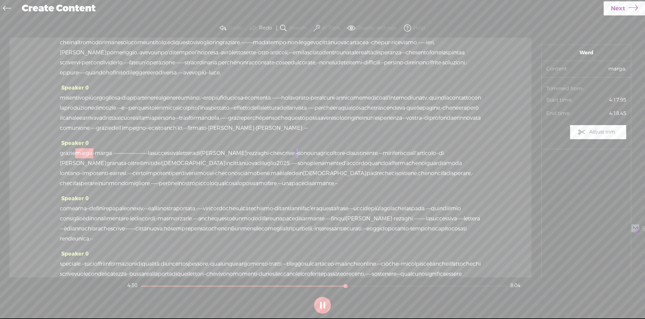
click at [208, 133] on span "·" at bounding box center [207, 128] width 1 height 10
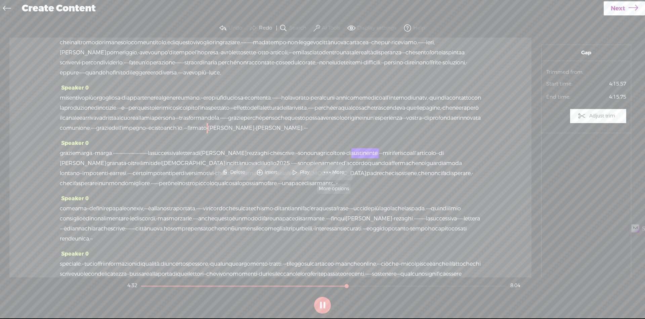
click at [330, 169] on span at bounding box center [327, 173] width 10 height 12
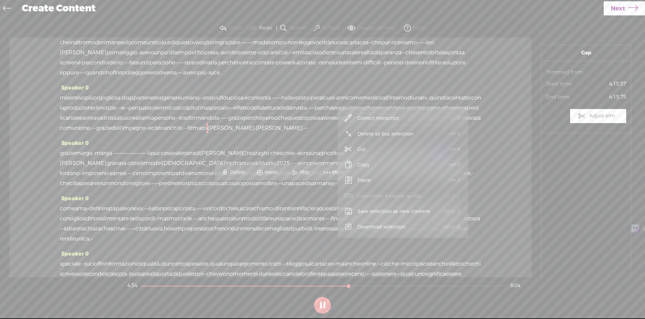
click at [379, 179] on span "Paste" at bounding box center [364, 180] width 40 height 15
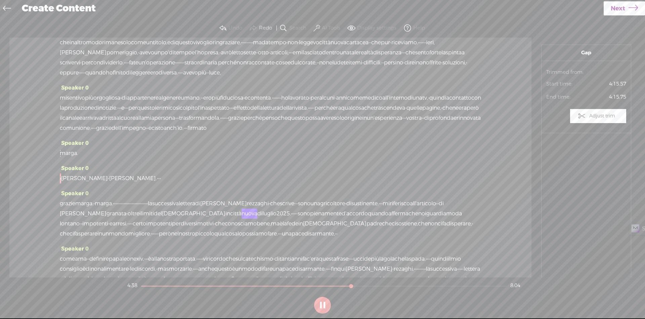
click at [207, 133] on span "firmato" at bounding box center [196, 128] width 19 height 10
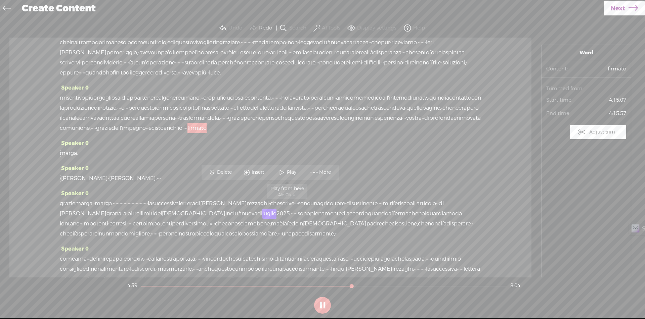
click at [295, 172] on span "Play" at bounding box center [292, 172] width 11 height 7
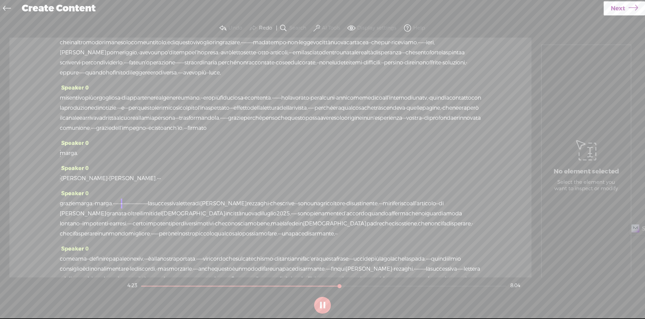
click at [110, 209] on span "marga." at bounding box center [104, 204] width 18 height 10
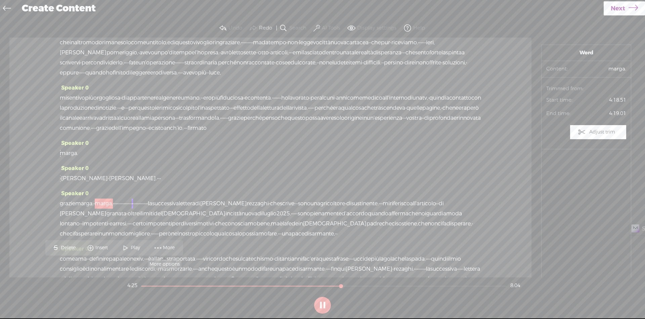
click at [165, 249] on span "More" at bounding box center [169, 248] width 13 height 7
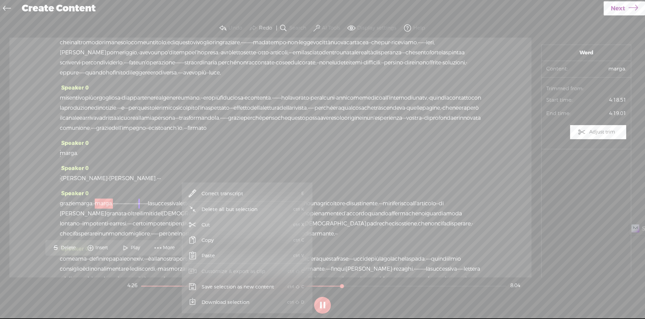
click at [231, 242] on link "Copy ctrl + C" at bounding box center [247, 240] width 124 height 15
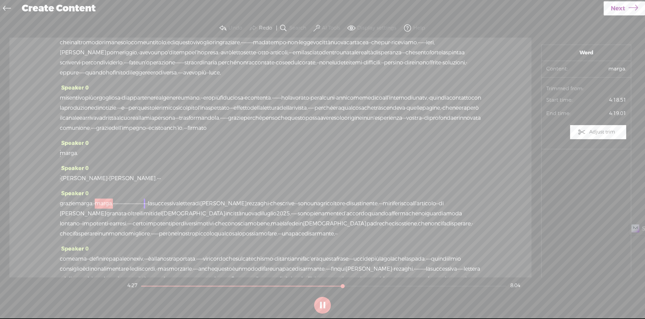
click at [76, 159] on span "marga." at bounding box center [69, 153] width 18 height 10
click at [232, 26] on label "Undo" at bounding box center [235, 28] width 14 height 7
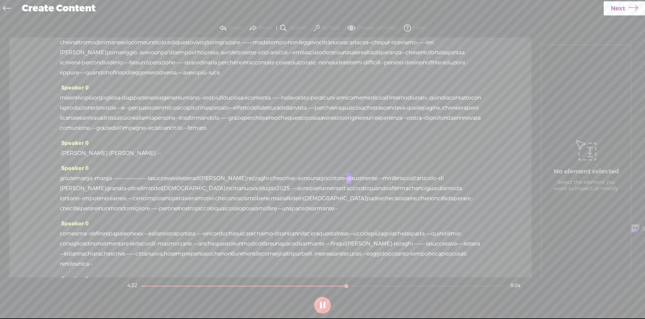
click at [112, 184] on span "marga." at bounding box center [104, 179] width 18 height 10
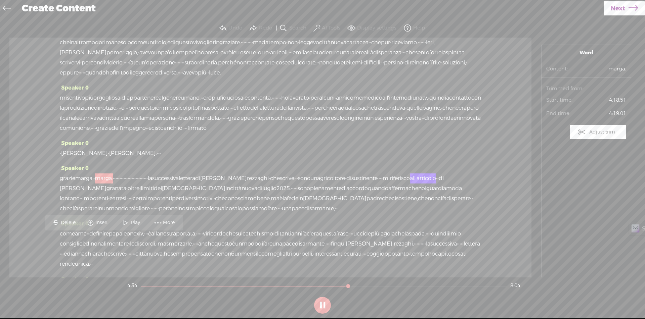
click at [160, 221] on span at bounding box center [158, 223] width 10 height 12
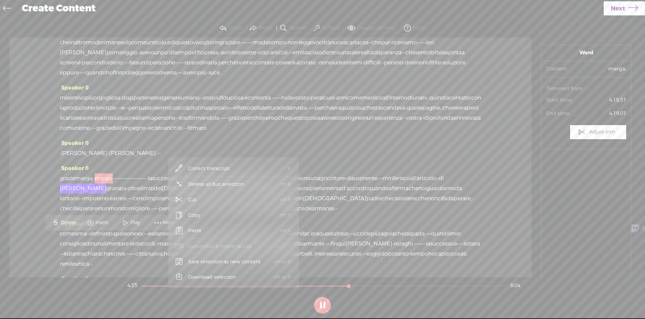
click at [199, 215] on span "Copy" at bounding box center [194, 215] width 39 height 15
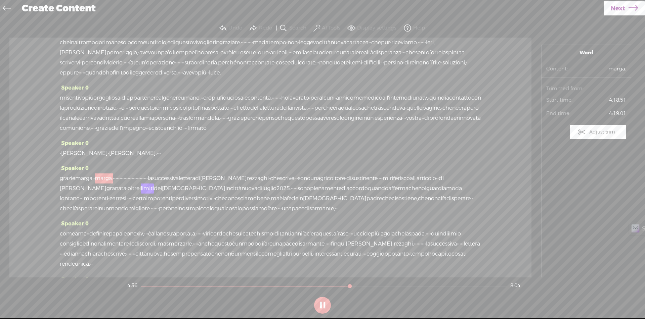
click at [77, 159] on span "[PERSON_NAME]" at bounding box center [84, 153] width 47 height 10
click at [123, 199] on span "More" at bounding box center [128, 198] width 13 height 7
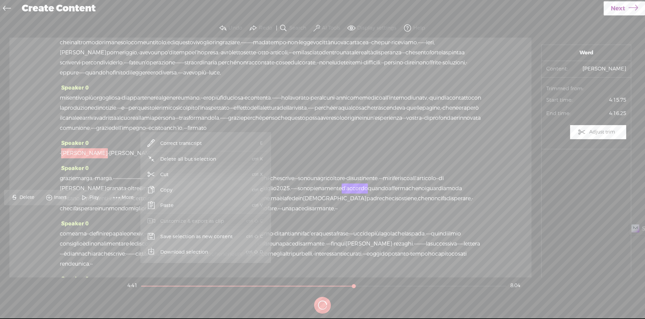
click at [198, 204] on link "Paste ctrl + V" at bounding box center [206, 205] width 124 height 15
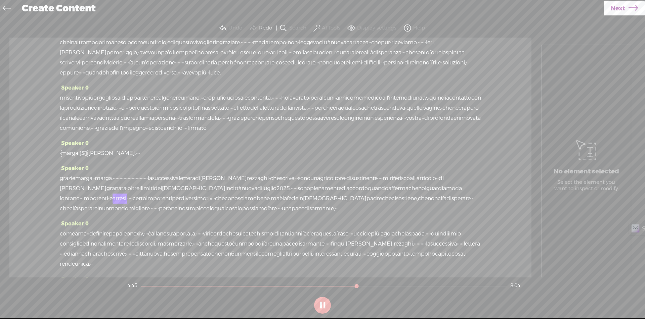
click at [183, 133] on span "anch'io," at bounding box center [174, 128] width 20 height 10
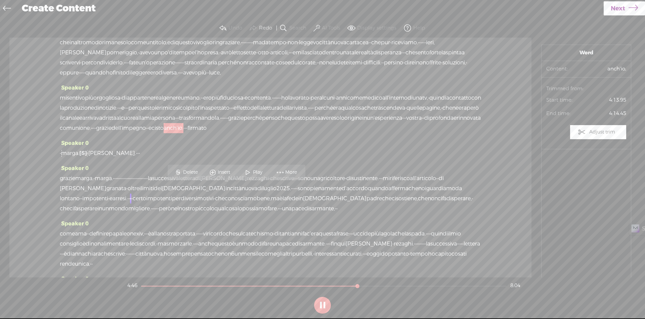
click at [259, 168] on span "Play" at bounding box center [253, 173] width 34 height 12
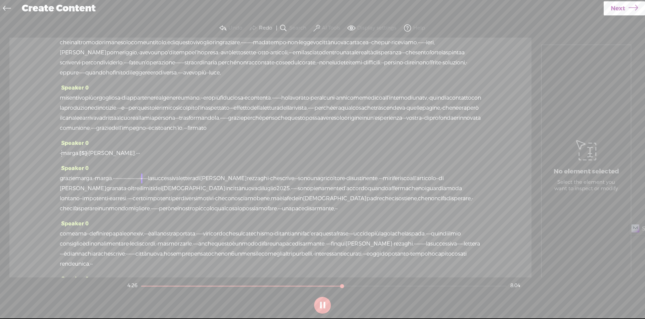
click at [61, 184] on span "grazie" at bounding box center [67, 179] width 15 height 10
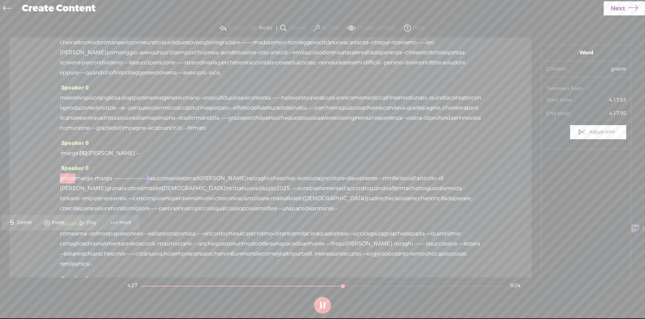
click at [80, 221] on span at bounding box center [82, 223] width 10 height 12
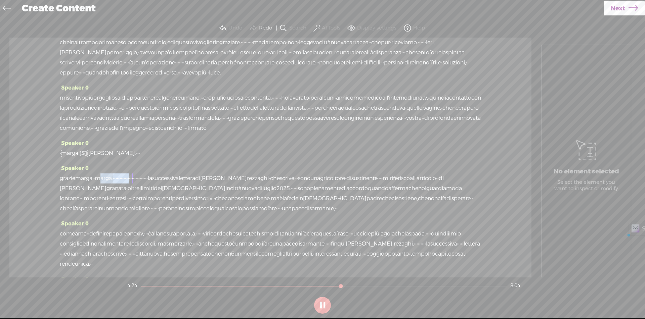
drag, startPoint x: 104, startPoint y: 237, endPoint x: 167, endPoint y: 236, distance: 62.5
click at [167, 214] on div "grazie marga. · marga. · · · · · · · · · · · · · · · · · · · · · · · · · · la s…" at bounding box center [270, 194] width 421 height 40
click at [114, 222] on span "S" at bounding box center [110, 223] width 10 height 12
click at [326, 309] on section at bounding box center [322, 306] width 393 height 22
click at [326, 309] on button at bounding box center [322, 305] width 17 height 17
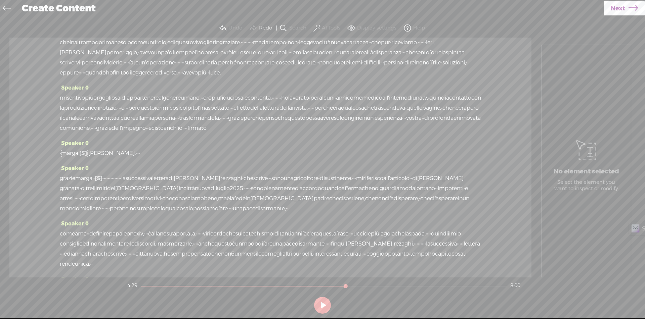
click at [183, 133] on span "anch'io," at bounding box center [174, 128] width 20 height 10
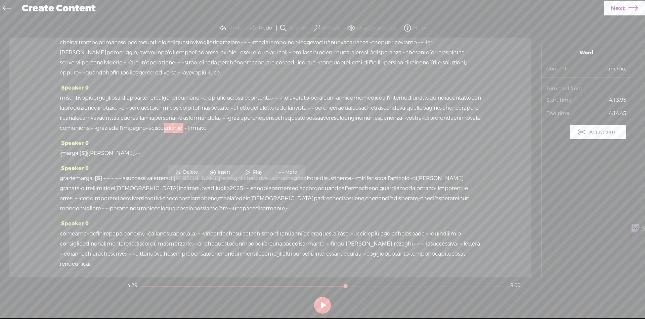
click at [261, 173] on span "Play" at bounding box center [258, 172] width 11 height 7
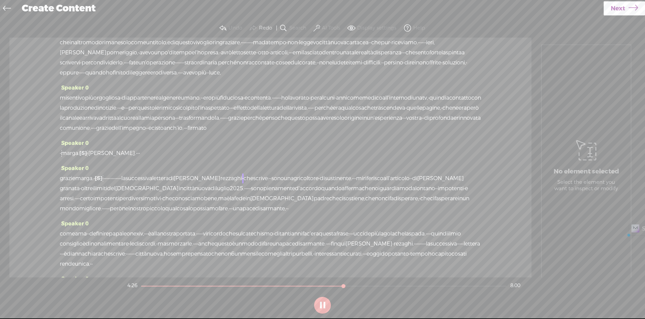
drag, startPoint x: 132, startPoint y: 238, endPoint x: 155, endPoint y: 240, distance: 22.9
click at [155, 214] on div "grazie marga. · [S] marga. · · · · · · · · · · · · · · · · · · · · · · · · · · …" at bounding box center [270, 194] width 421 height 40
click at [102, 221] on span "Delete" at bounding box center [108, 223] width 16 height 7
click at [93, 184] on span "marga." at bounding box center [84, 179] width 18 height 10
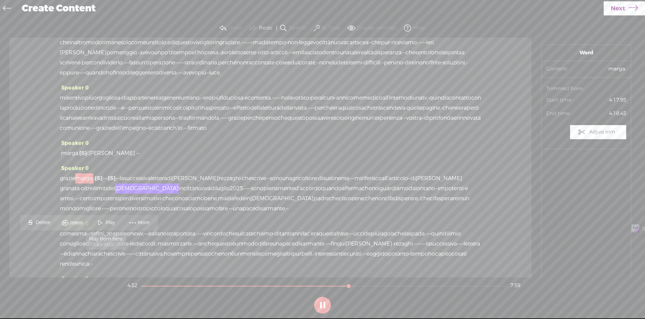
click at [112, 222] on span "Play" at bounding box center [110, 223] width 11 height 7
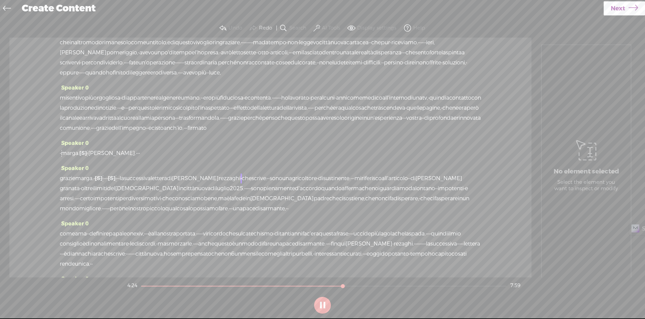
click at [124, 184] on span "la" at bounding box center [122, 179] width 4 height 10
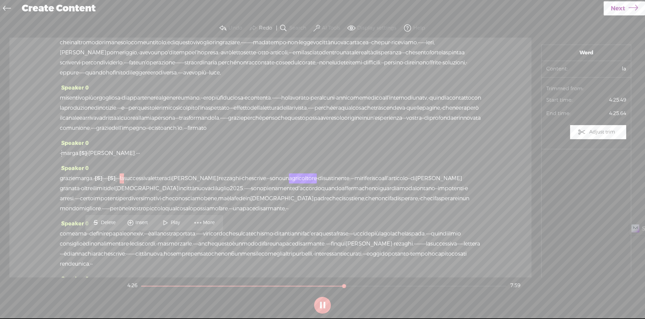
click at [117, 184] on span "·" at bounding box center [116, 179] width 1 height 10
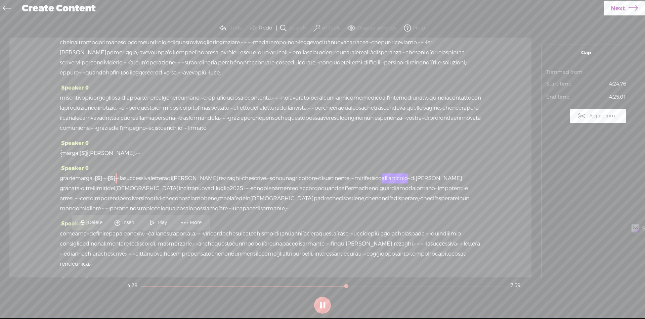
click at [156, 222] on span at bounding box center [152, 223] width 10 height 12
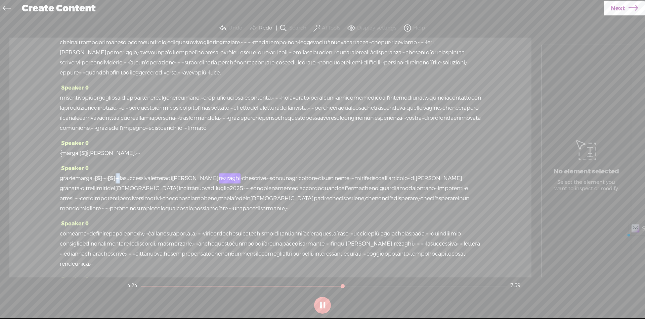
drag, startPoint x: 139, startPoint y: 239, endPoint x: 148, endPoint y: 240, distance: 8.4
click at [148, 214] on div "grazie marga. · [S] marga. · · · · · · · · · · · · · · · · [S] · · · · · · · · …" at bounding box center [270, 194] width 421 height 40
click at [105, 222] on span "Delete" at bounding box center [103, 223] width 16 height 7
click at [87, 184] on span "marga." at bounding box center [84, 179] width 18 height 10
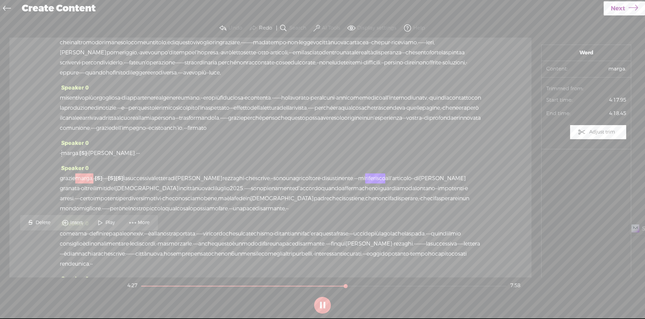
click at [110, 224] on span "Play" at bounding box center [110, 223] width 11 height 7
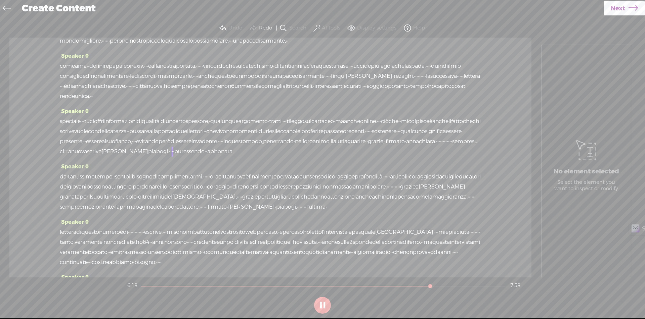
scroll to position [568, 0]
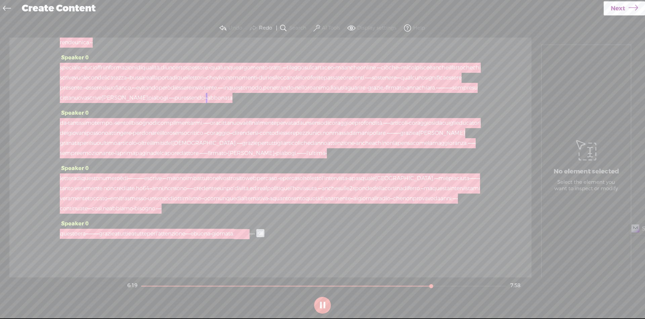
click at [250, 233] on div at bounding box center [241, 234] width 15 height 10
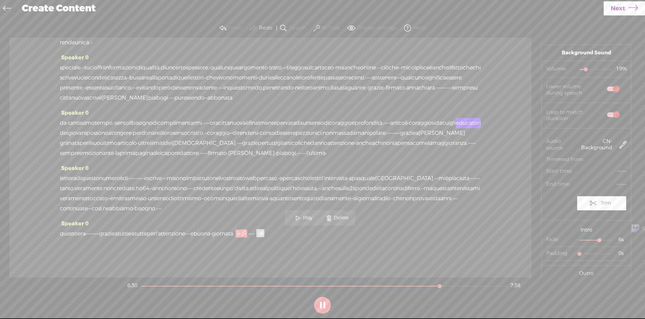
click at [608, 89] on span at bounding box center [613, 89] width 12 height 5
click at [612, 89] on span at bounding box center [613, 89] width 12 height 5
click at [581, 69] on div at bounding box center [583, 69] width 15 height 15
click at [578, 69] on div at bounding box center [581, 69] width 15 height 15
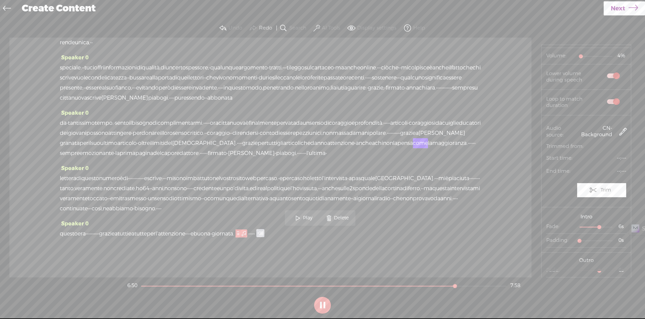
scroll to position [25, 0]
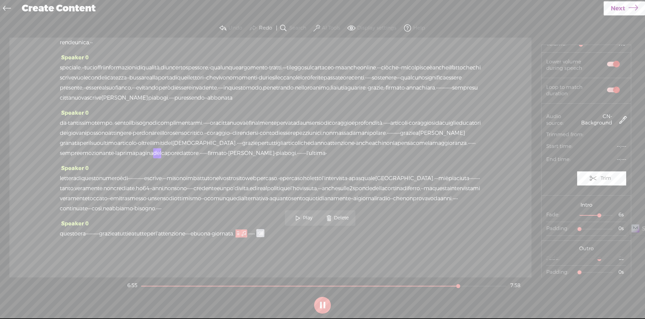
click at [508, 165] on div "Speaker 0 · · [S] · · buongiorno, vi leggo la posta di cittanova di settembre ·…" at bounding box center [270, 158] width 522 height 240
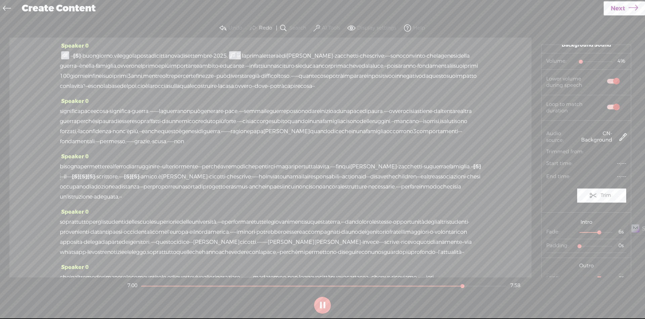
scroll to position [0, 0]
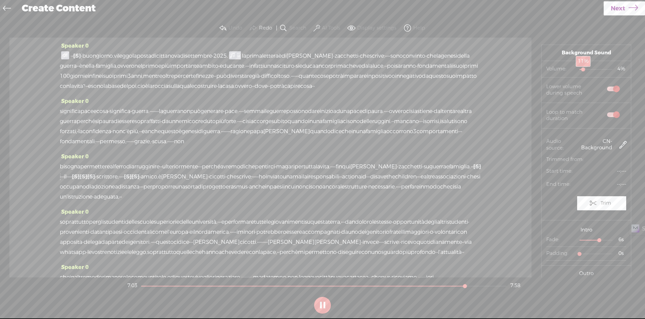
click at [582, 71] on div at bounding box center [583, 69] width 15 height 15
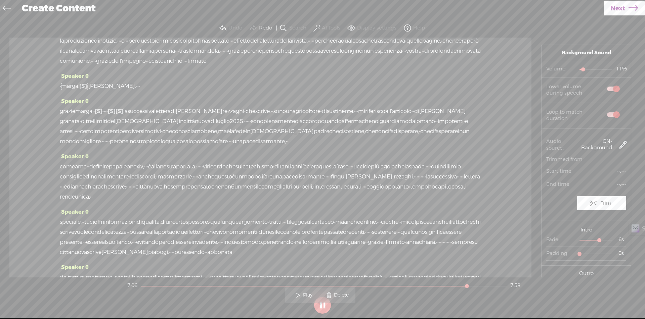
scroll to position [568, 0]
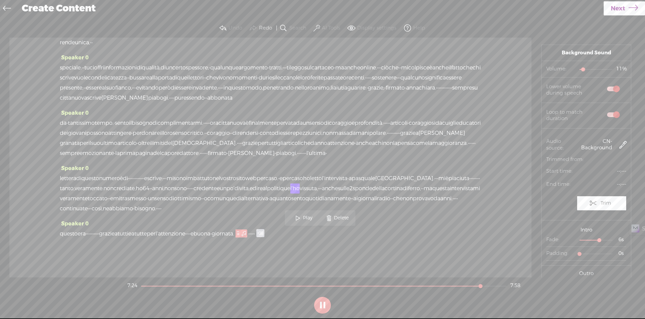
click at [164, 184] on span "anni," at bounding box center [158, 189] width 12 height 10
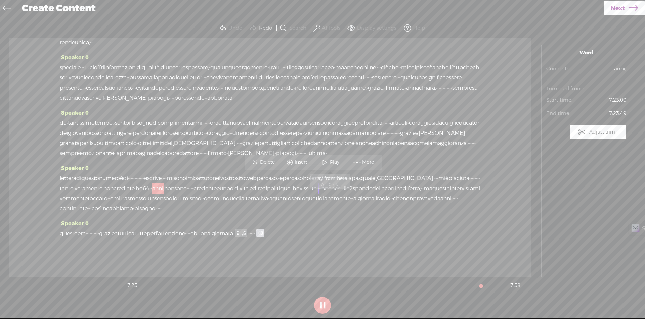
click at [327, 162] on span at bounding box center [325, 163] width 10 height 12
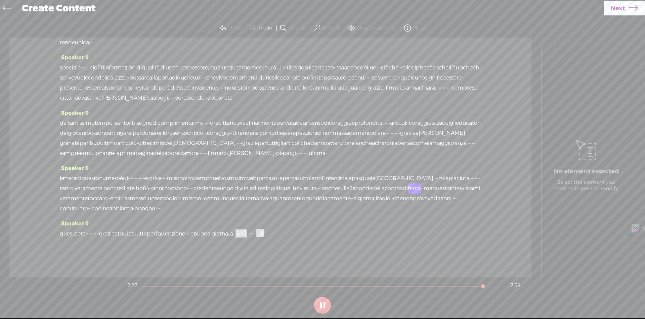
drag, startPoint x: 357, startPoint y: 178, endPoint x: 323, endPoint y: 177, distance: 34.6
click at [323, 177] on div "lettera di questo numero è di · · · · · · · · · · · · e scrive: · · · mi sono i…" at bounding box center [270, 194] width 421 height 40
click at [287, 161] on span "Delete" at bounding box center [282, 162] width 16 height 7
click at [164, 184] on span "anni," at bounding box center [158, 189] width 12 height 10
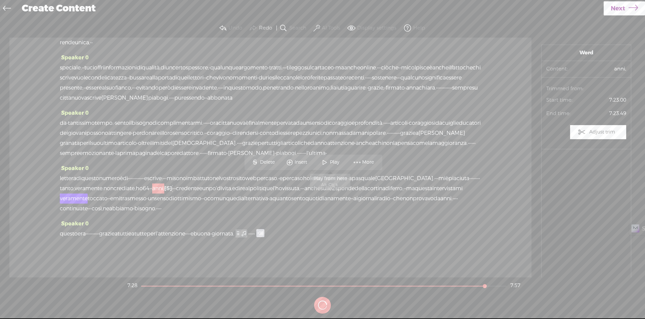
click at [331, 162] on span "Play" at bounding box center [335, 162] width 11 height 7
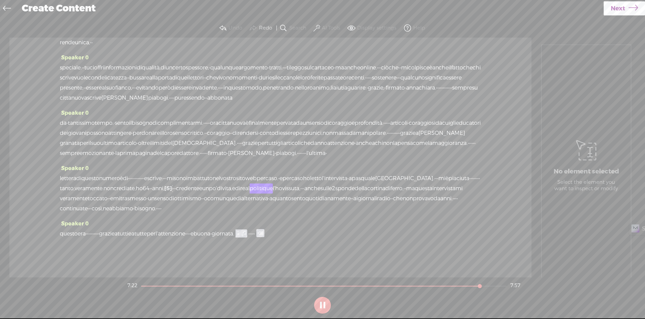
click at [172, 185] on span "[S]" at bounding box center [168, 188] width 8 height 7
click at [173, 184] on span "·" at bounding box center [172, 189] width 1 height 10
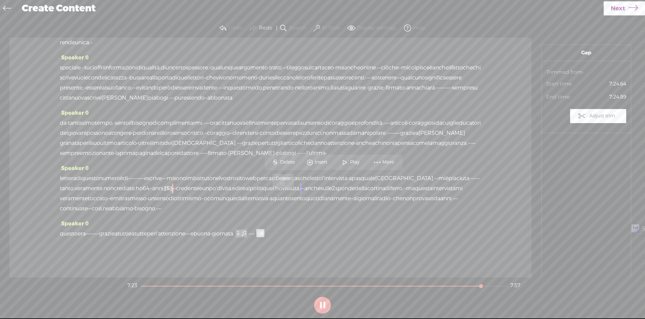
click at [290, 159] on span "S Delete" at bounding box center [283, 163] width 34 height 12
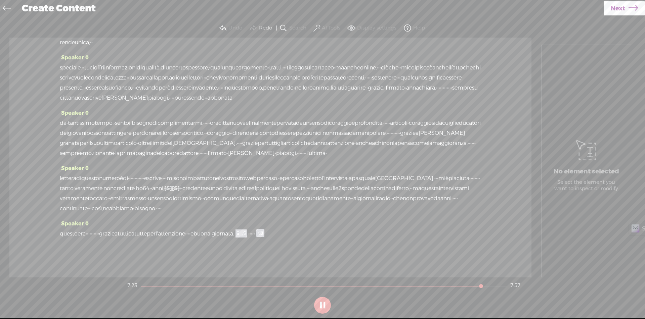
click at [164, 184] on span "anni," at bounding box center [158, 189] width 12 height 10
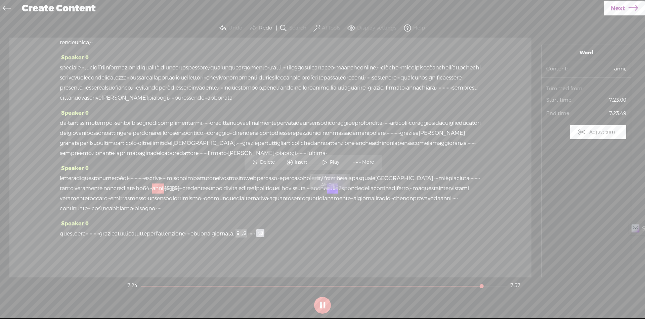
click at [335, 161] on span "Play" at bounding box center [335, 162] width 11 height 7
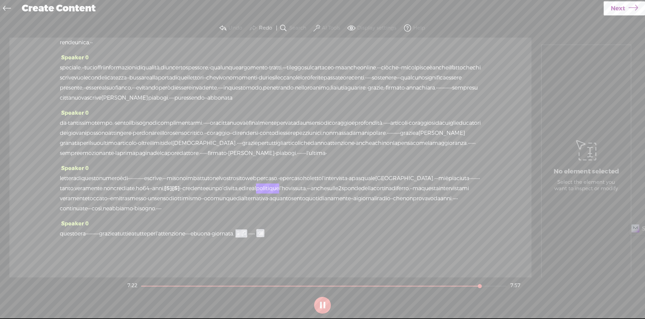
click at [114, 184] on span "non" at bounding box center [108, 189] width 10 height 10
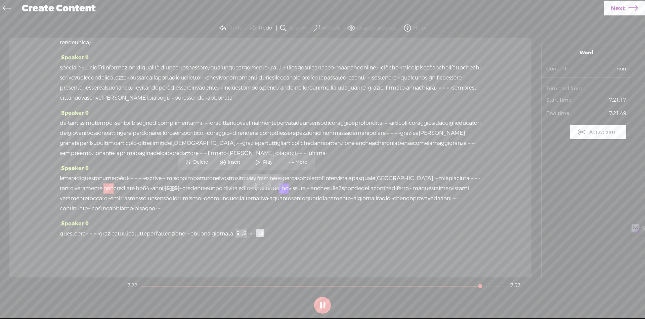
click at [259, 165] on span at bounding box center [258, 163] width 10 height 12
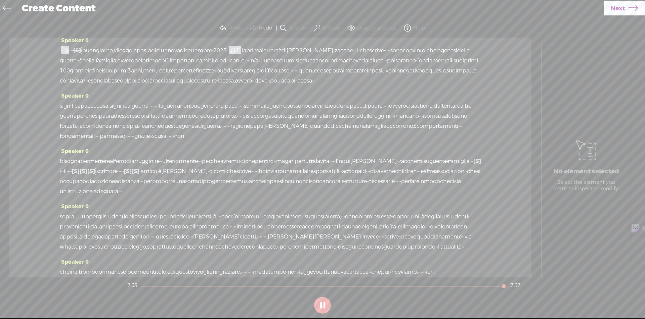
scroll to position [0, 0]
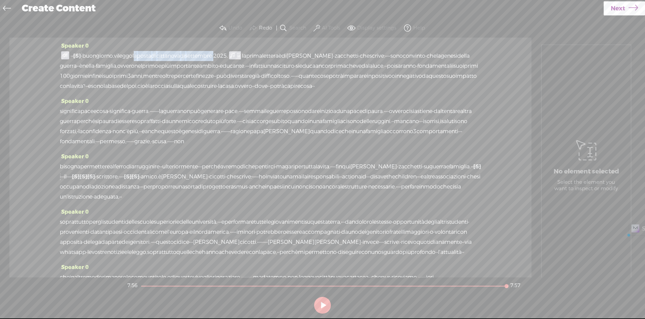
drag, startPoint x: 154, startPoint y: 56, endPoint x: 255, endPoint y: 56, distance: 101.5
click at [253, 56] on div "· · [S] · · buongiorno, vi leggo la posta di cittanova di settembre · 2025. la …" at bounding box center [270, 71] width 421 height 40
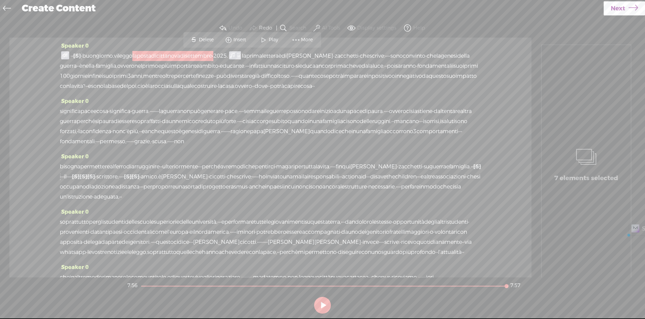
drag, startPoint x: 257, startPoint y: 56, endPoint x: 270, endPoint y: 55, distance: 12.8
click at [228, 55] on span "2025." at bounding box center [220, 56] width 14 height 10
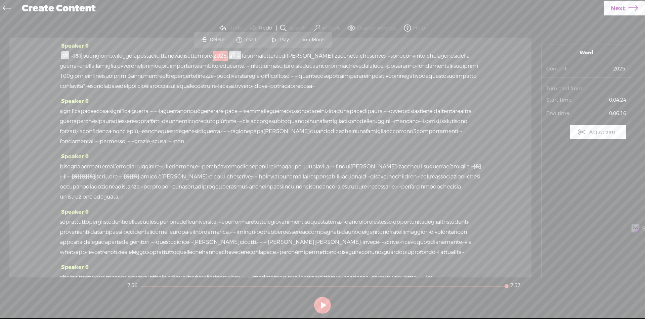
click at [137, 55] on span "la" at bounding box center [134, 56] width 4 height 10
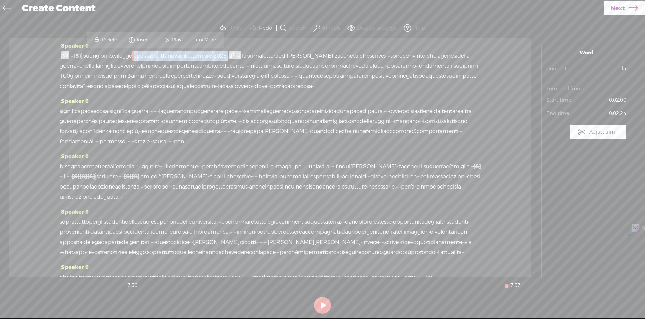
drag, startPoint x: 153, startPoint y: 55, endPoint x: 269, endPoint y: 56, distance: 115.6
click at [269, 56] on div "· · [S] · · buongiorno, vi leggo la posta di cittanova di settembre · 2025. la …" at bounding box center [270, 71] width 421 height 40
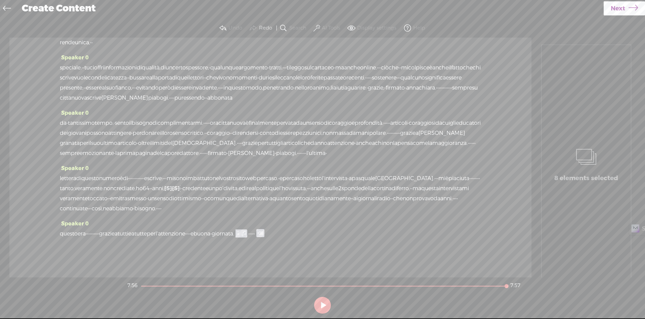
scroll to position [568, 0]
click at [622, 8] on span "Next" at bounding box center [618, 8] width 14 height 17
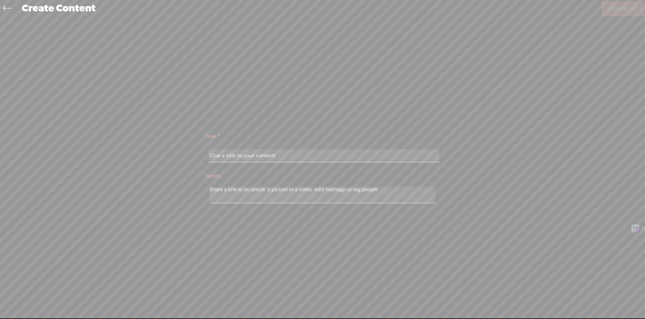
click at [295, 151] on input "text" at bounding box center [324, 155] width 230 height 13
paste input "La Posta [PERSON_NAME] Di Settembre 2025"
type input "La Posta [PERSON_NAME] Di Settembre 2025"
click at [459, 97] on div "Title: * La Posta Di Cittanova Di Settembre 2025 Notes: Save as a draft content…" at bounding box center [323, 167] width 632 height 300
click at [629, 9] on link "Finish" at bounding box center [623, 8] width 44 height 15
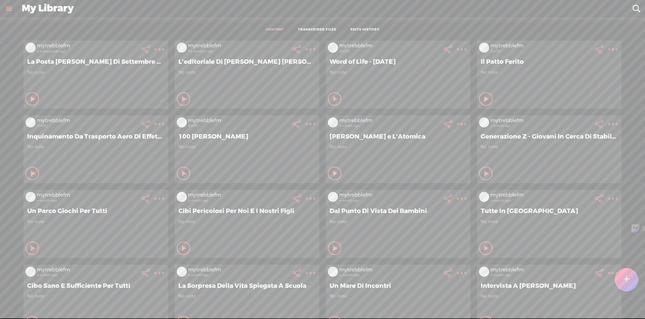
click at [155, 49] on t at bounding box center [159, 49] width 9 height 9
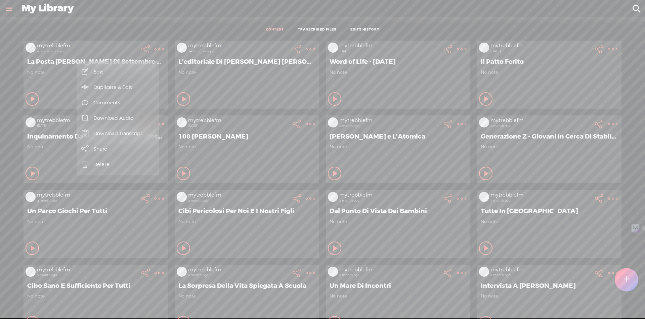
click at [128, 132] on link "Download Transcript" at bounding box center [118, 133] width 76 height 15
click at [129, 118] on link "Download Audio" at bounding box center [118, 118] width 76 height 15
click at [57, 111] on span "Download .mp3 file" at bounding box center [39, 110] width 59 height 15
